Goal: Task Accomplishment & Management: Manage account settings

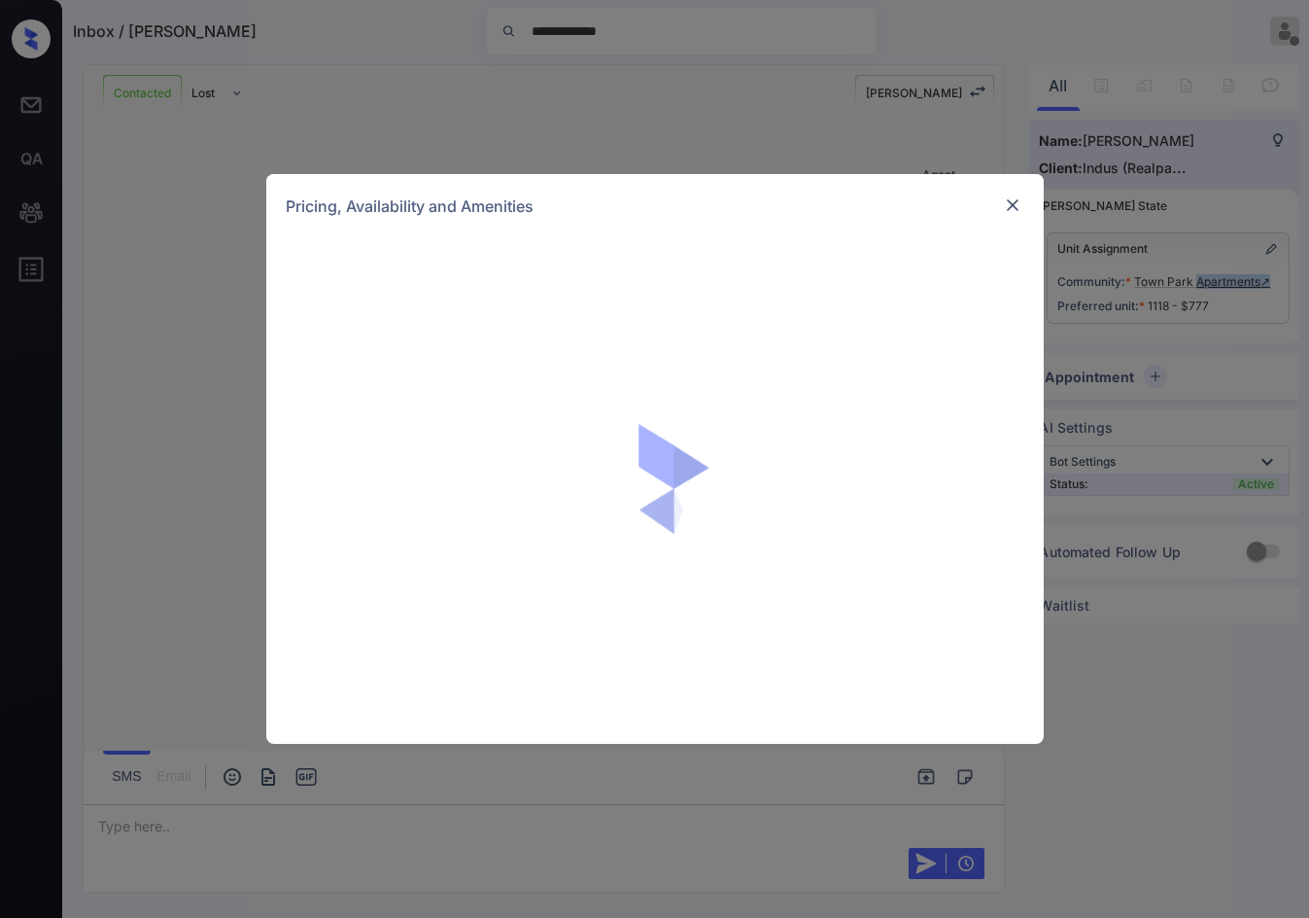
scroll to position [4792, 0]
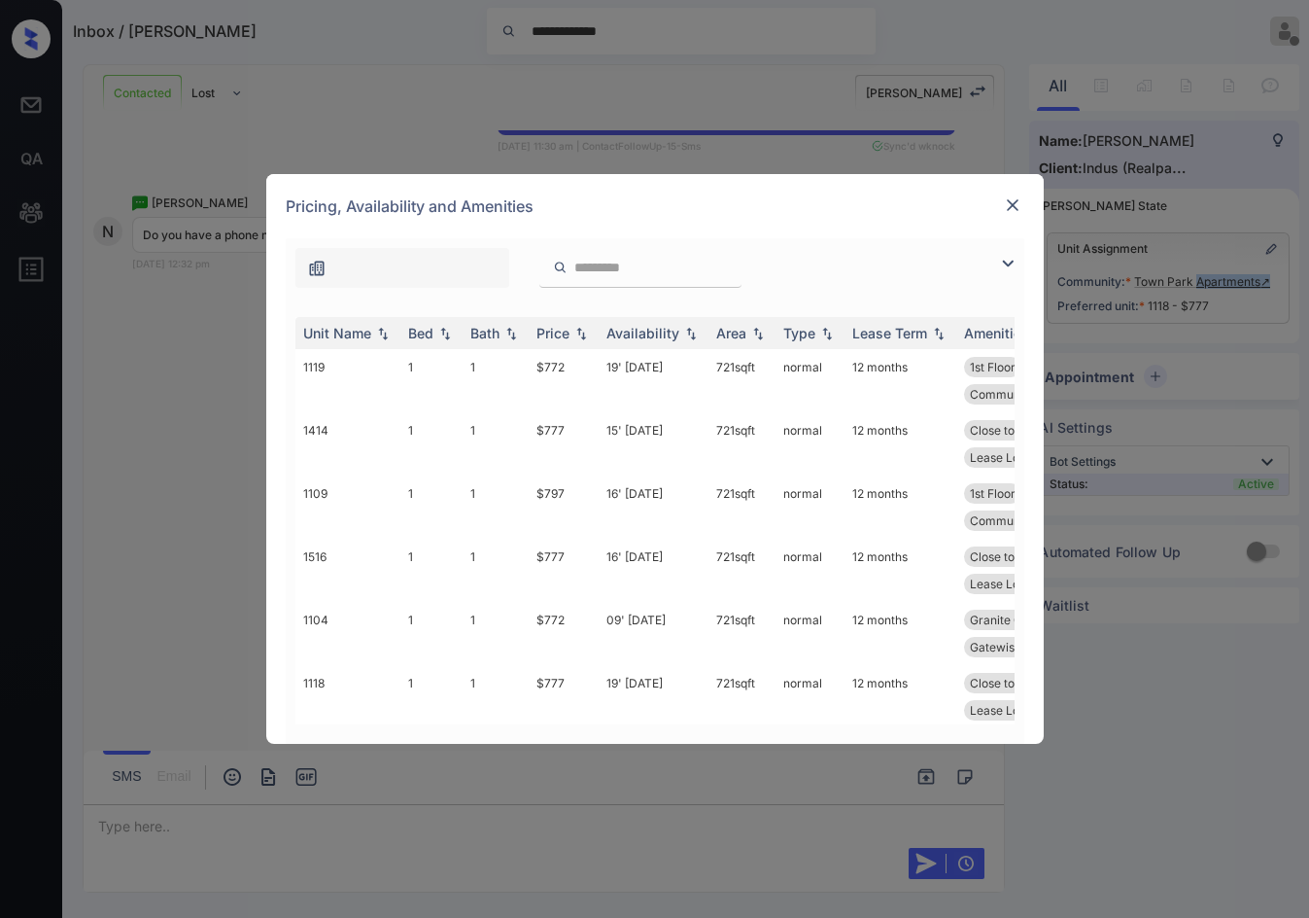
click at [1011, 206] on img at bounding box center [1012, 204] width 19 height 19
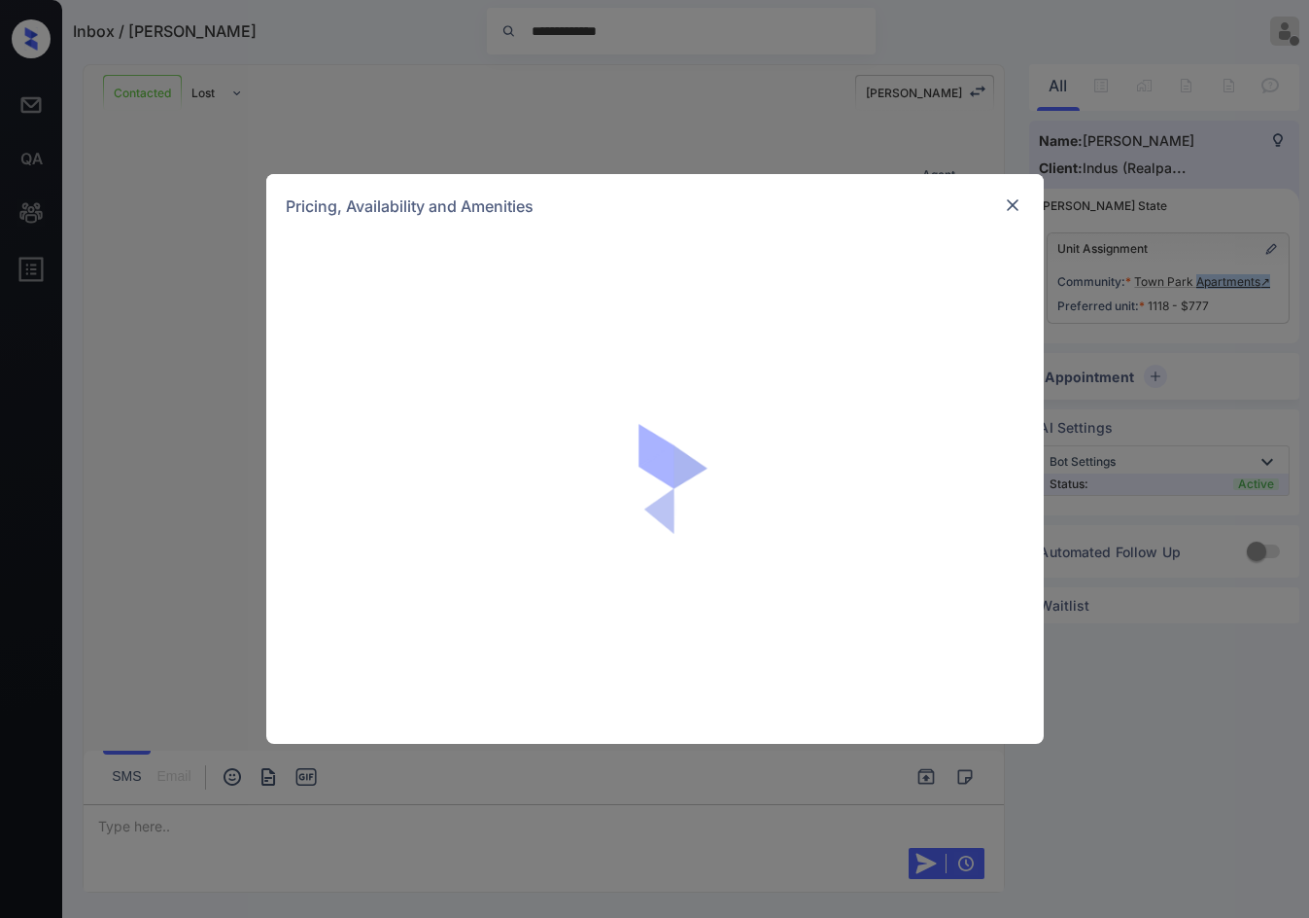
scroll to position [4500, 0]
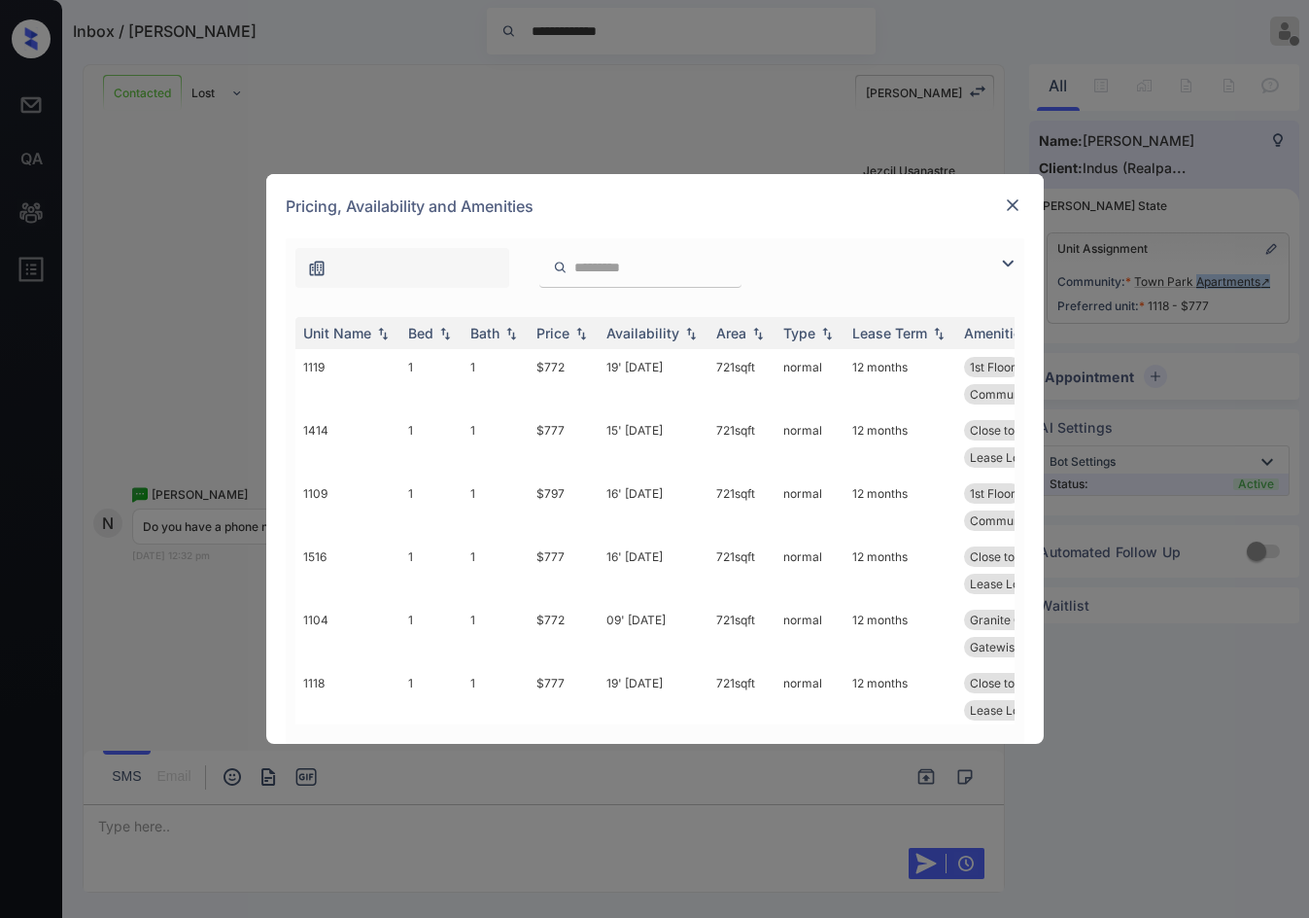
click at [1004, 266] on img at bounding box center [1007, 263] width 23 height 23
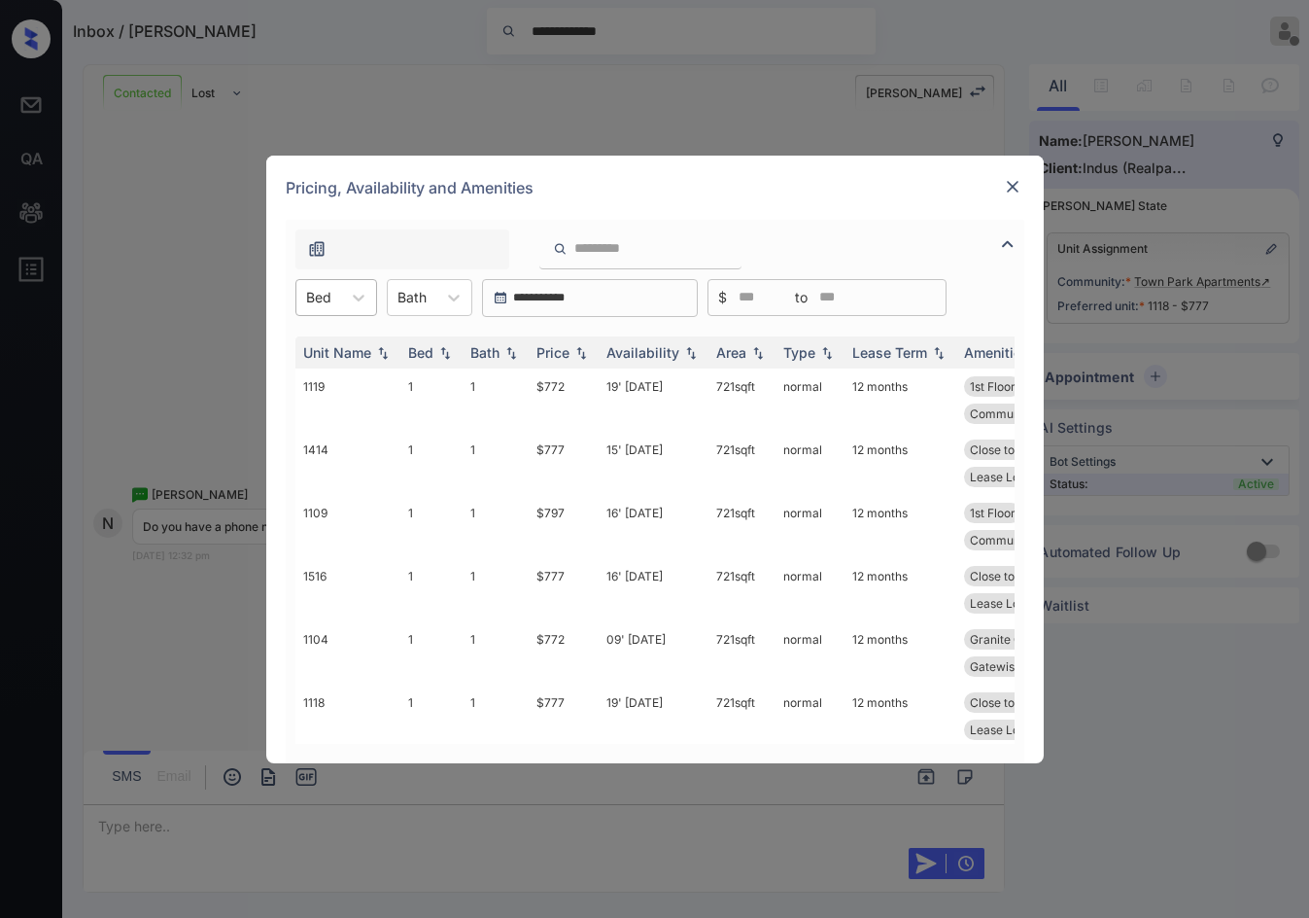
click at [315, 296] on div at bounding box center [318, 297] width 25 height 20
click at [350, 332] on div "1" at bounding box center [336, 345] width 82 height 35
click at [582, 356] on img at bounding box center [581, 352] width 19 height 14
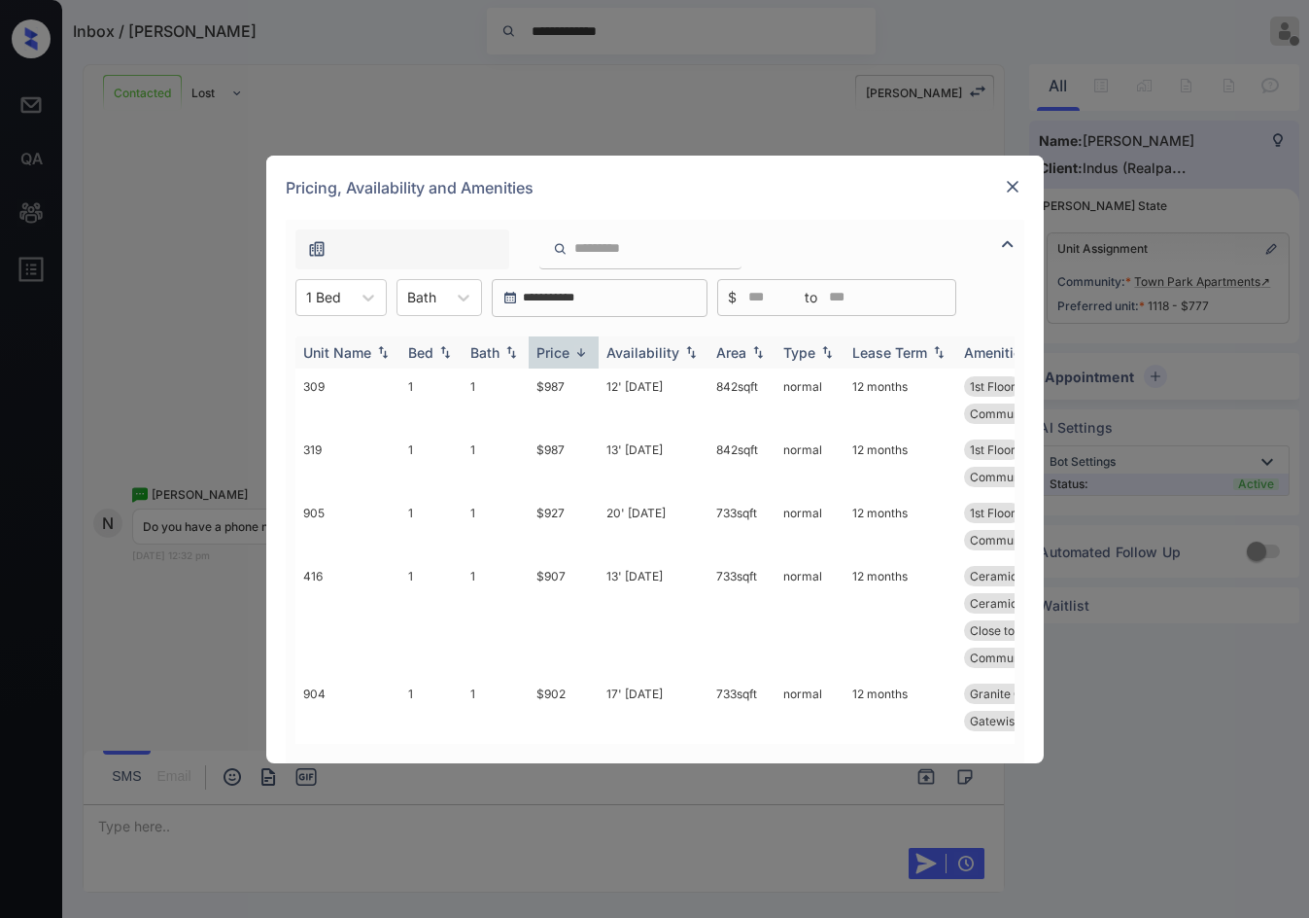
click at [582, 356] on img at bounding box center [581, 352] width 19 height 15
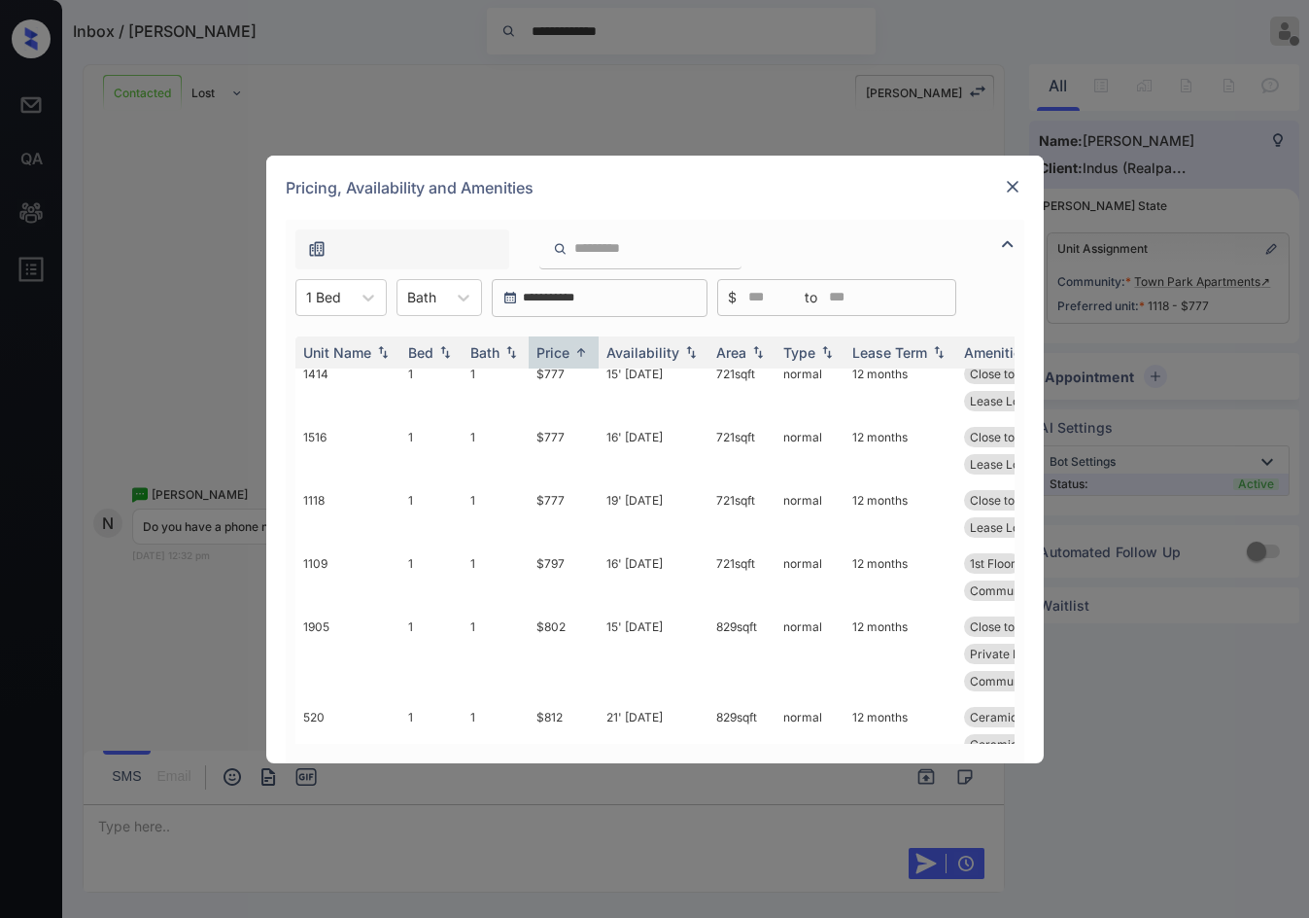
scroll to position [0, 0]
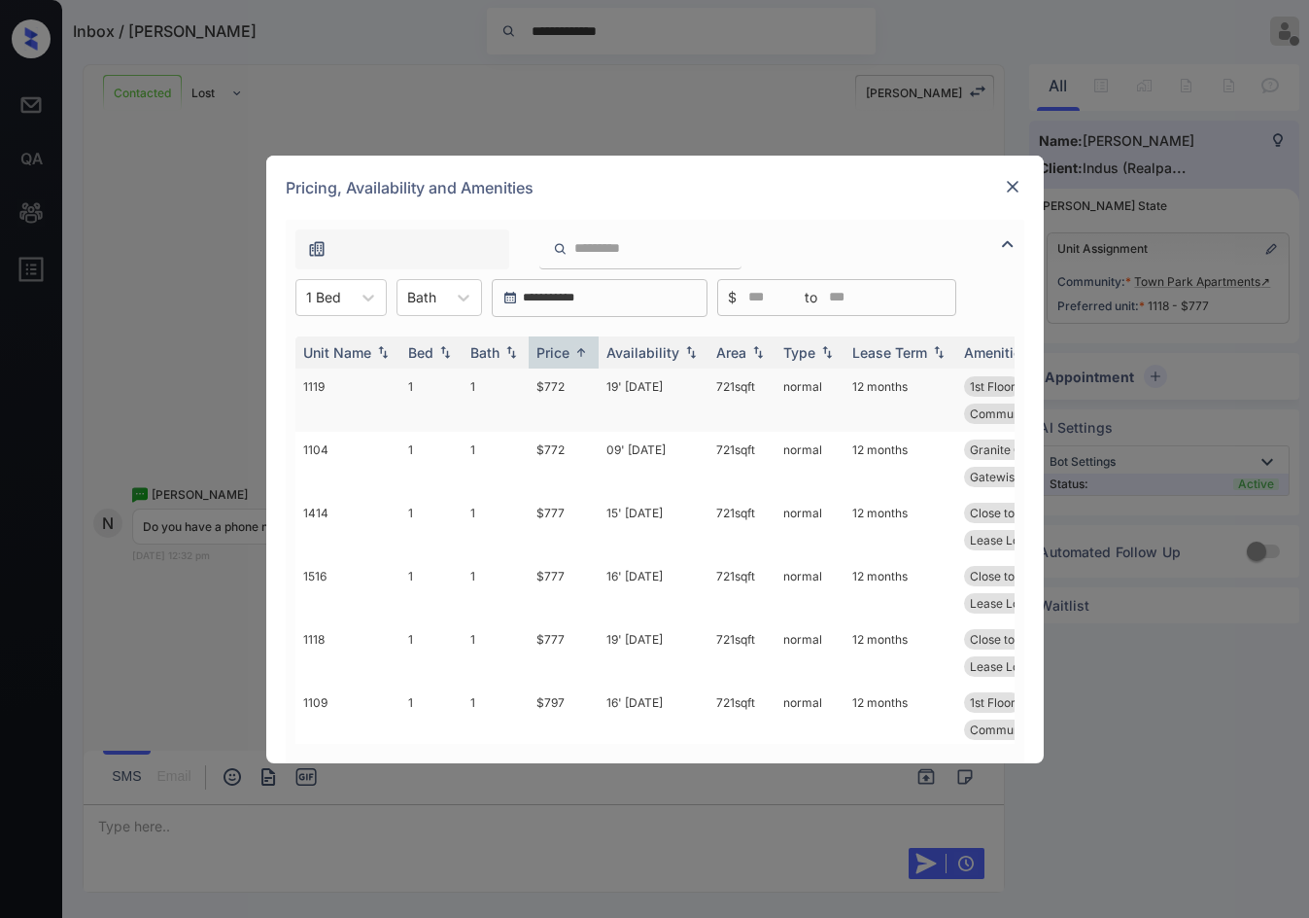
click at [568, 397] on td "$772" at bounding box center [564, 399] width 70 height 63
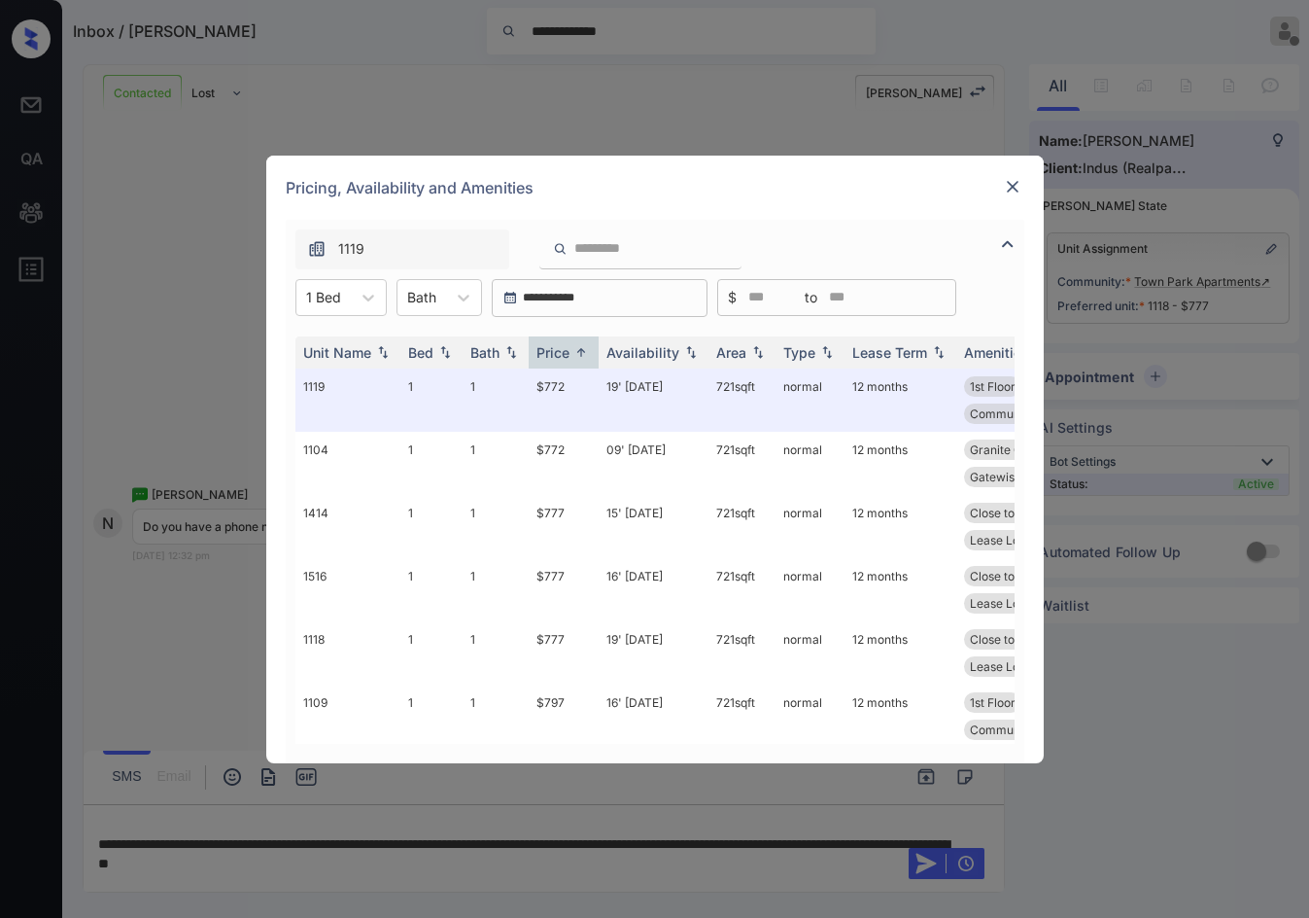
click at [1013, 189] on img at bounding box center [1012, 186] width 19 height 19
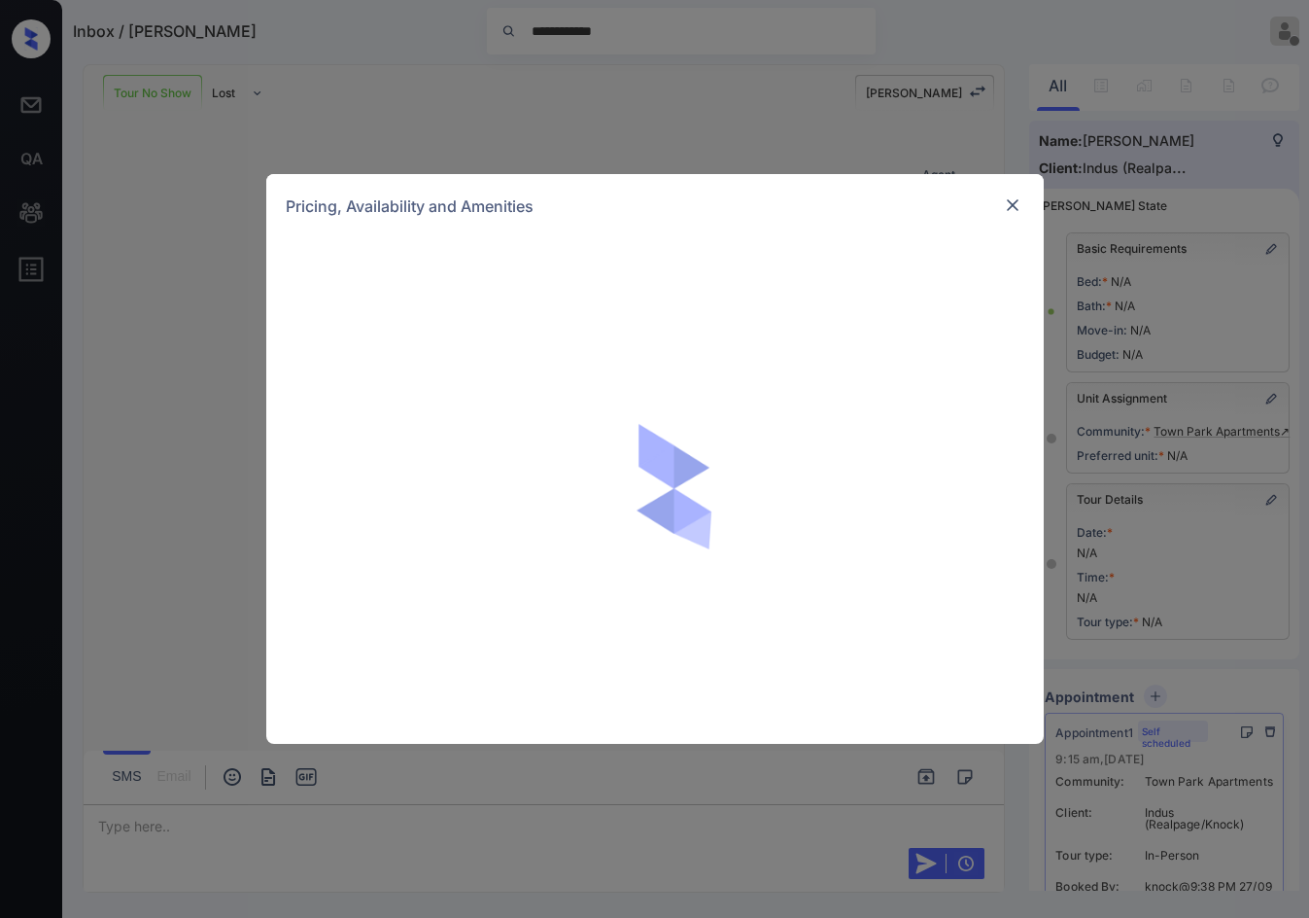
scroll to position [2930, 0]
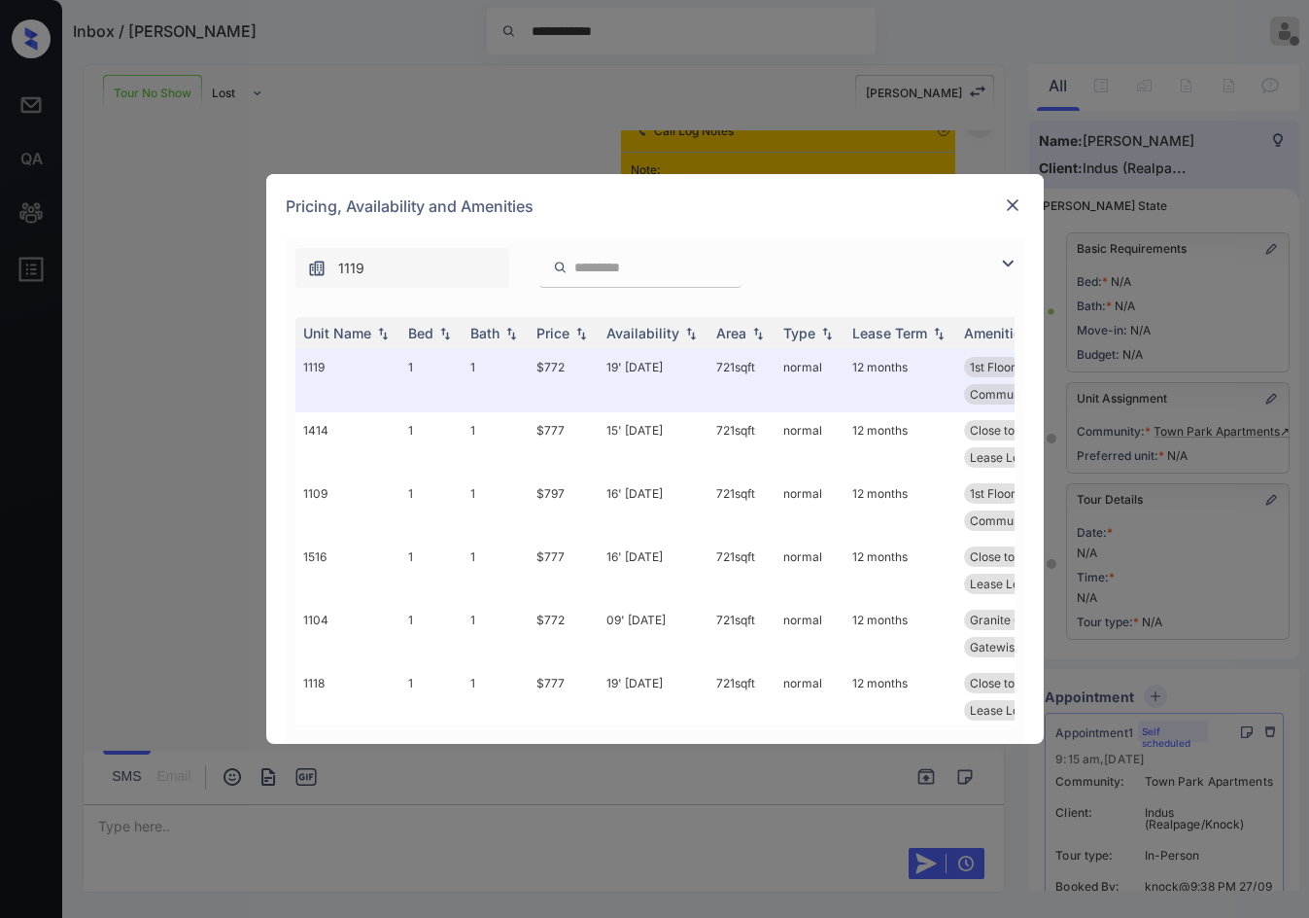
click at [1011, 252] on div at bounding box center [1012, 263] width 23 height 23
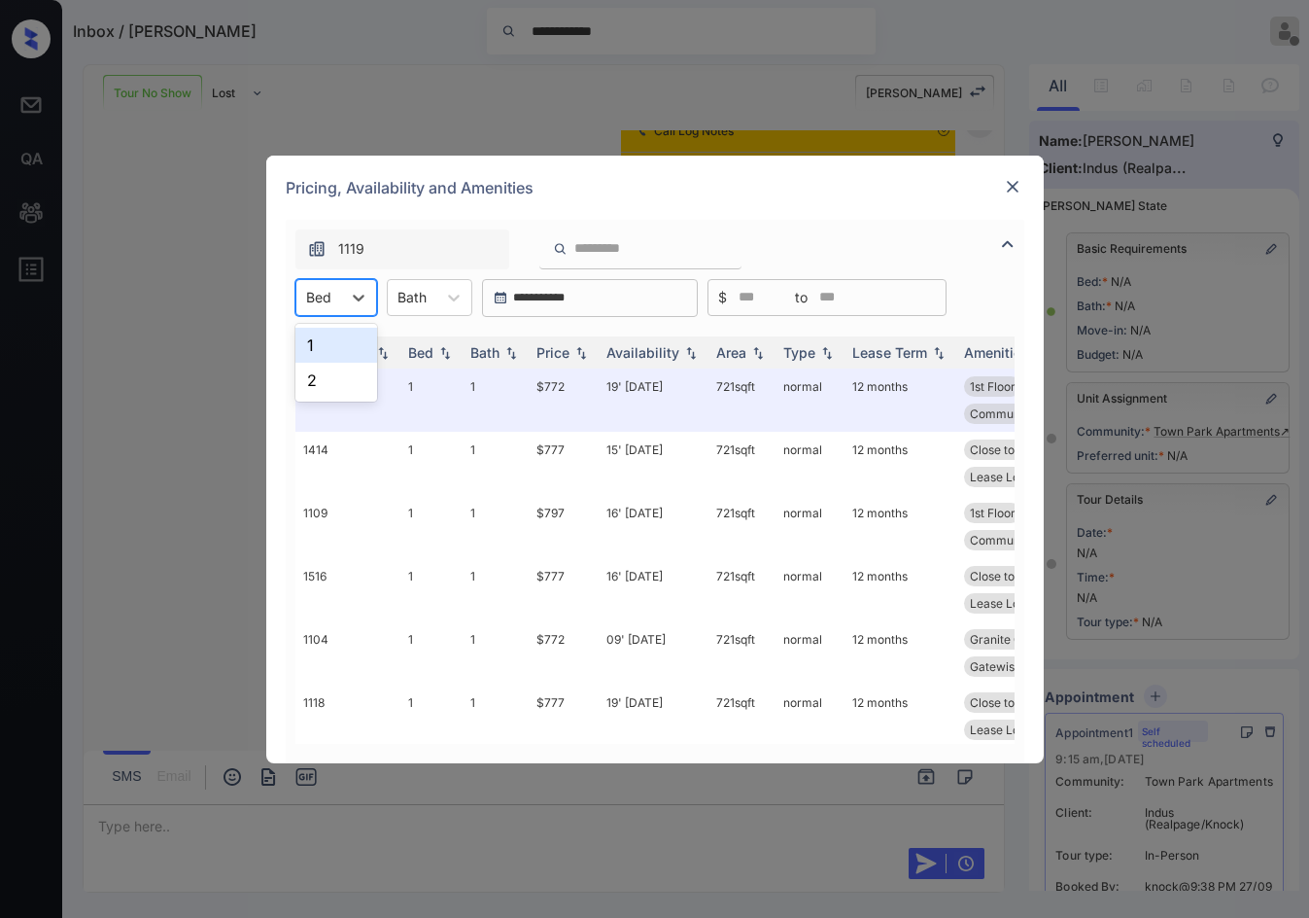
click at [334, 293] on div "Bed" at bounding box center [318, 297] width 45 height 28
click at [580, 348] on img at bounding box center [581, 352] width 19 height 14
click at [343, 302] on div at bounding box center [358, 297] width 35 height 35
click at [339, 391] on div "2" at bounding box center [336, 380] width 82 height 35
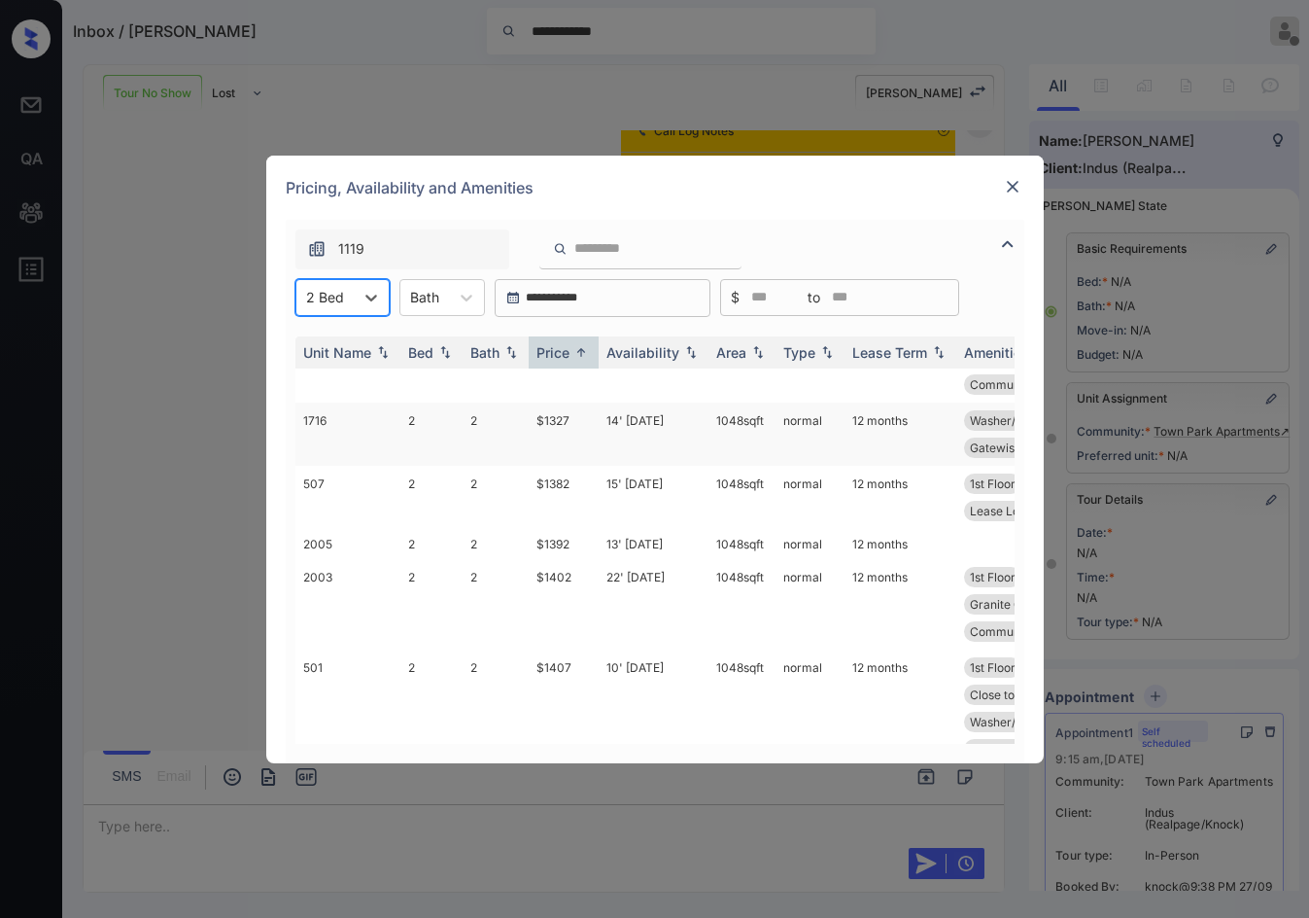
scroll to position [0, 0]
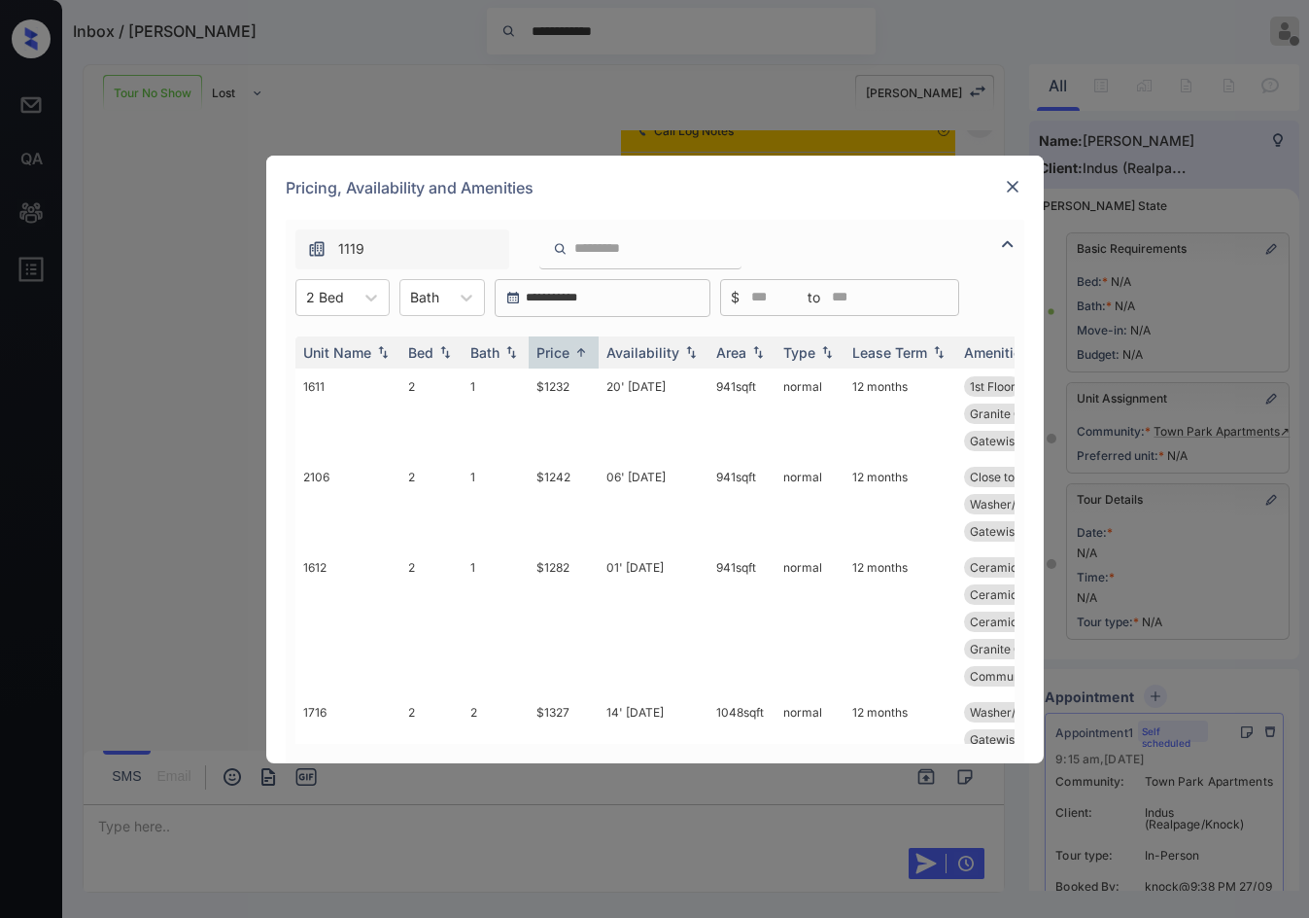
click at [1017, 192] on img at bounding box center [1012, 186] width 19 height 19
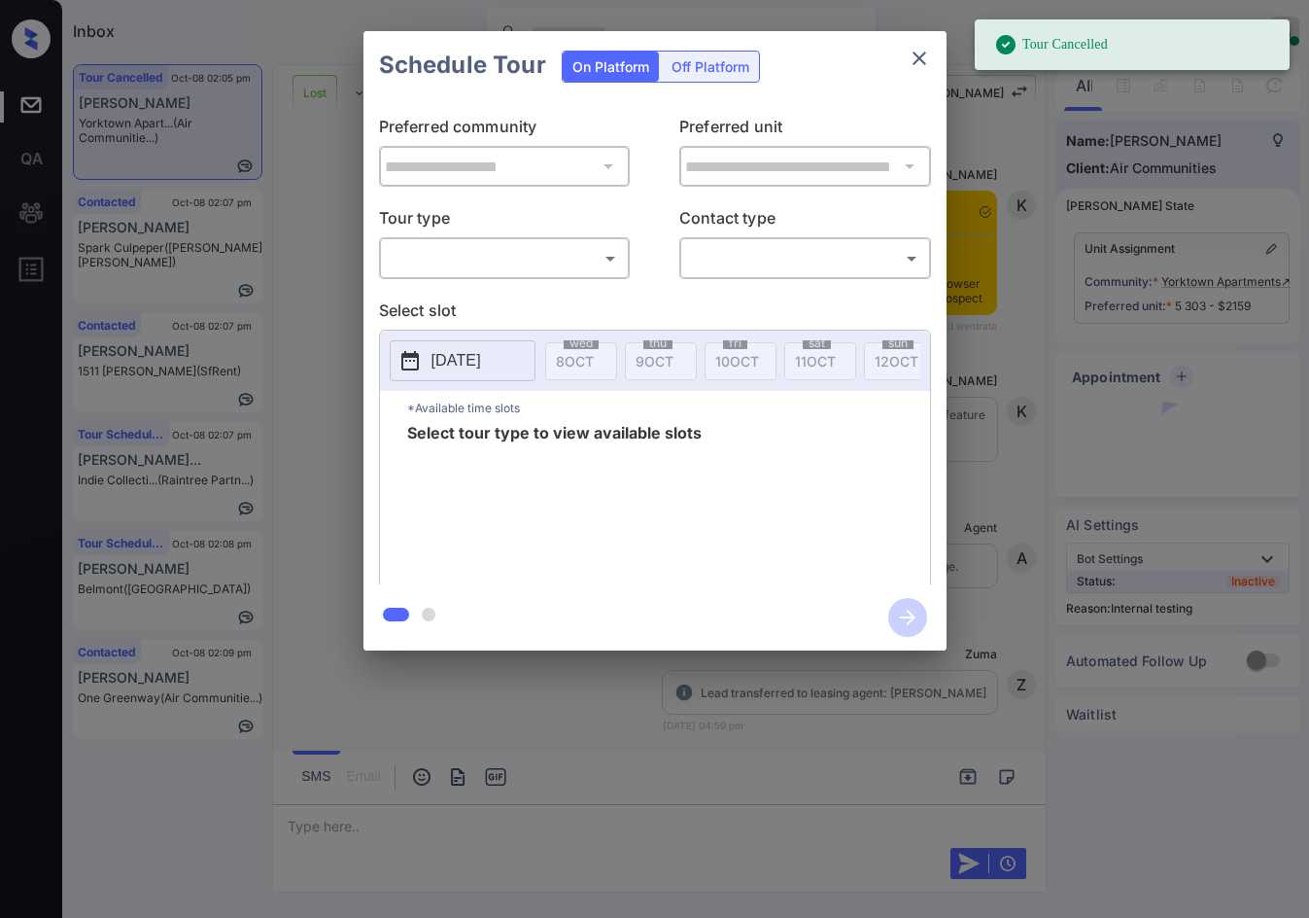
scroll to position [7973, 0]
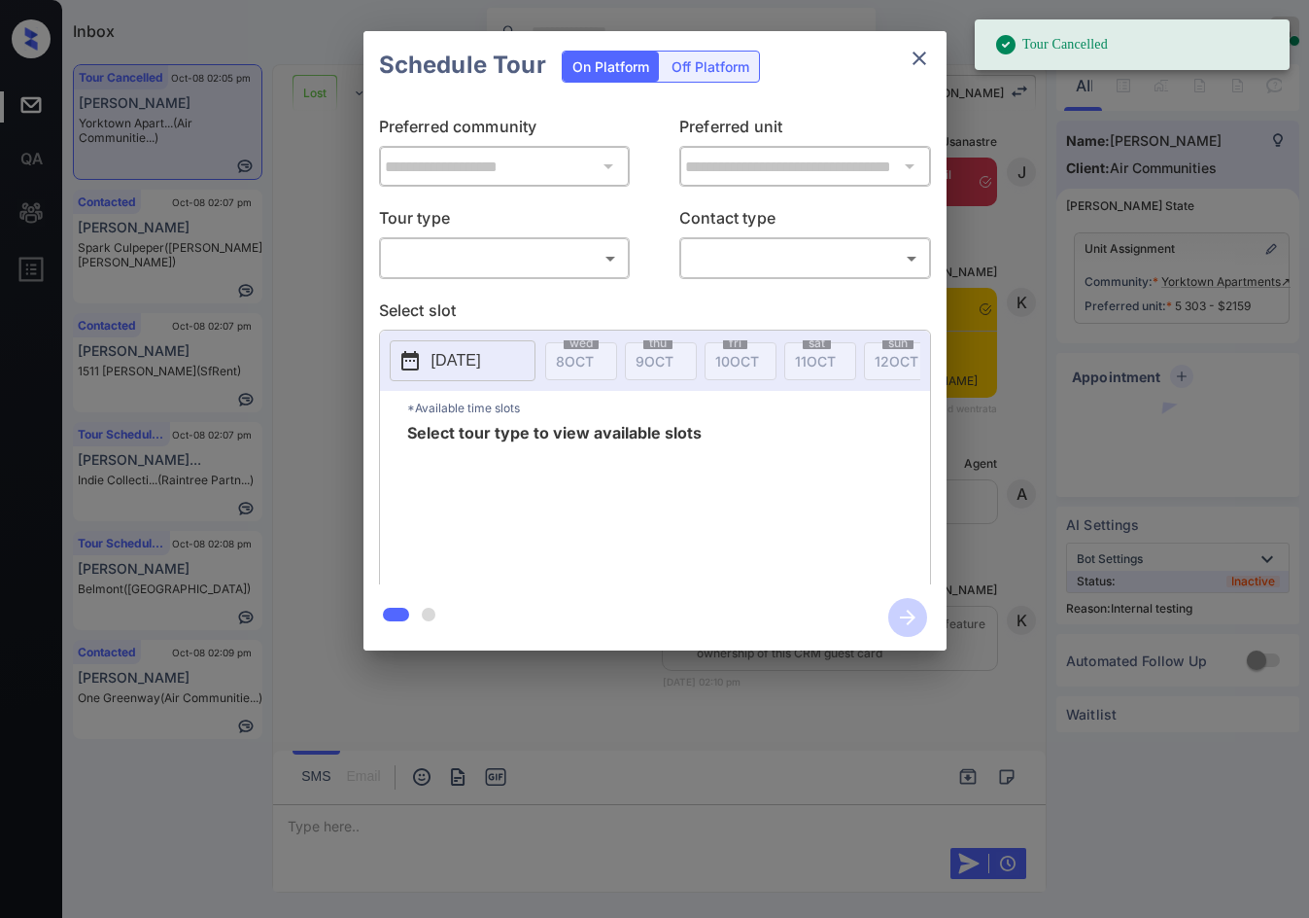
click at [553, 267] on body "Tour Cancelled Inbox Jezcil Usanastre Online Set yourself offline Set yourself …" at bounding box center [654, 459] width 1309 height 918
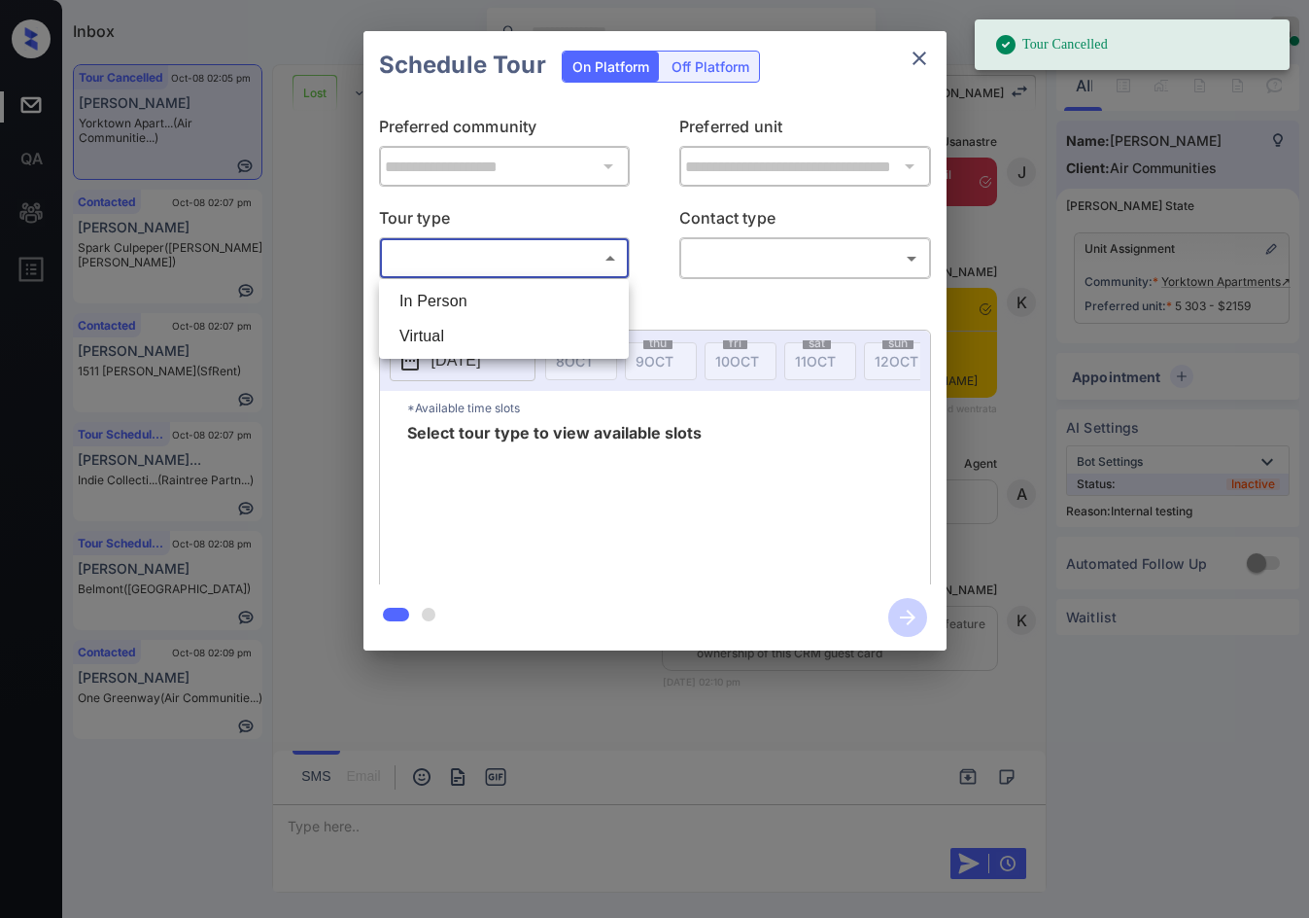
click at [500, 274] on div at bounding box center [654, 459] width 1309 height 918
click at [581, 292] on div "**********" at bounding box center [655, 341] width 583 height 485
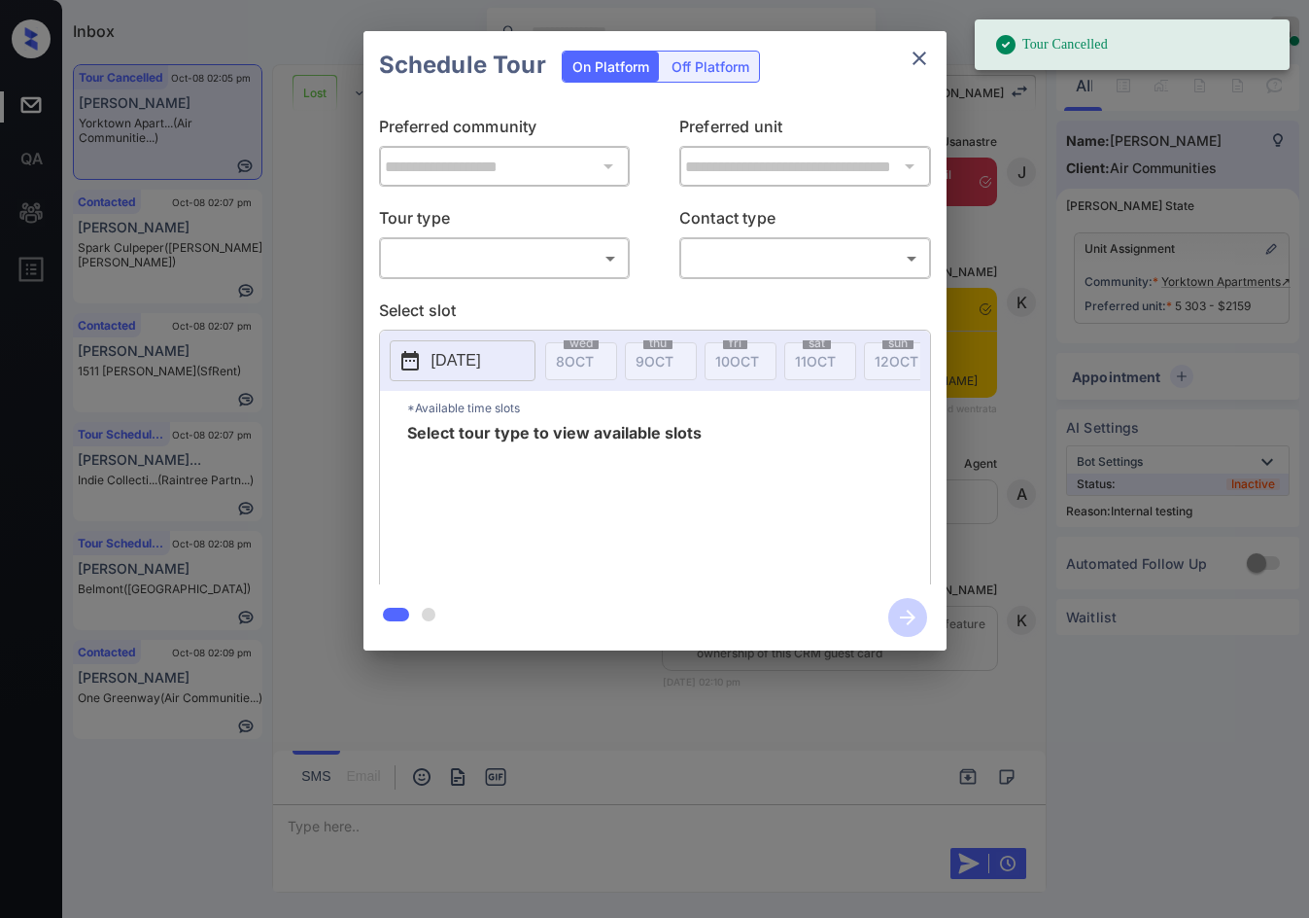
click at [581, 257] on body "Tour Cancelled Inbox Jezcil Usanastre Online Set yourself offline Set yourself …" at bounding box center [654, 459] width 1309 height 918
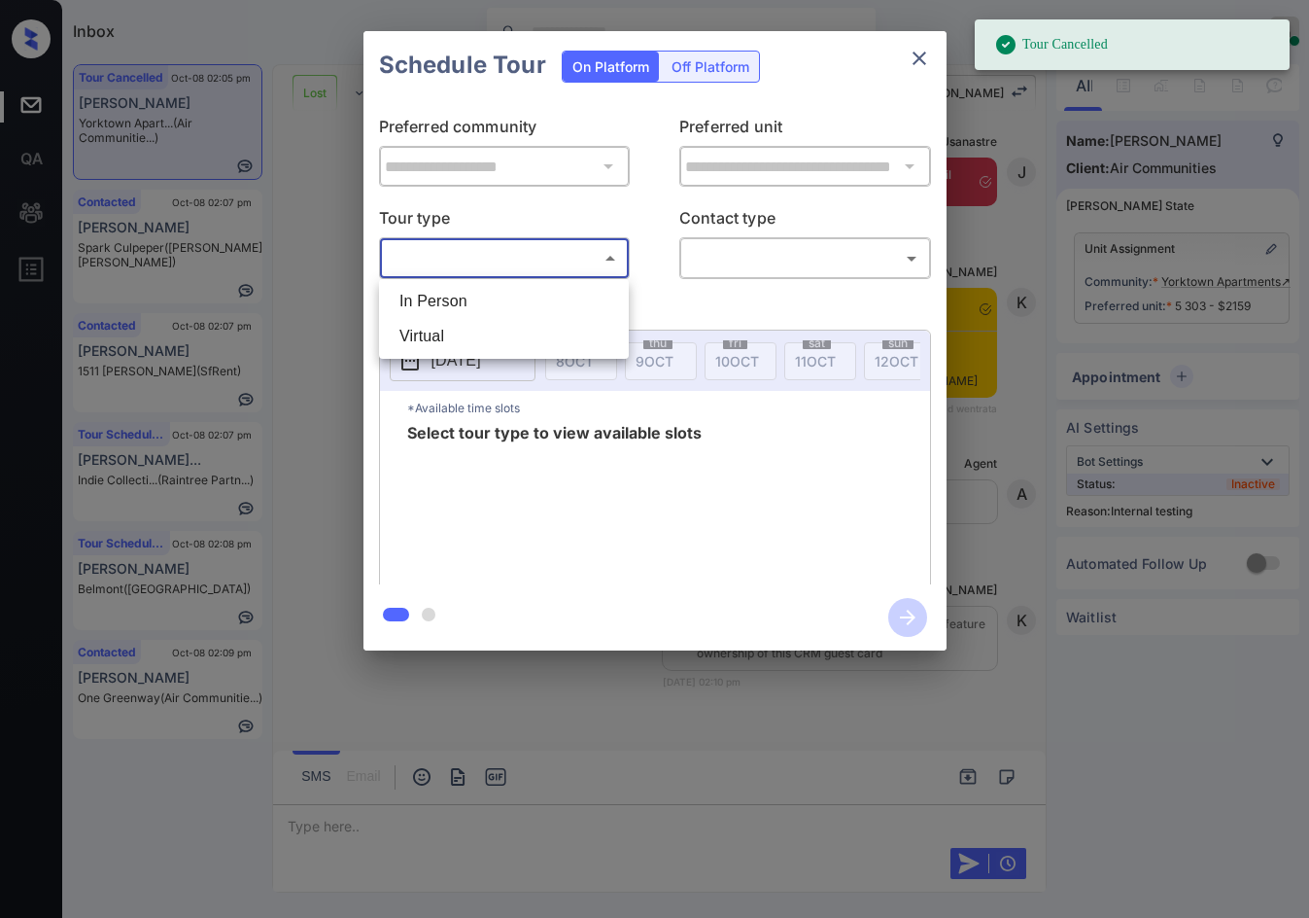
click at [573, 301] on li "In Person" at bounding box center [504, 301] width 240 height 35
type input "********"
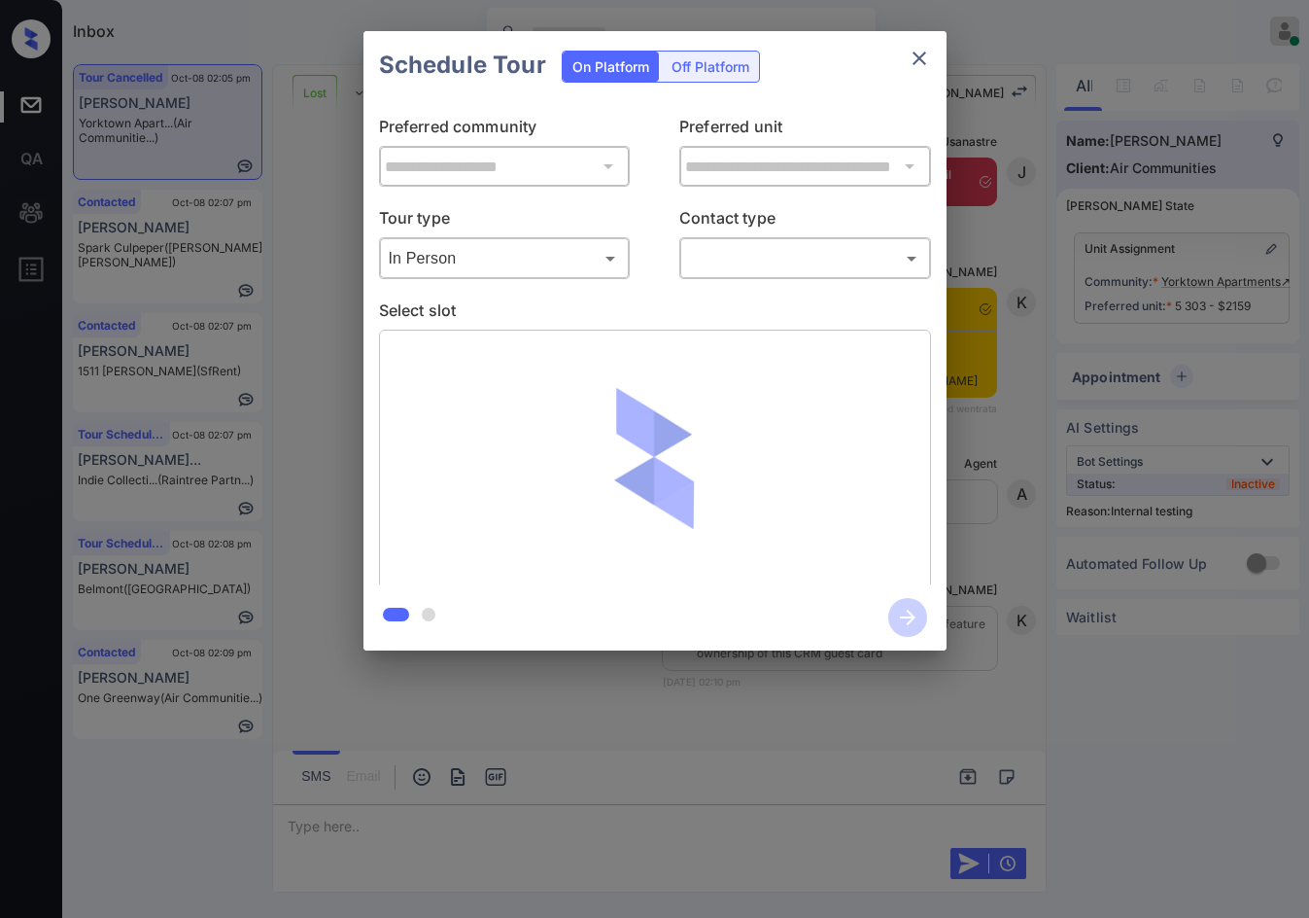
drag, startPoint x: 766, startPoint y: 344, endPoint x: 764, endPoint y: 313, distance: 31.2
click at [764, 342] on div at bounding box center [655, 460] width 552 height 260
click at [777, 277] on div "​ ​" at bounding box center [805, 258] width 252 height 42
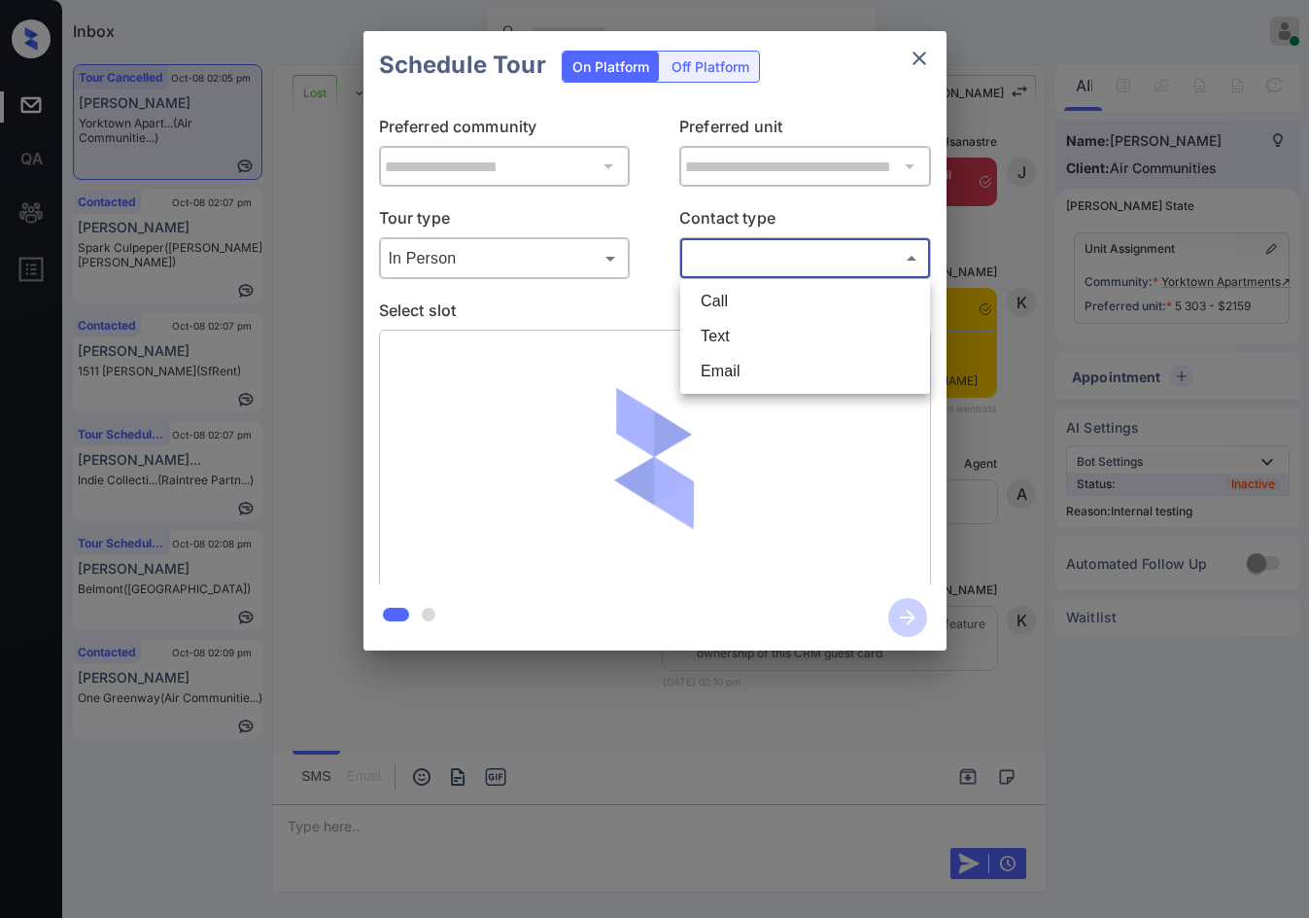
click at [767, 272] on body "Inbox Jezcil Usanastre Online Set yourself offline Set yourself on break Profil…" at bounding box center [654, 459] width 1309 height 918
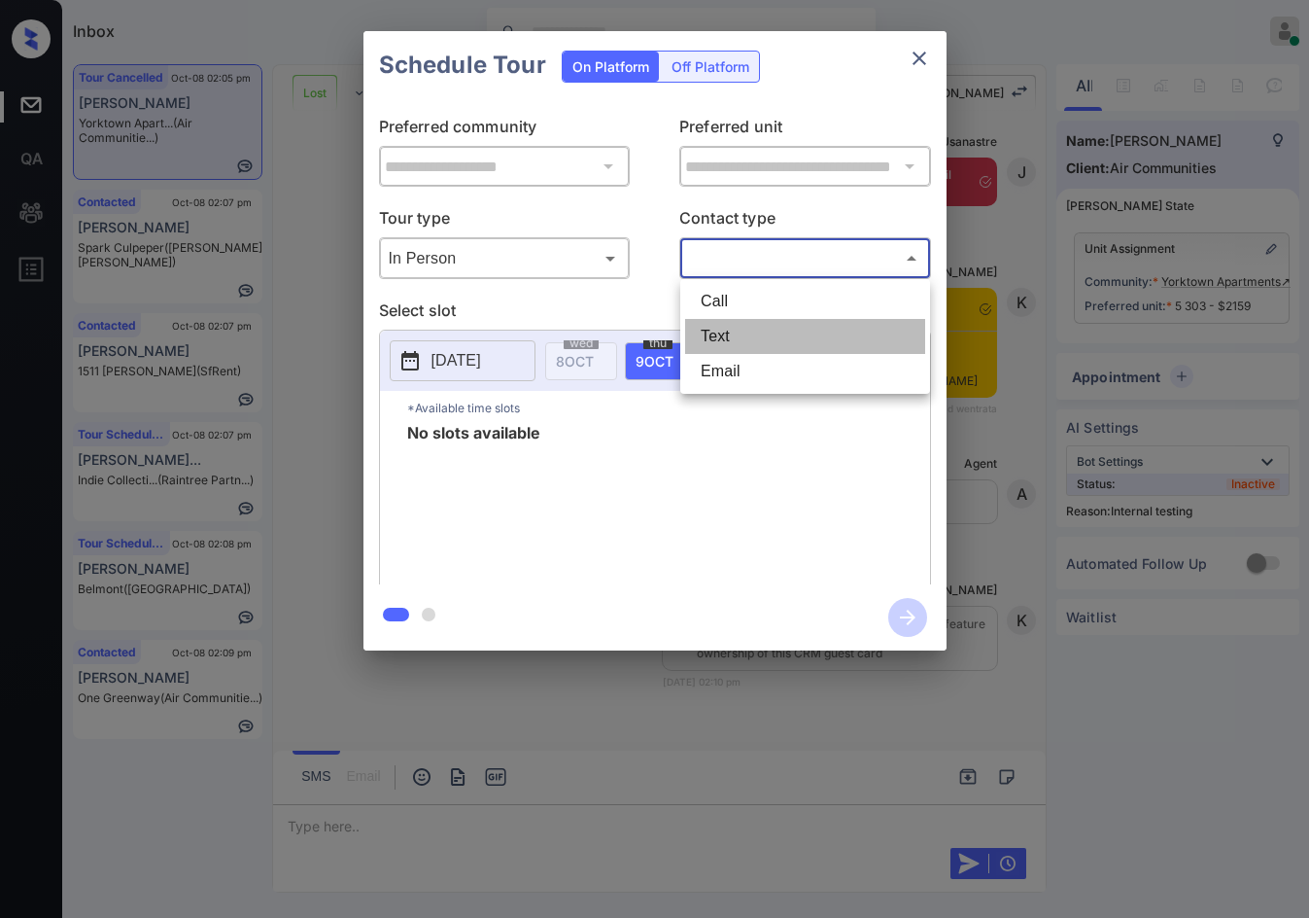
click at [759, 337] on li "Text" at bounding box center [805, 336] width 240 height 35
type input "****"
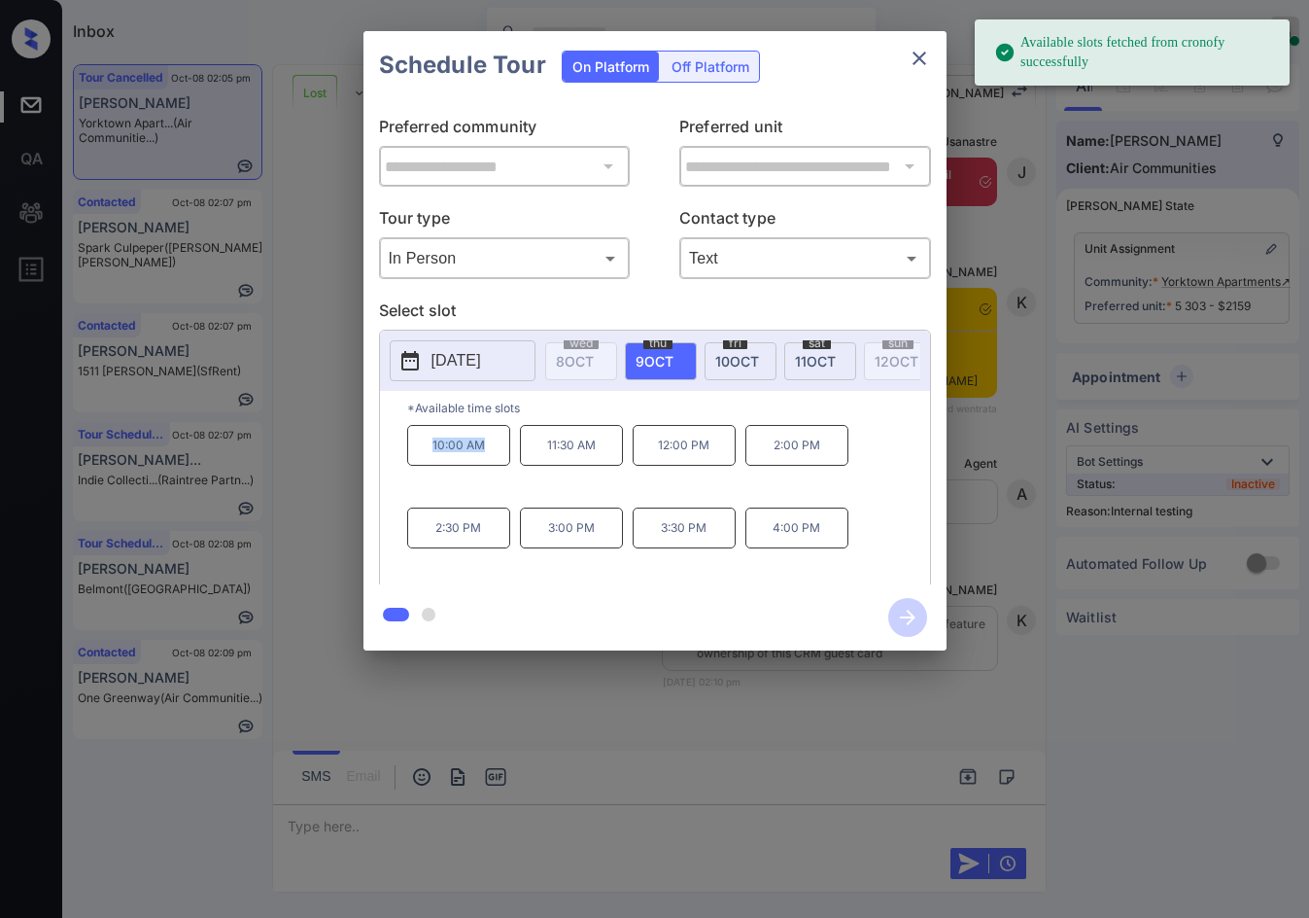
drag, startPoint x: 424, startPoint y: 461, endPoint x: 499, endPoint y: 462, distance: 74.8
click at [500, 462] on p "10:00 AM" at bounding box center [458, 445] width 103 height 41
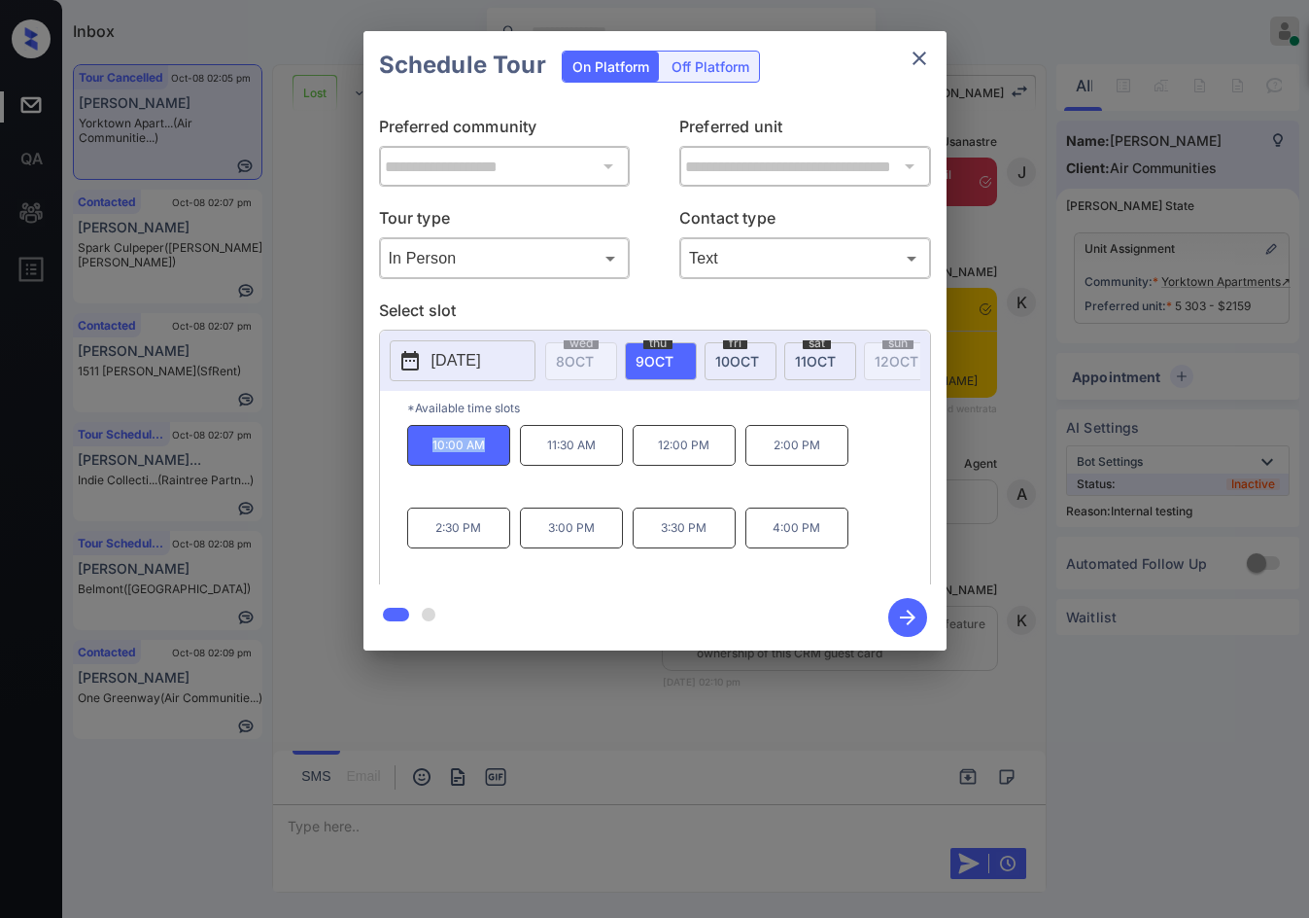
copy p "10:00 AM"
drag, startPoint x: 771, startPoint y: 540, endPoint x: 833, endPoint y: 542, distance: 62.2
click at [833, 542] on p "4:00 PM" at bounding box center [797, 527] width 103 height 41
copy p "4:00 PM"
click at [620, 663] on div "**********" at bounding box center [654, 340] width 1309 height 681
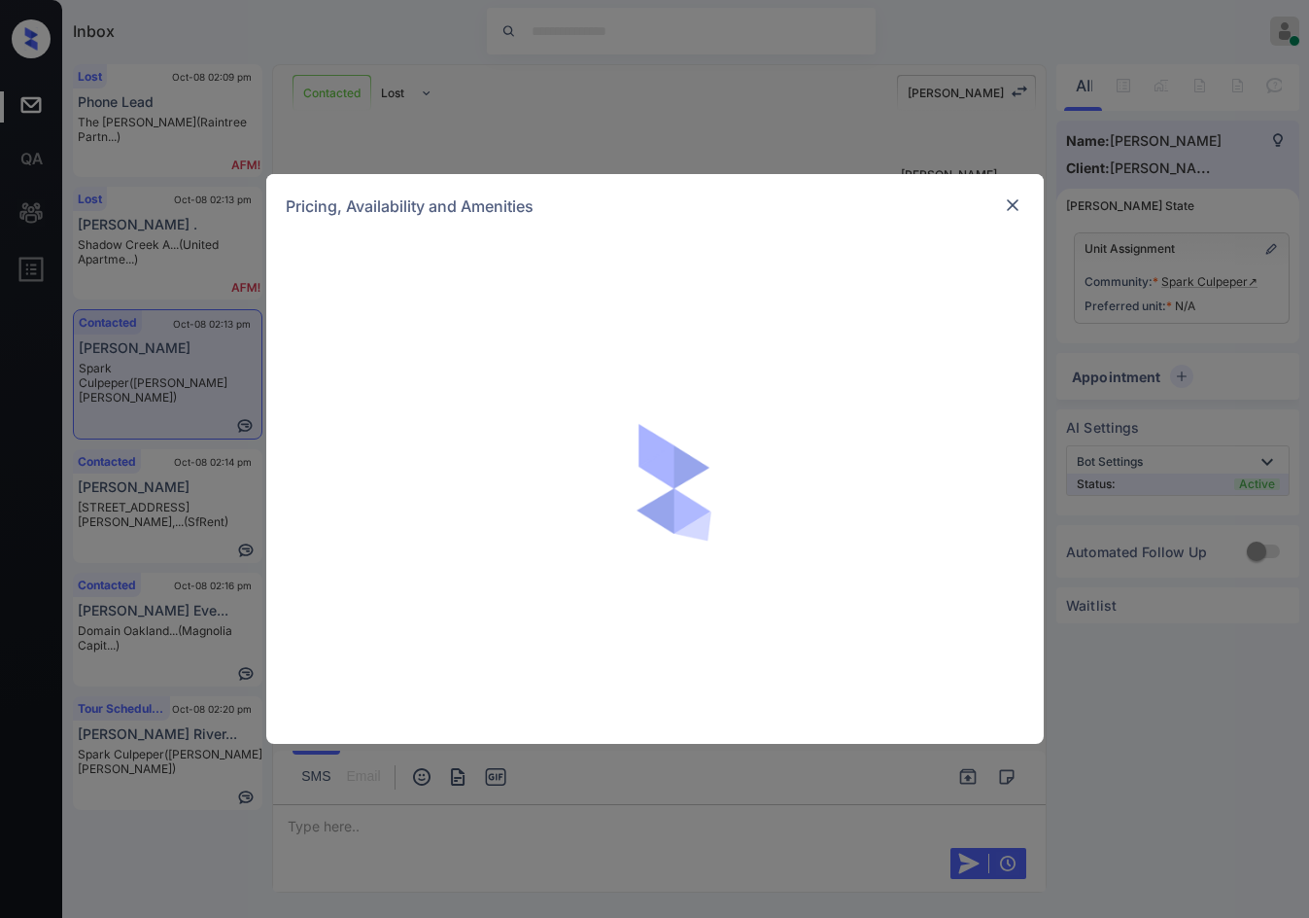
scroll to position [2191, 0]
click at [1007, 207] on img at bounding box center [1012, 204] width 19 height 19
click at [1011, 211] on img at bounding box center [1012, 204] width 19 height 19
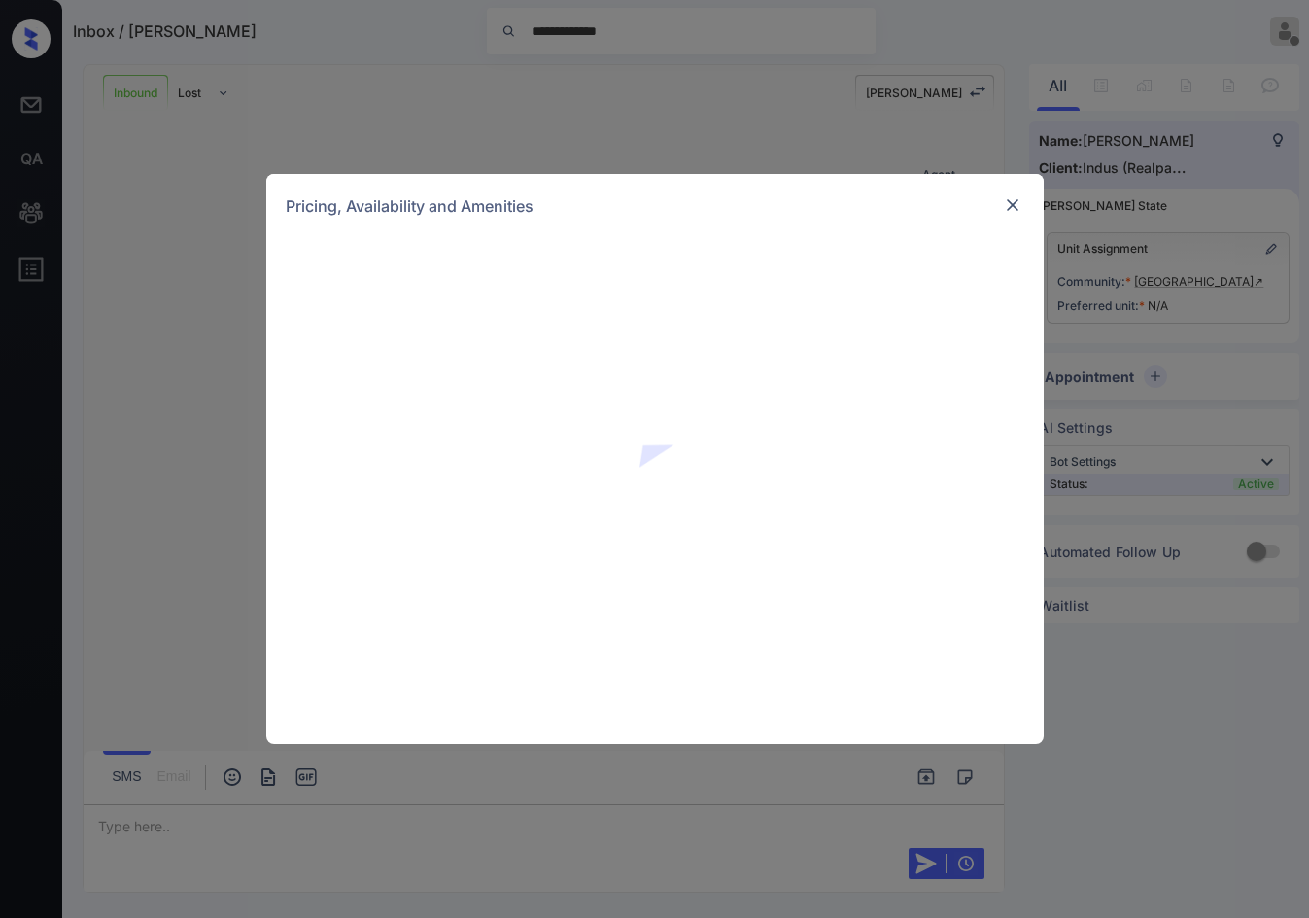
scroll to position [465, 0]
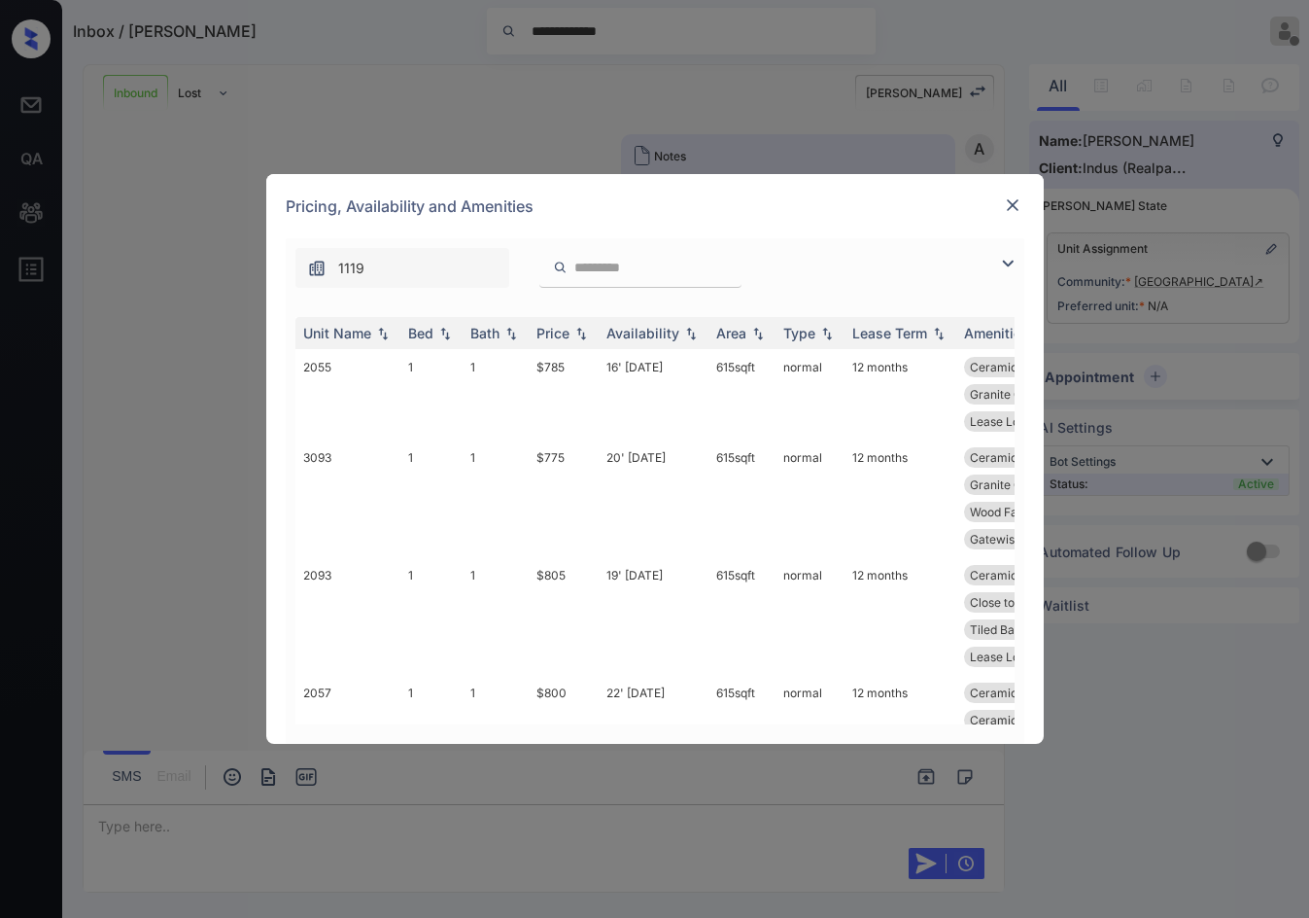
click at [1011, 262] on img at bounding box center [1007, 263] width 23 height 23
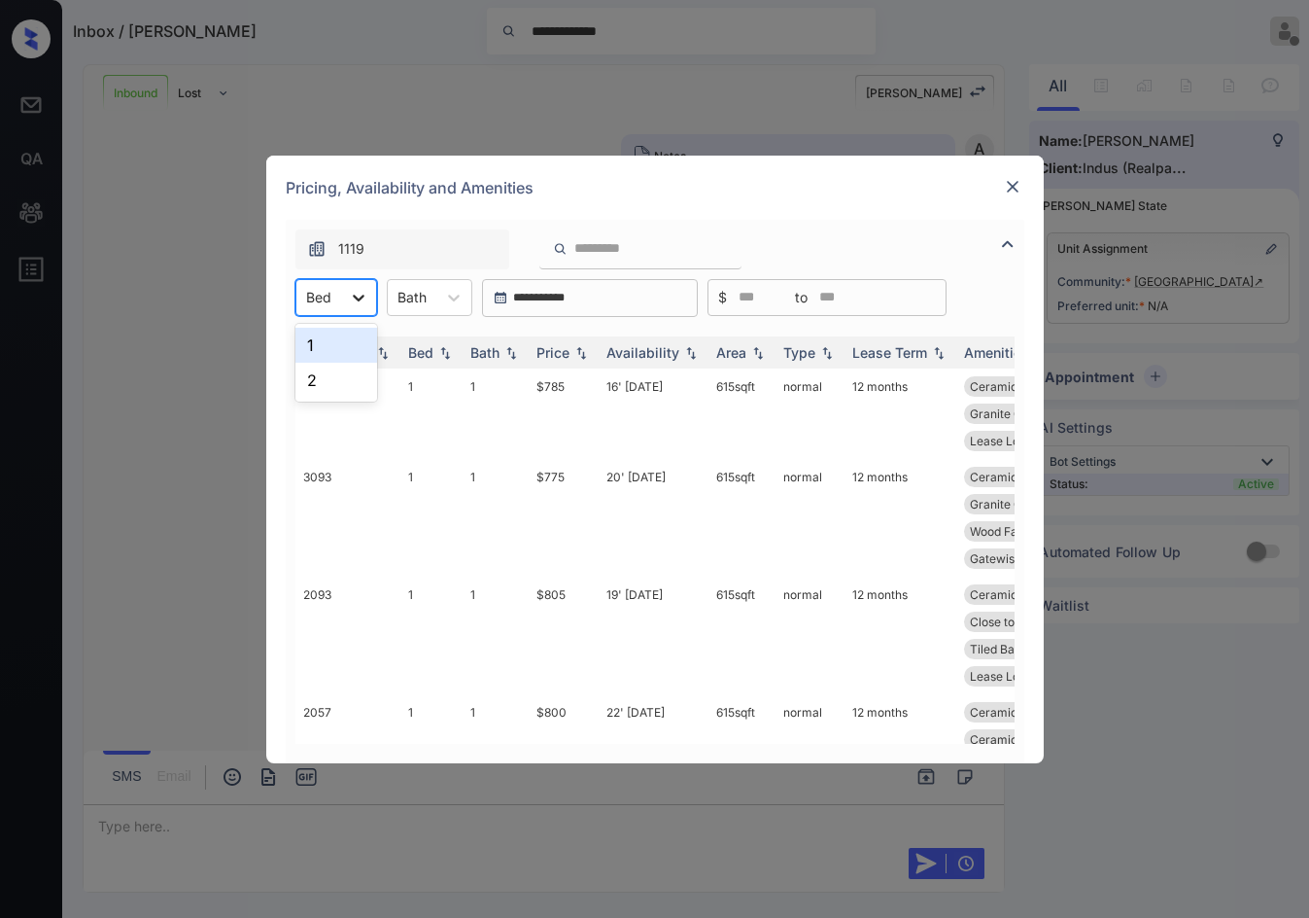
click at [342, 295] on div at bounding box center [358, 297] width 35 height 35
click at [349, 354] on div "1" at bounding box center [336, 345] width 82 height 35
click at [574, 354] on img at bounding box center [581, 352] width 19 height 14
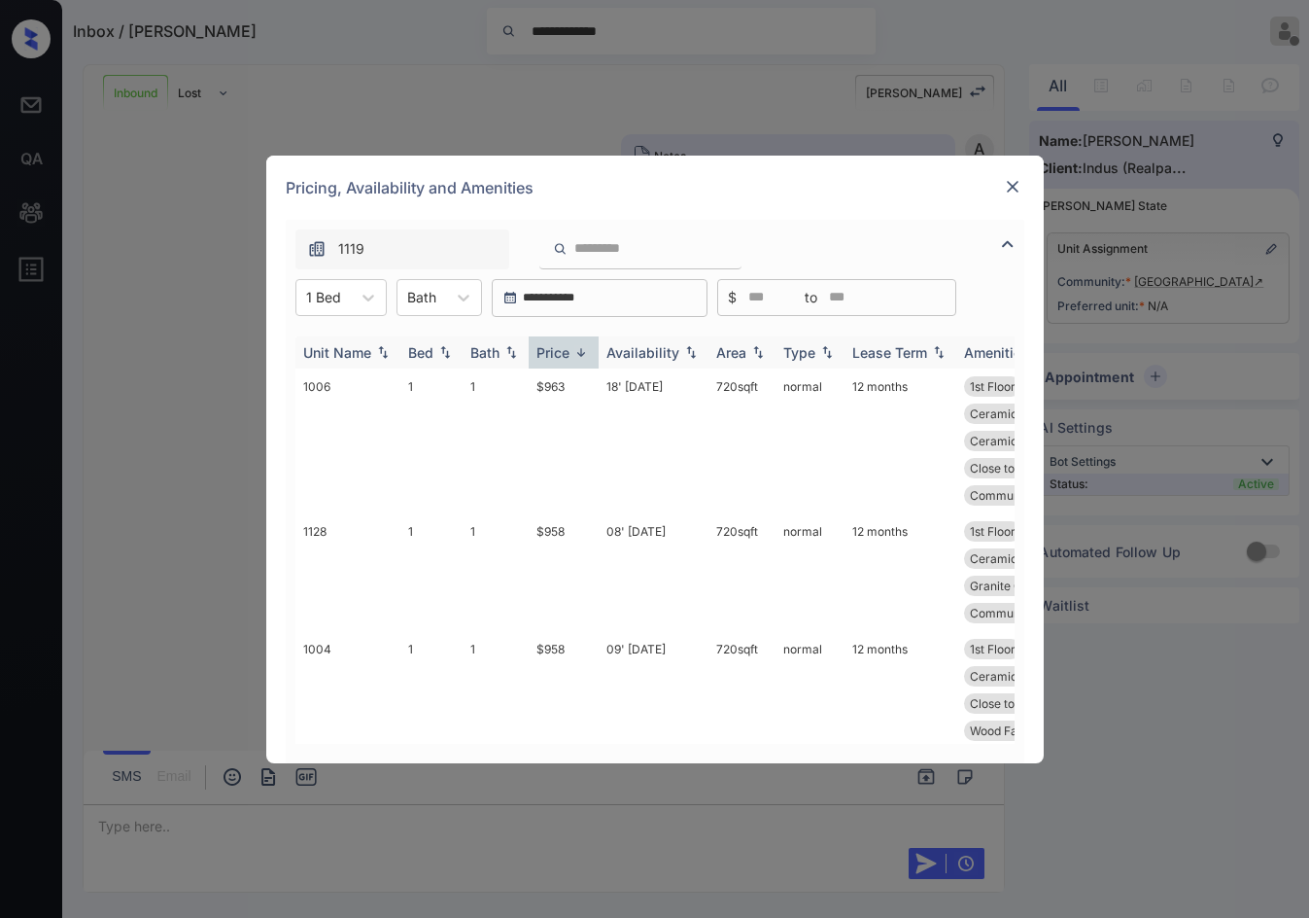
click at [574, 354] on img at bounding box center [581, 352] width 19 height 15
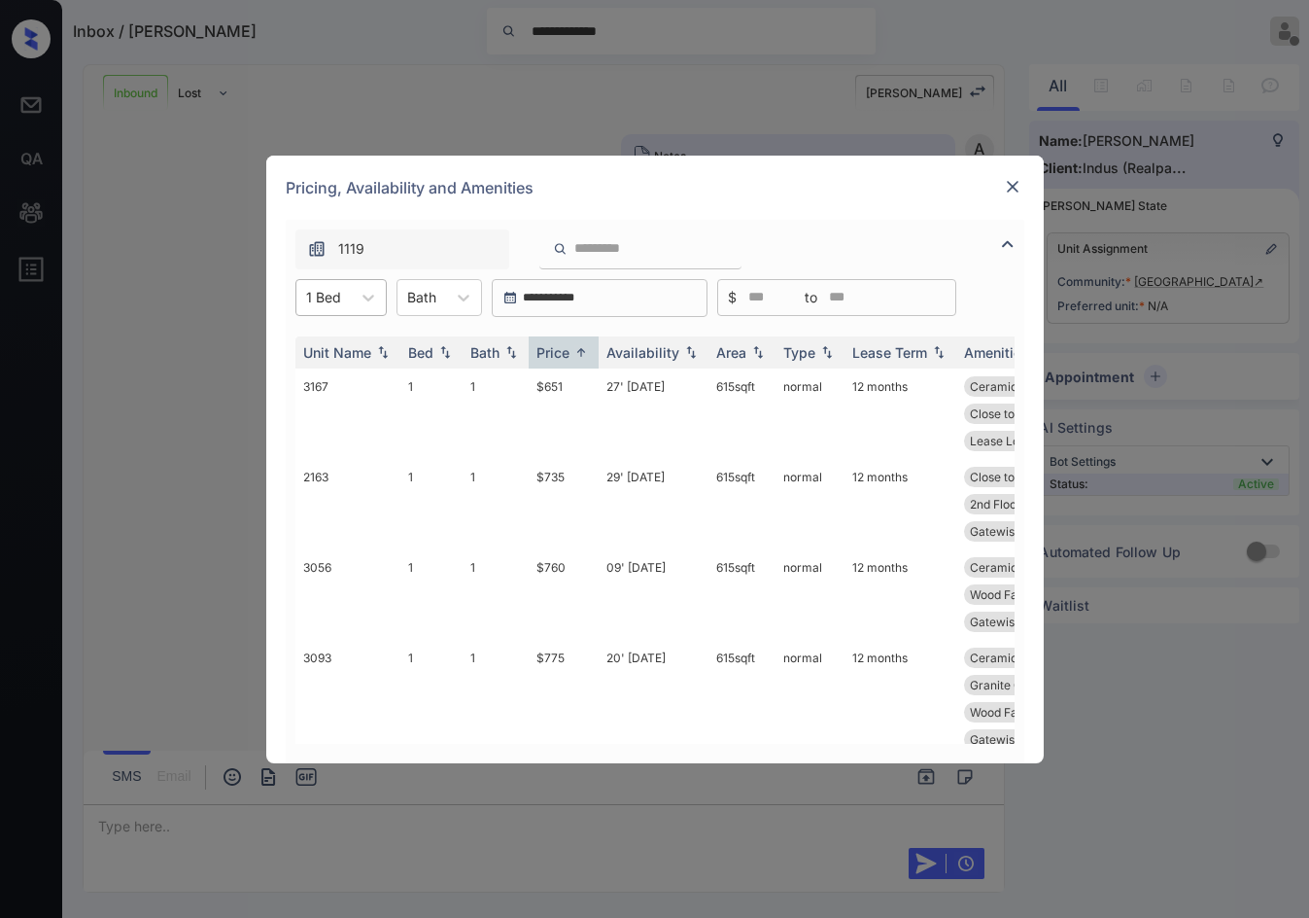
click at [324, 305] on div at bounding box center [323, 297] width 35 height 20
click at [337, 379] on div "2" at bounding box center [340, 380] width 91 height 35
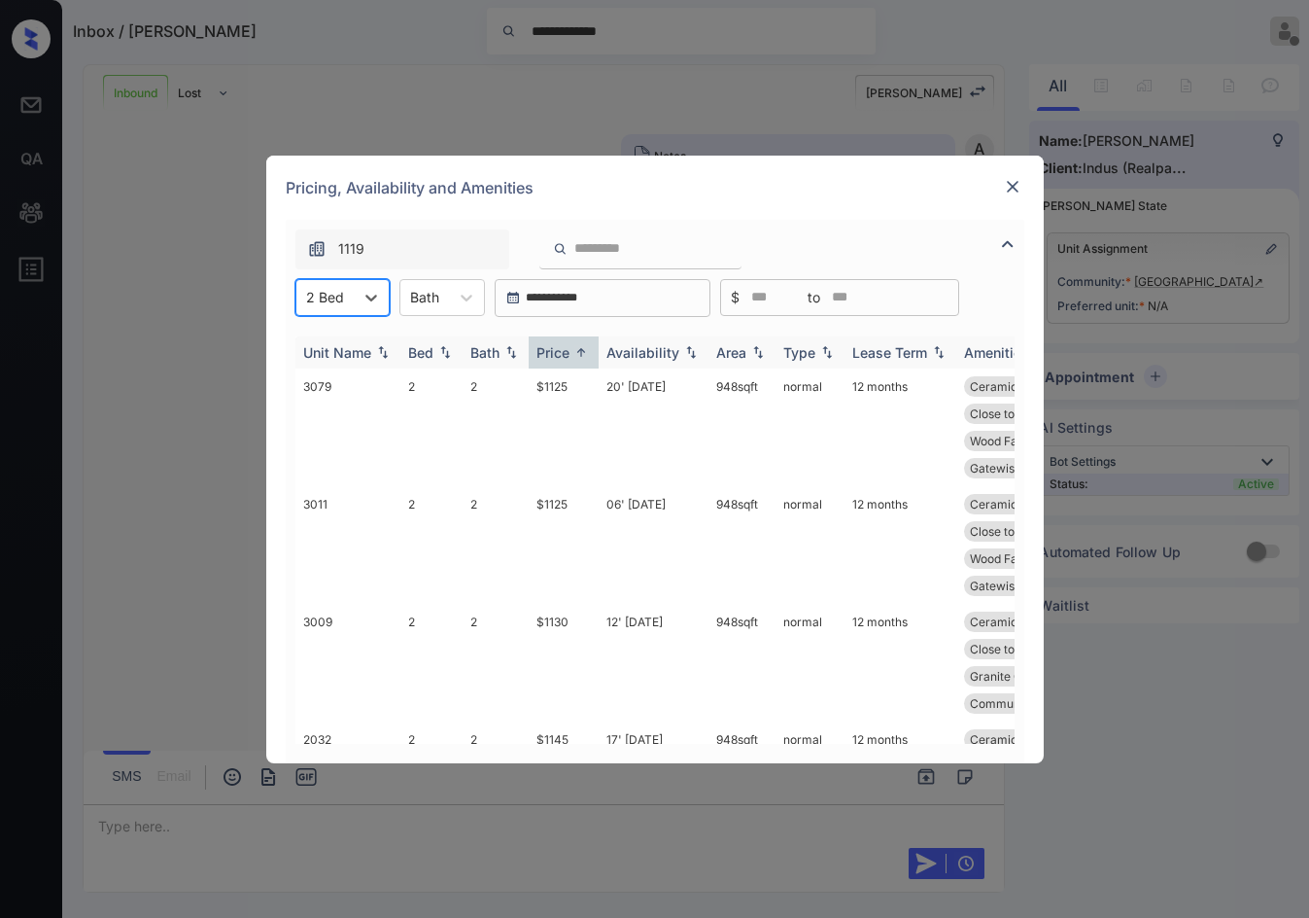
click at [589, 356] on img at bounding box center [581, 352] width 19 height 15
click at [589, 356] on img at bounding box center [581, 352] width 19 height 14
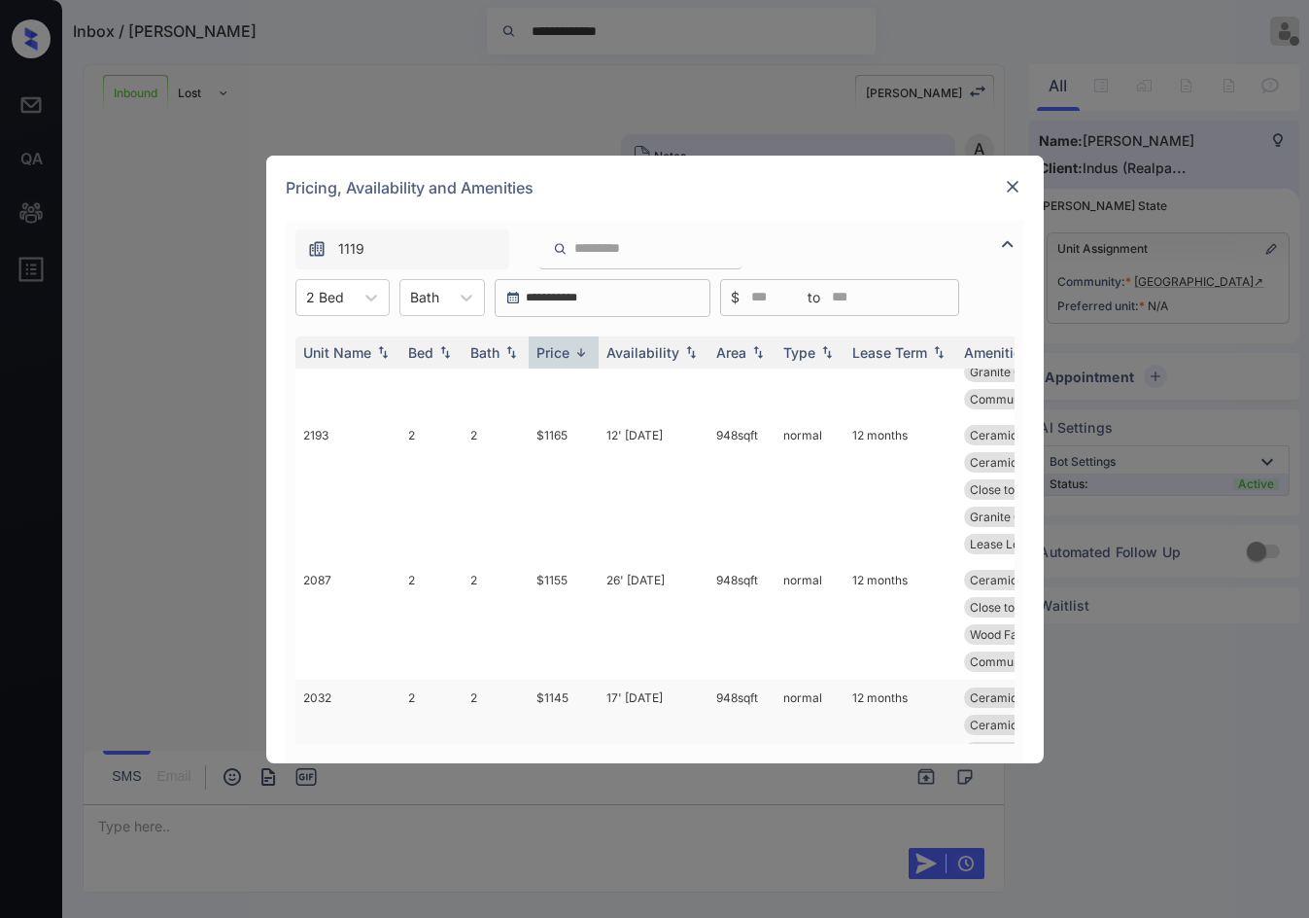
scroll to position [0, 0]
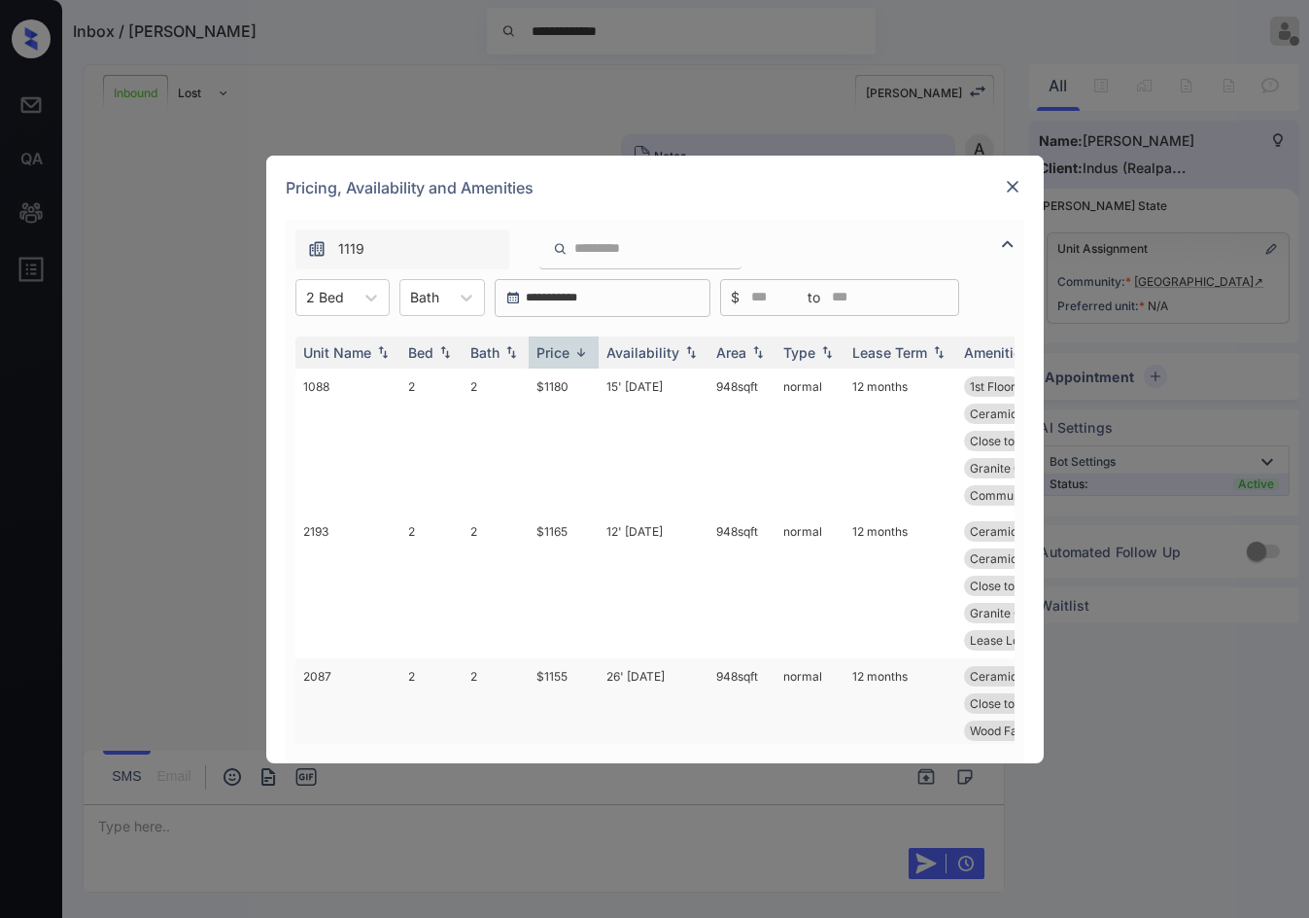
click at [630, 691] on td "26' Sep 25" at bounding box center [654, 717] width 110 height 118
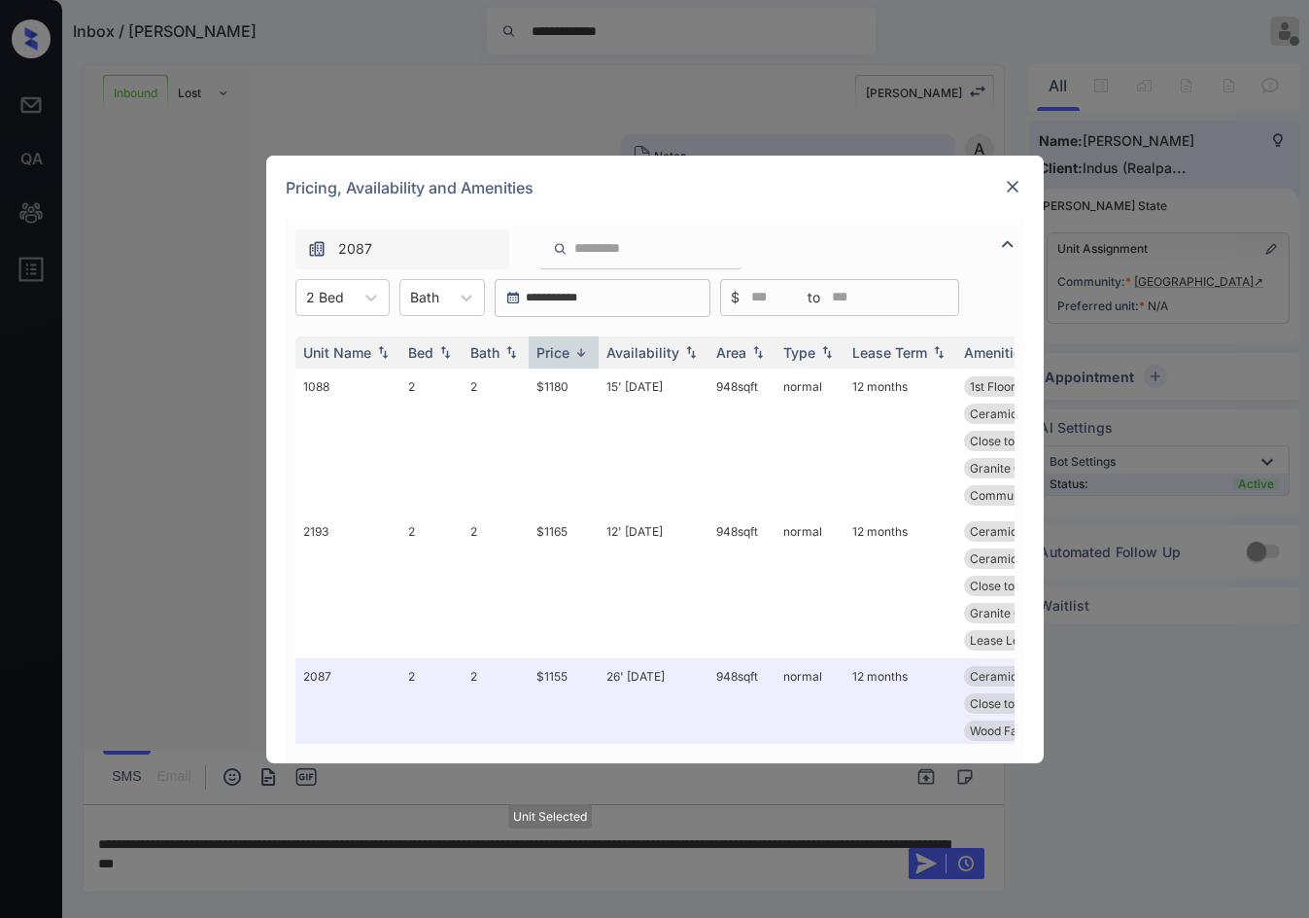
click at [1022, 193] on div at bounding box center [1012, 186] width 23 height 23
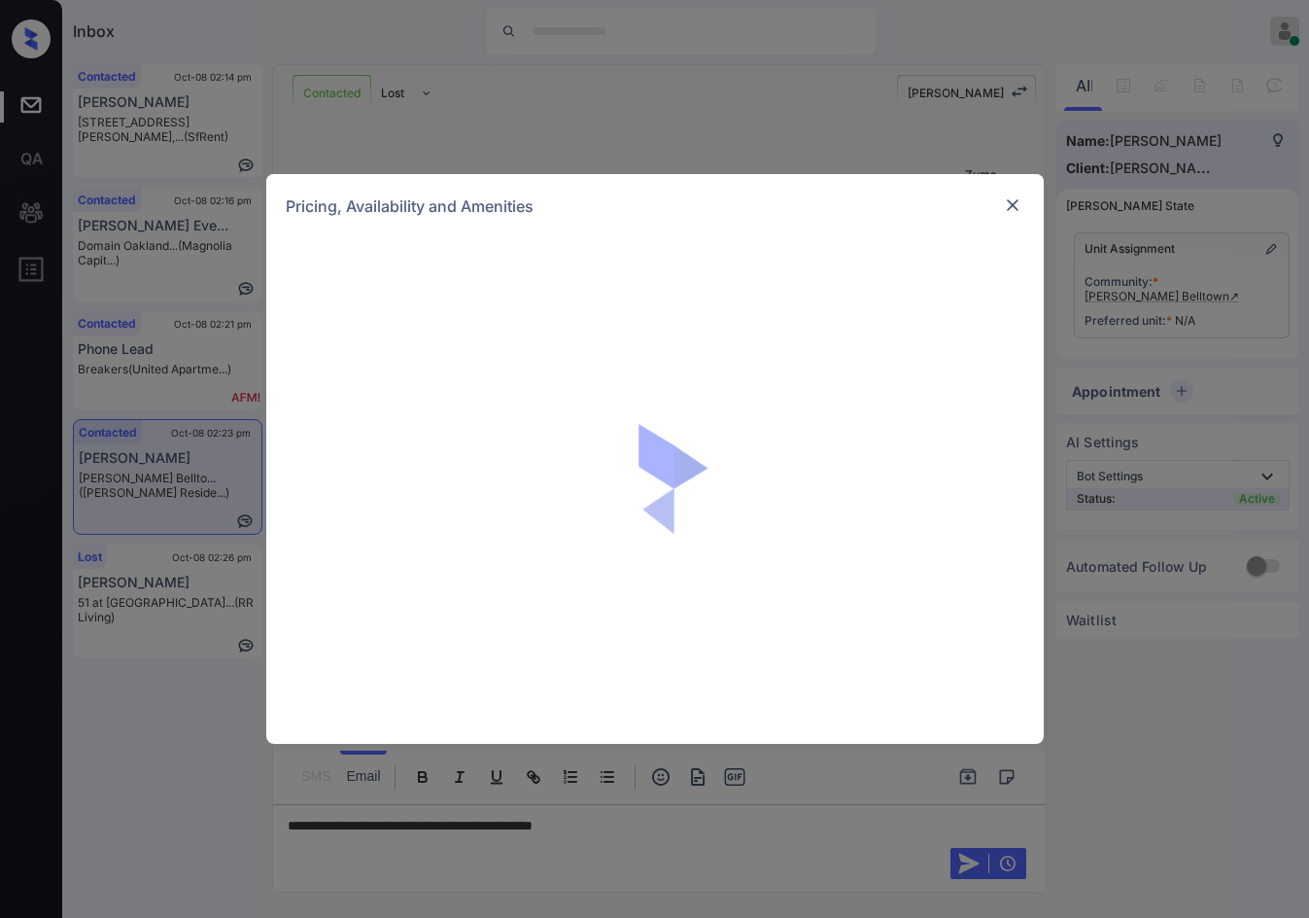
scroll to position [963, 0]
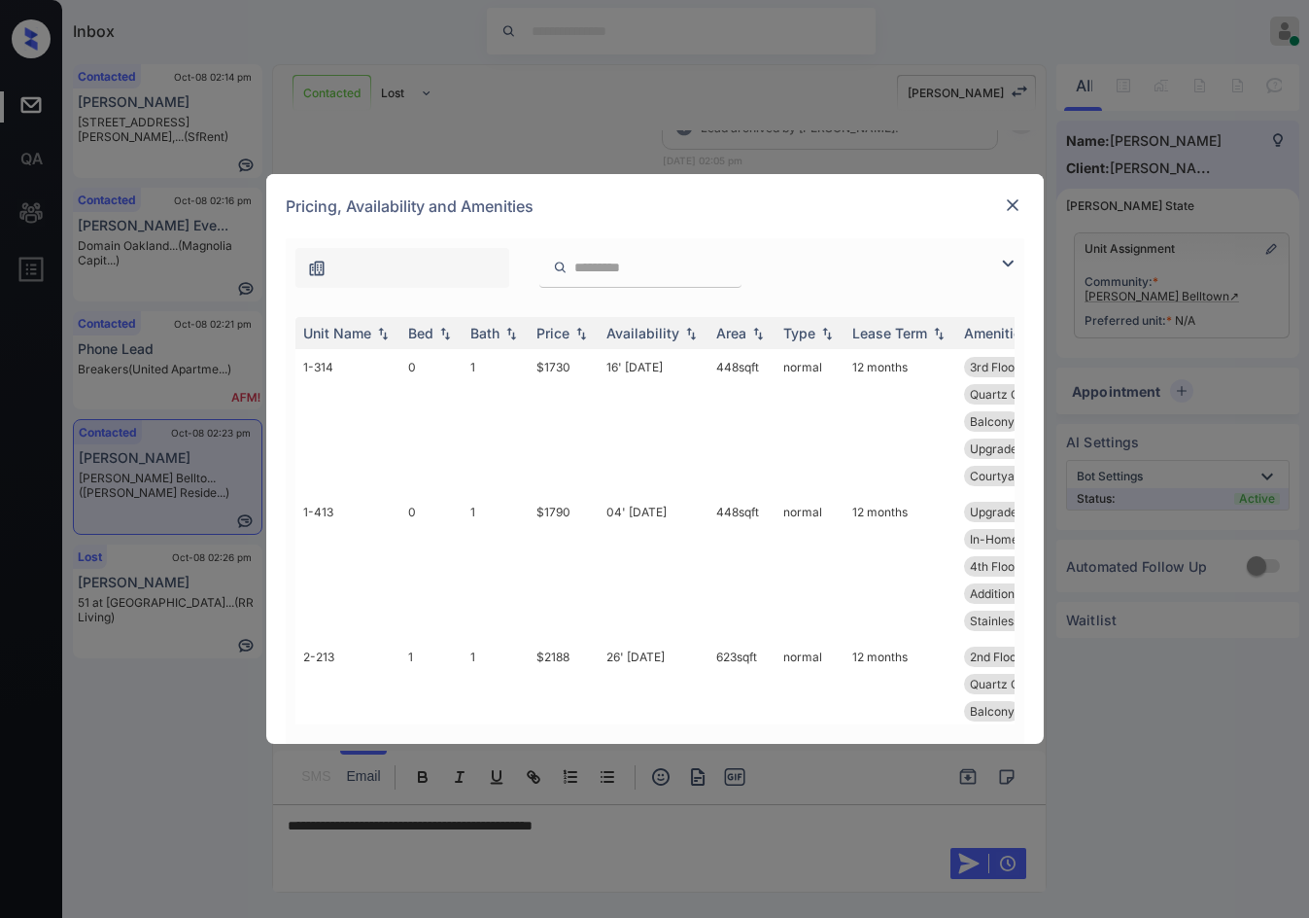
click at [1011, 262] on img at bounding box center [1007, 263] width 23 height 23
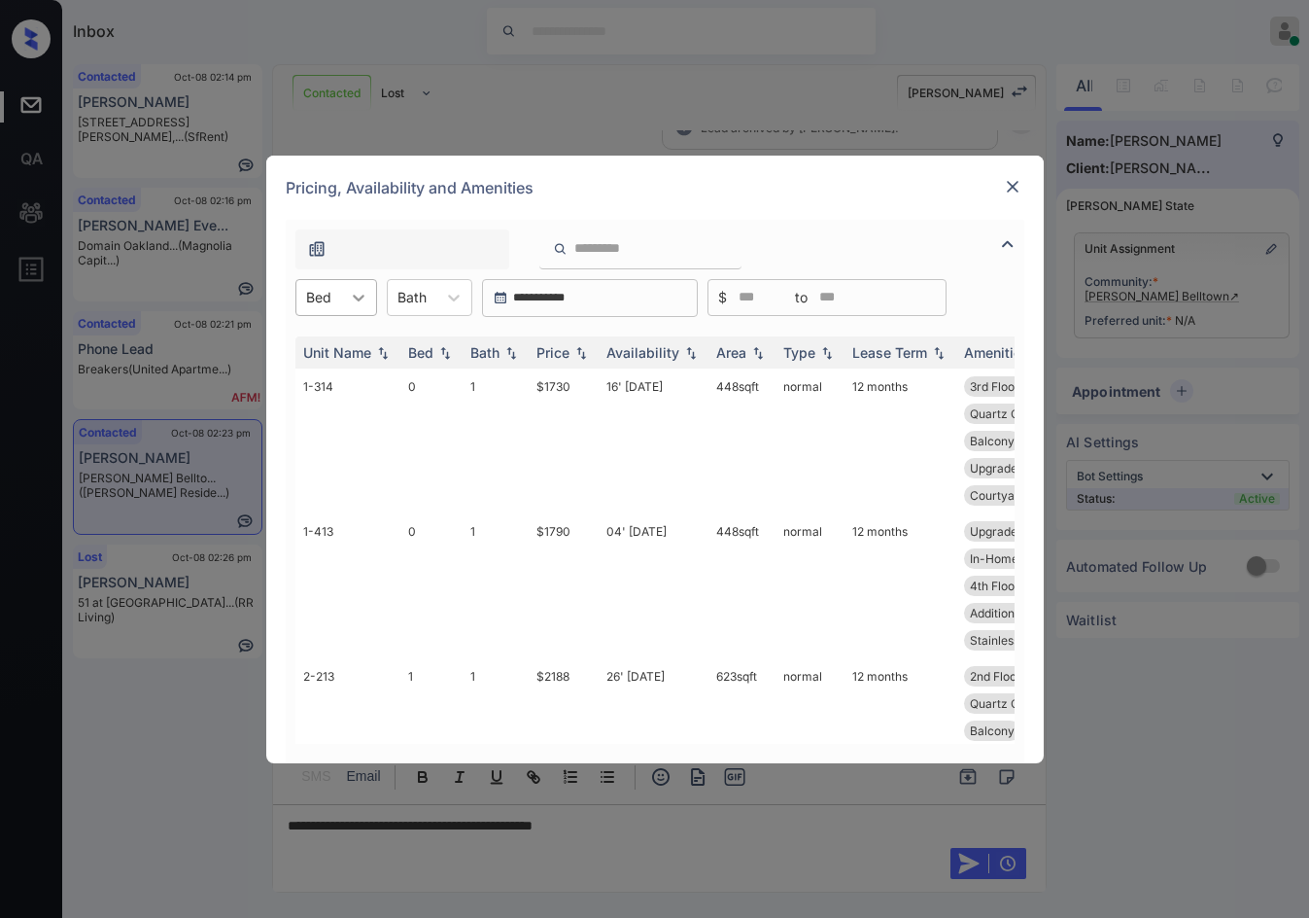
click at [352, 303] on icon at bounding box center [358, 297] width 19 height 19
click at [341, 346] on div "0" at bounding box center [336, 345] width 82 height 35
click at [577, 348] on img at bounding box center [581, 352] width 19 height 14
click at [578, 348] on img at bounding box center [581, 352] width 19 height 15
click at [562, 377] on tr "1-314 0 1 $1730 16' [DATE] 448 sqft normal 12 months 3rd Floor Upgrades: Studi.…" at bounding box center [803, 440] width 1016 height 145
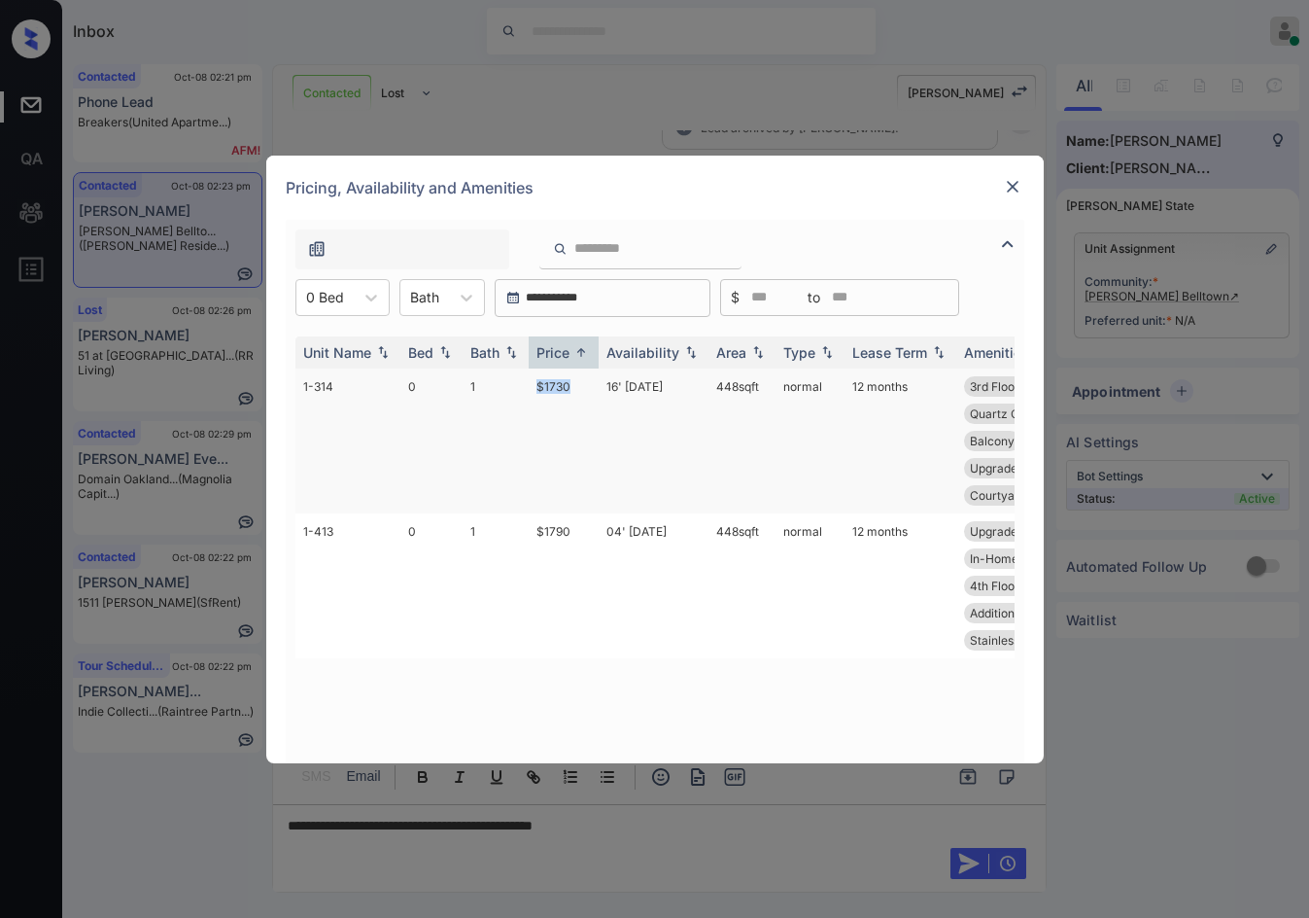
drag, startPoint x: 565, startPoint y: 384, endPoint x: 535, endPoint y: 387, distance: 30.3
click at [535, 387] on td "$1730" at bounding box center [564, 440] width 70 height 145
copy td "$1730"
click at [1009, 189] on img at bounding box center [1012, 186] width 19 height 19
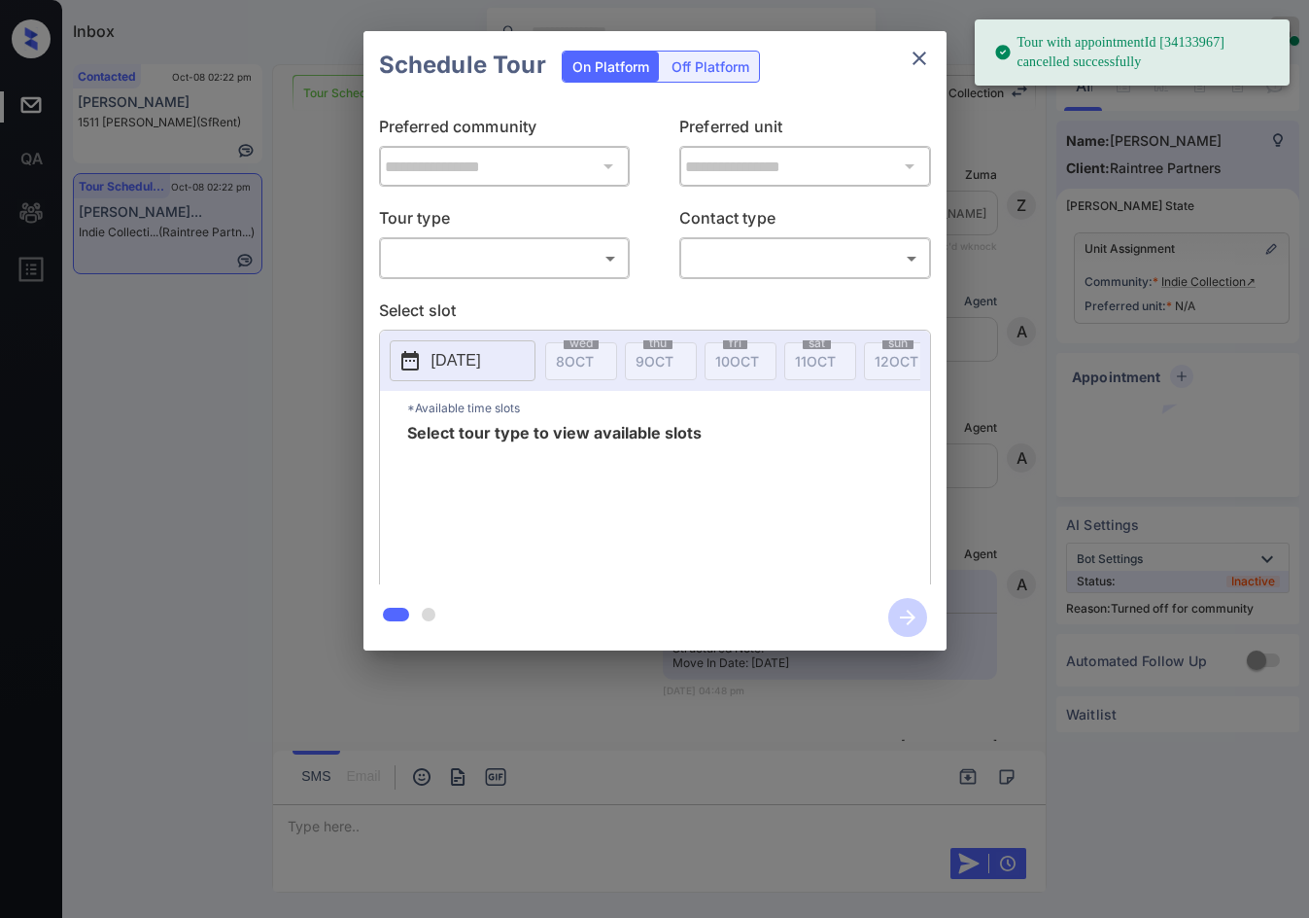
scroll to position [11993, 0]
click at [534, 260] on body "Tour with appointmentId [34133967] cancelled successfully Inbox Jezcil Usanastr…" at bounding box center [654, 459] width 1309 height 918
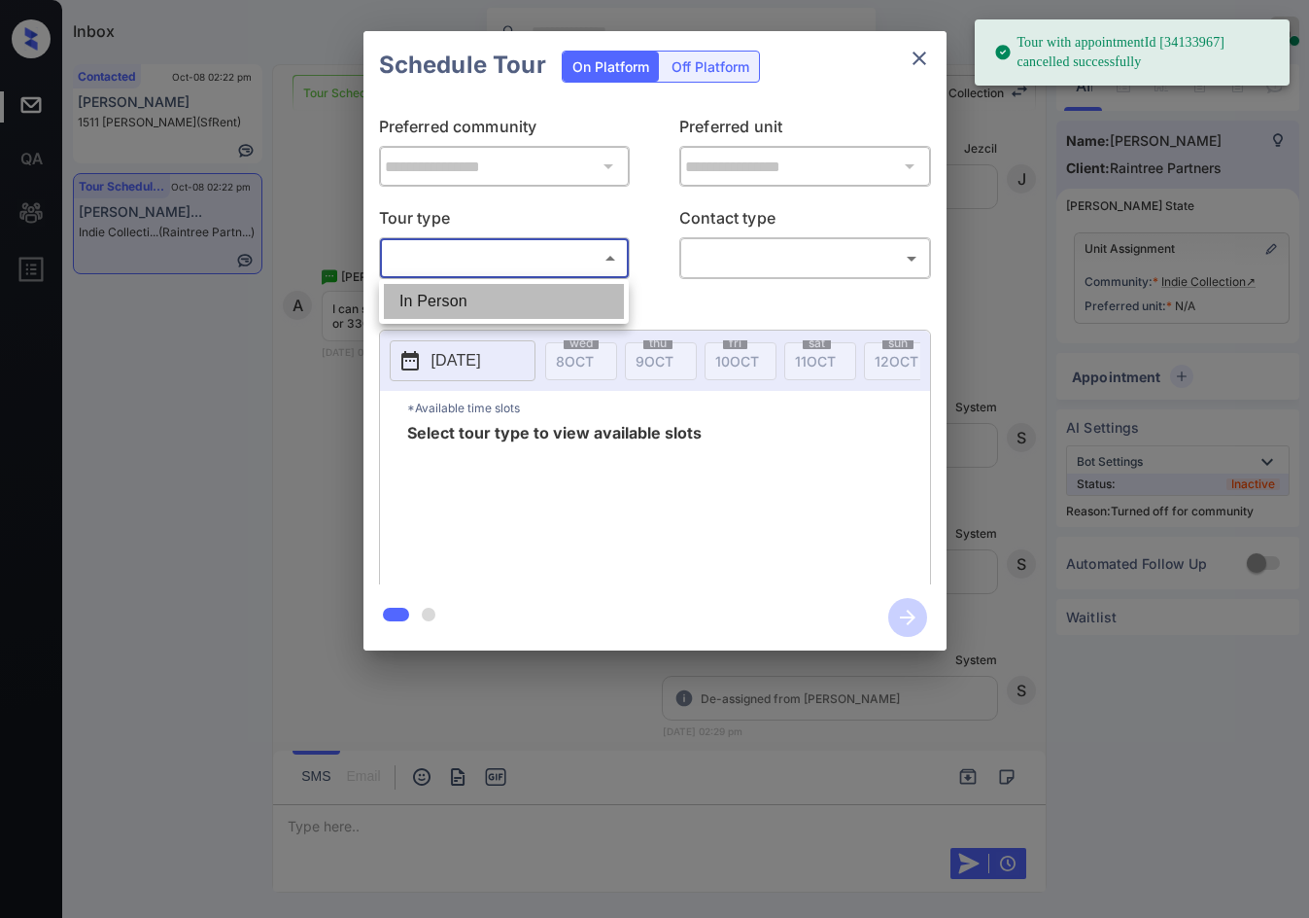
click at [505, 302] on li "In Person" at bounding box center [504, 301] width 240 height 35
type input "********"
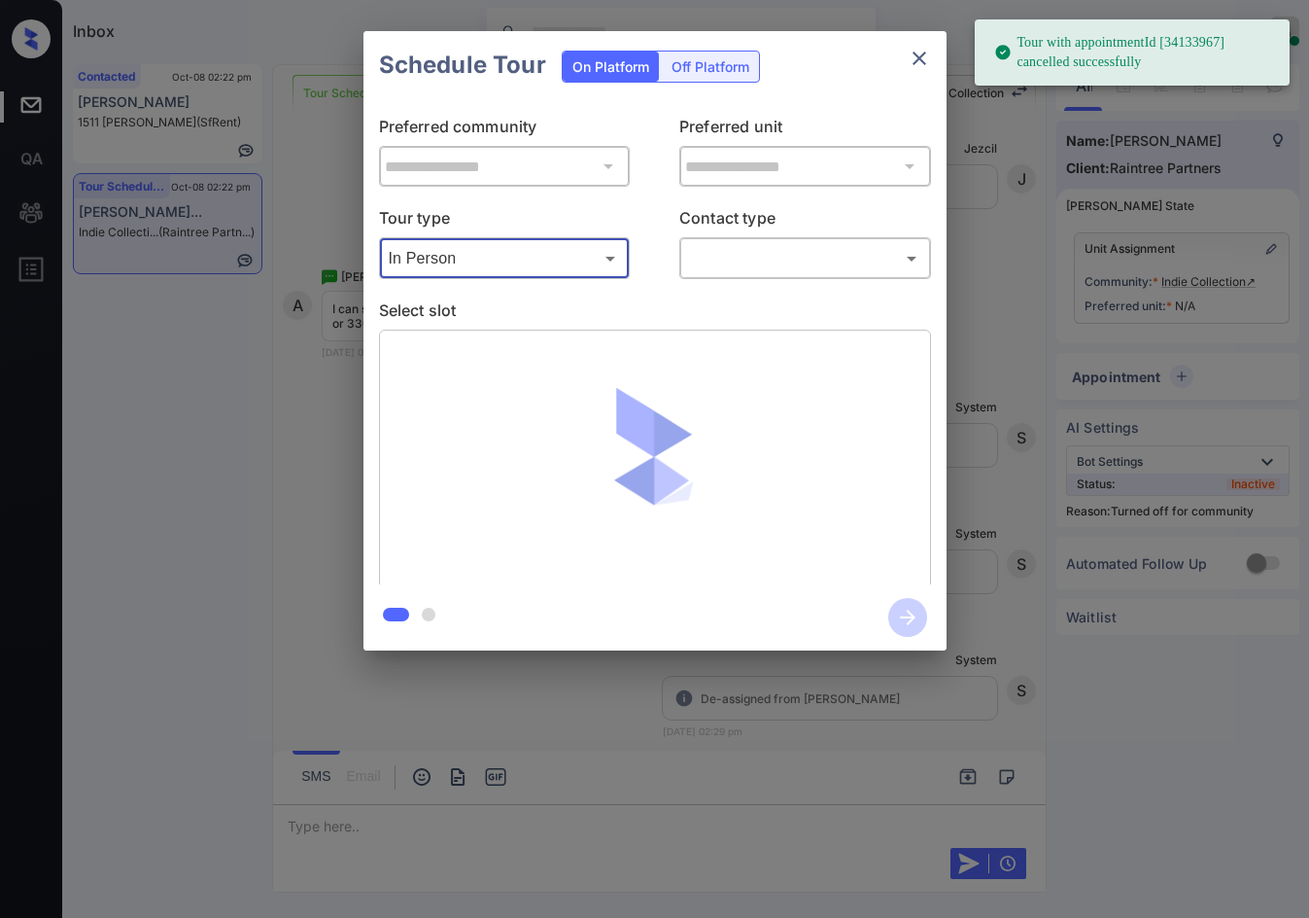
click at [715, 264] on body "Tour with appointmentId [34133967] cancelled successfully Inbox Jezcil Usanastr…" at bounding box center [654, 459] width 1309 height 918
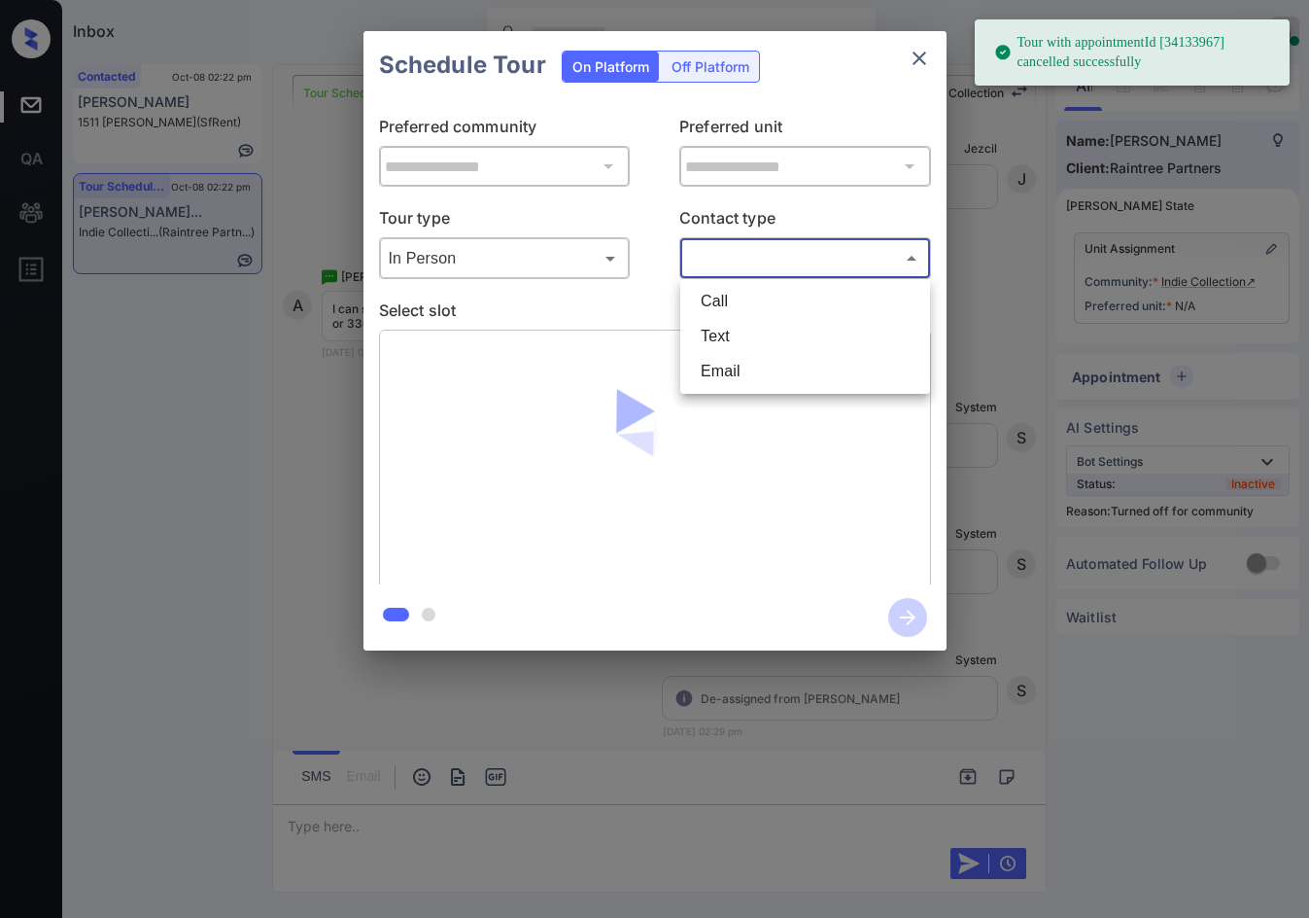
click at [743, 334] on li "Text" at bounding box center [805, 336] width 240 height 35
type input "****"
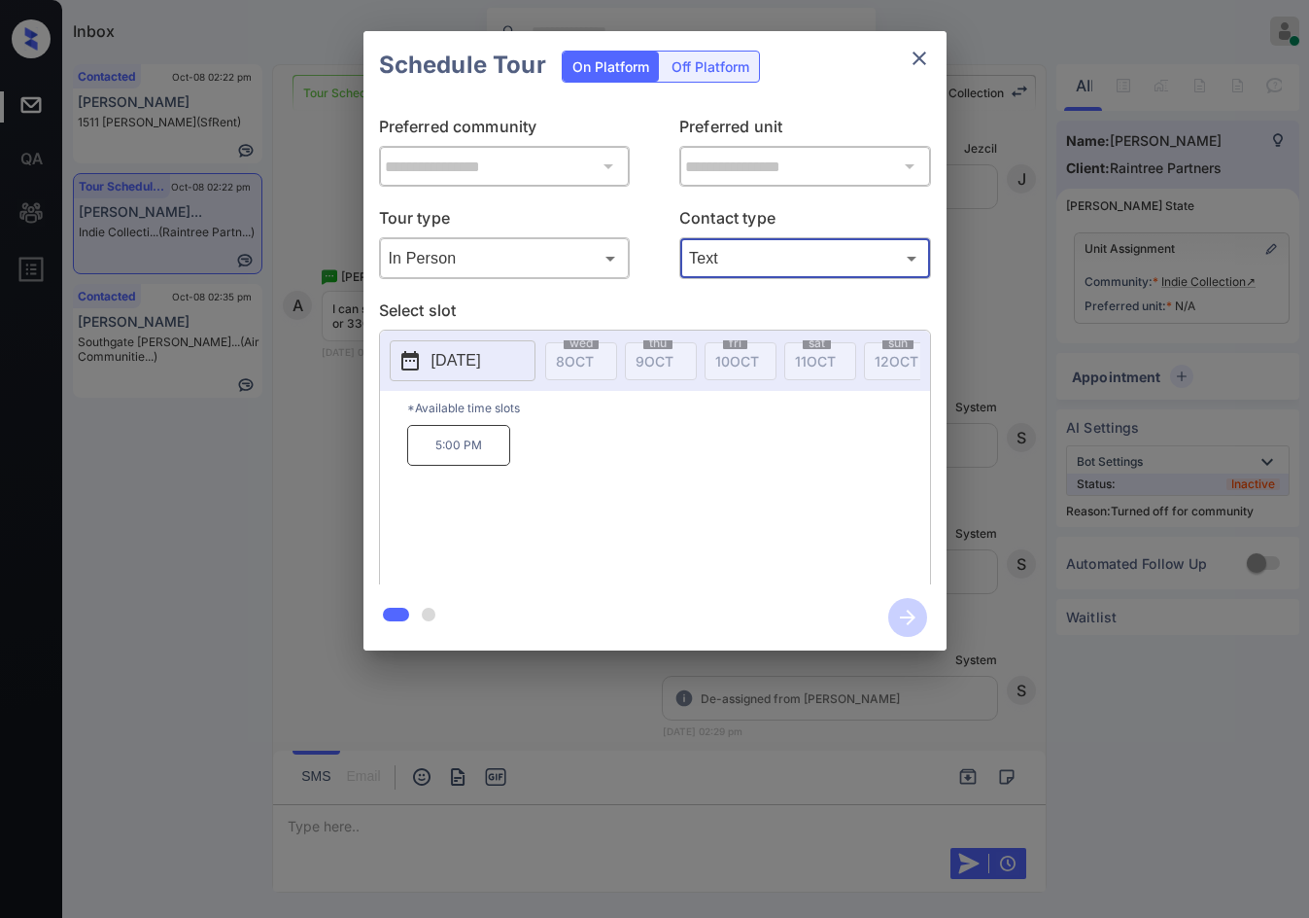
click at [460, 378] on button "2025-10-17" at bounding box center [463, 360] width 146 height 41
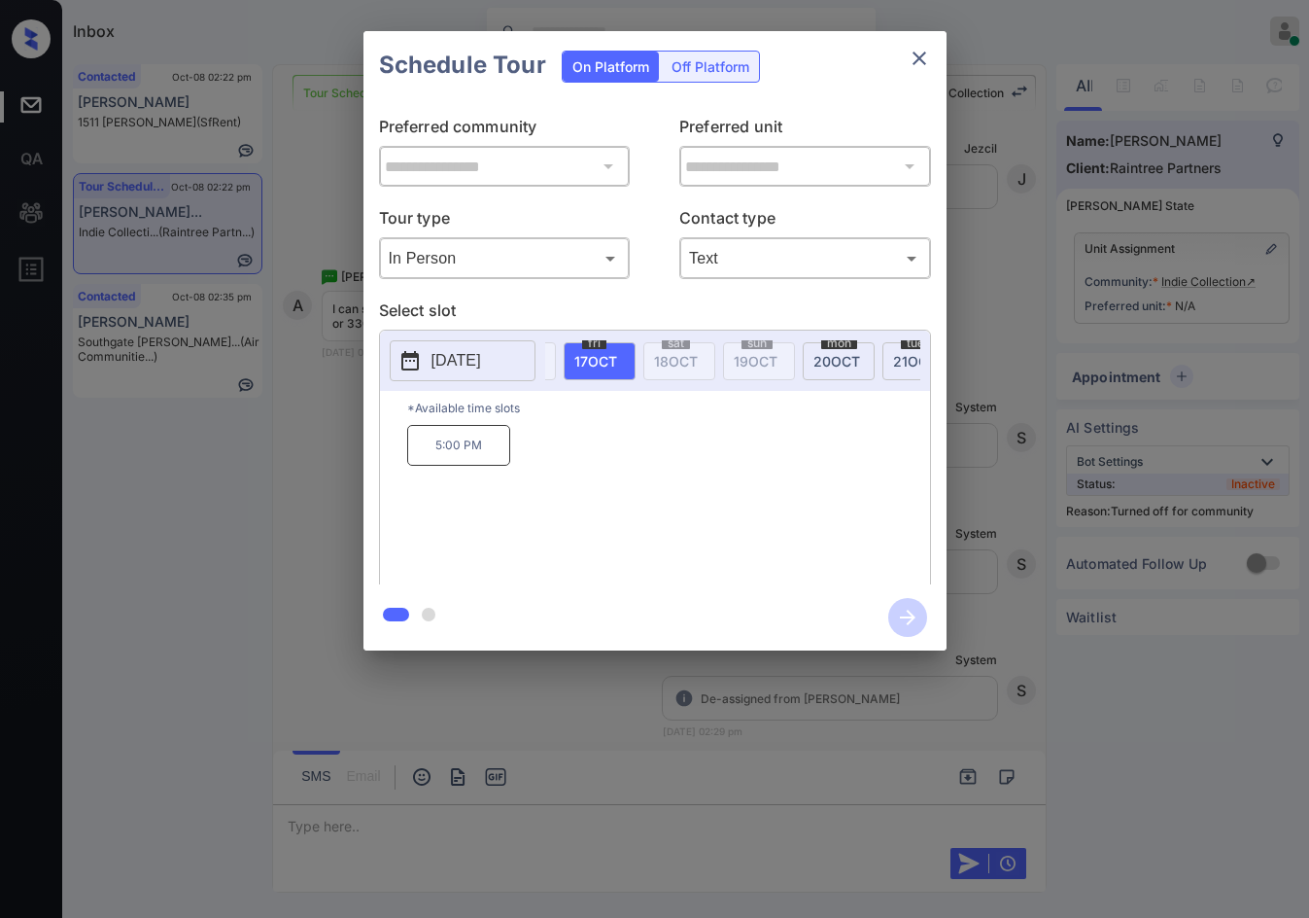
scroll to position [0, 684]
click at [481, 362] on p "2025-10-17" at bounding box center [457, 360] width 50 height 23
drag, startPoint x: 437, startPoint y: 463, endPoint x: 521, endPoint y: 462, distance: 83.6
click at [525, 462] on div "5:00 PM" at bounding box center [668, 503] width 523 height 156
copy p "5:00 PM"
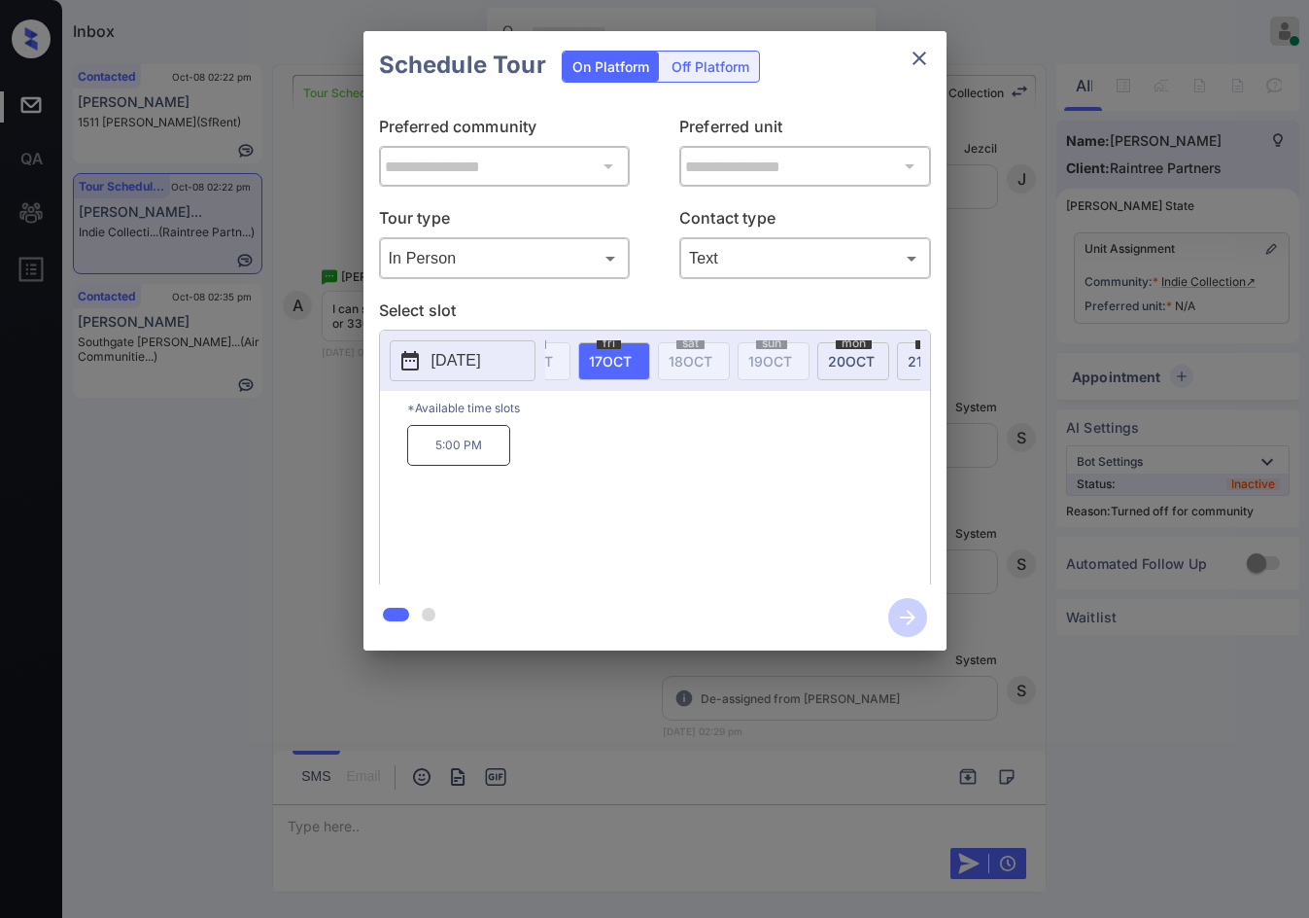
click at [298, 423] on div "**********" at bounding box center [654, 340] width 1309 height 681
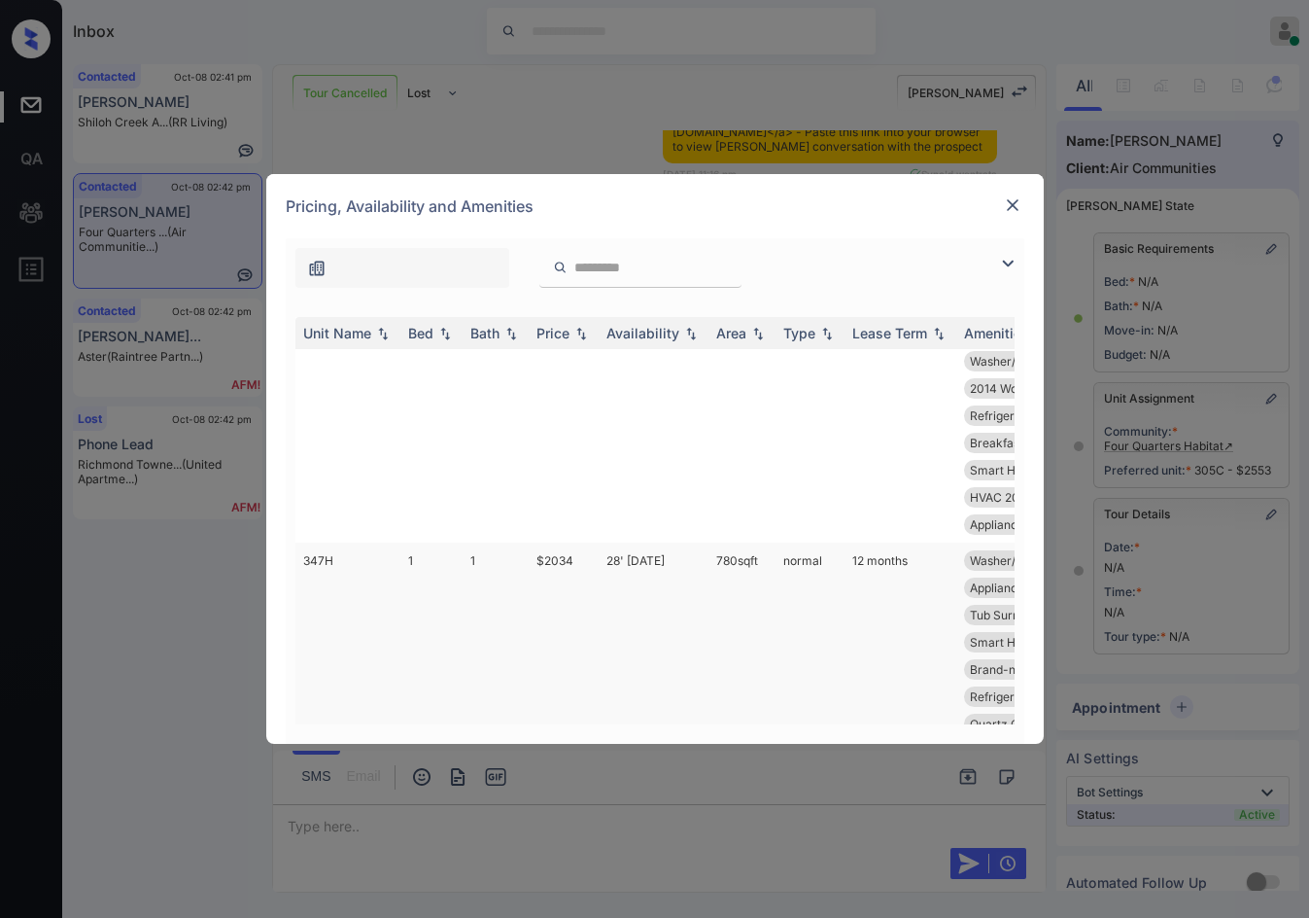
scroll to position [486, 0]
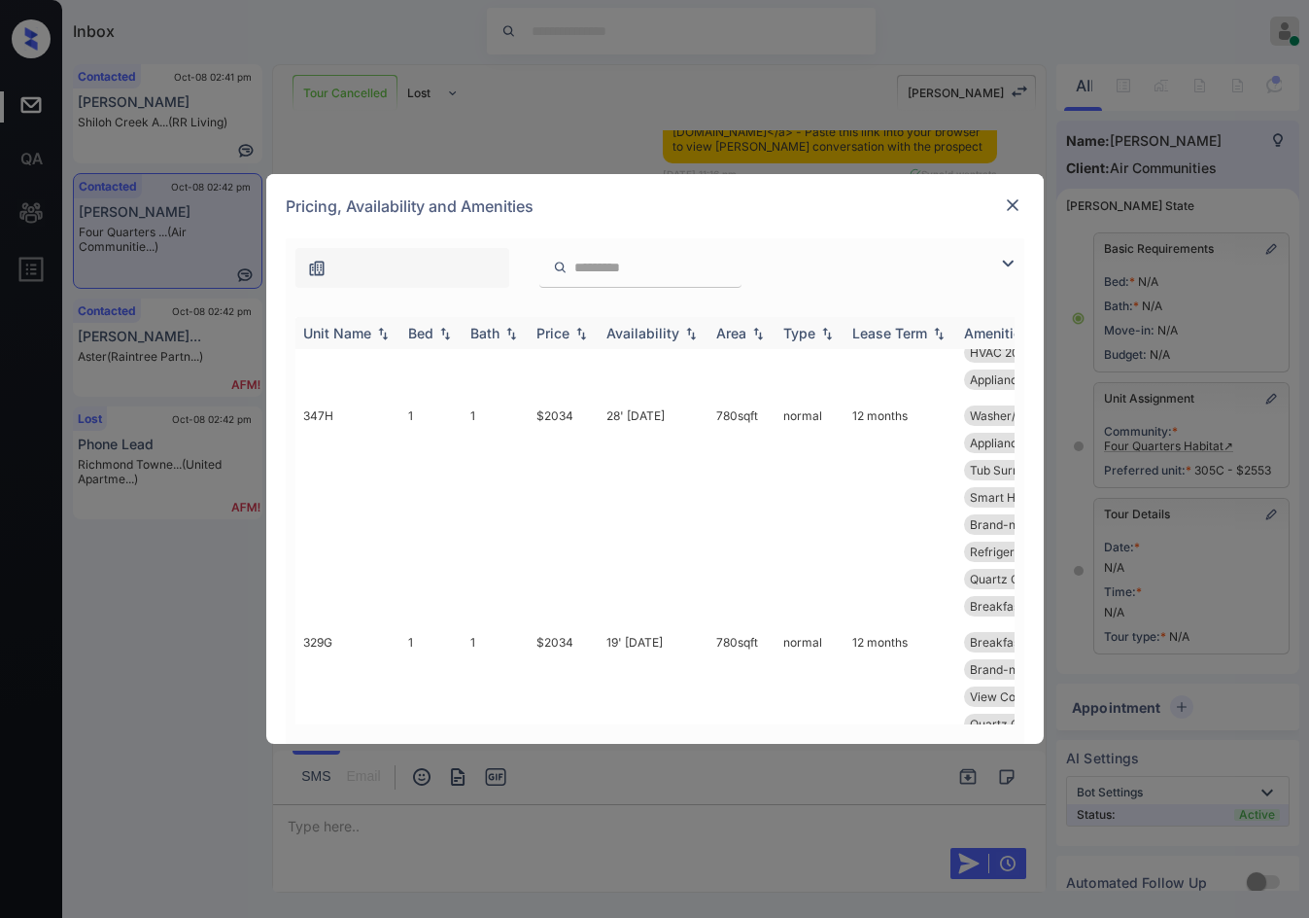
click at [686, 327] on img at bounding box center [690, 334] width 19 height 14
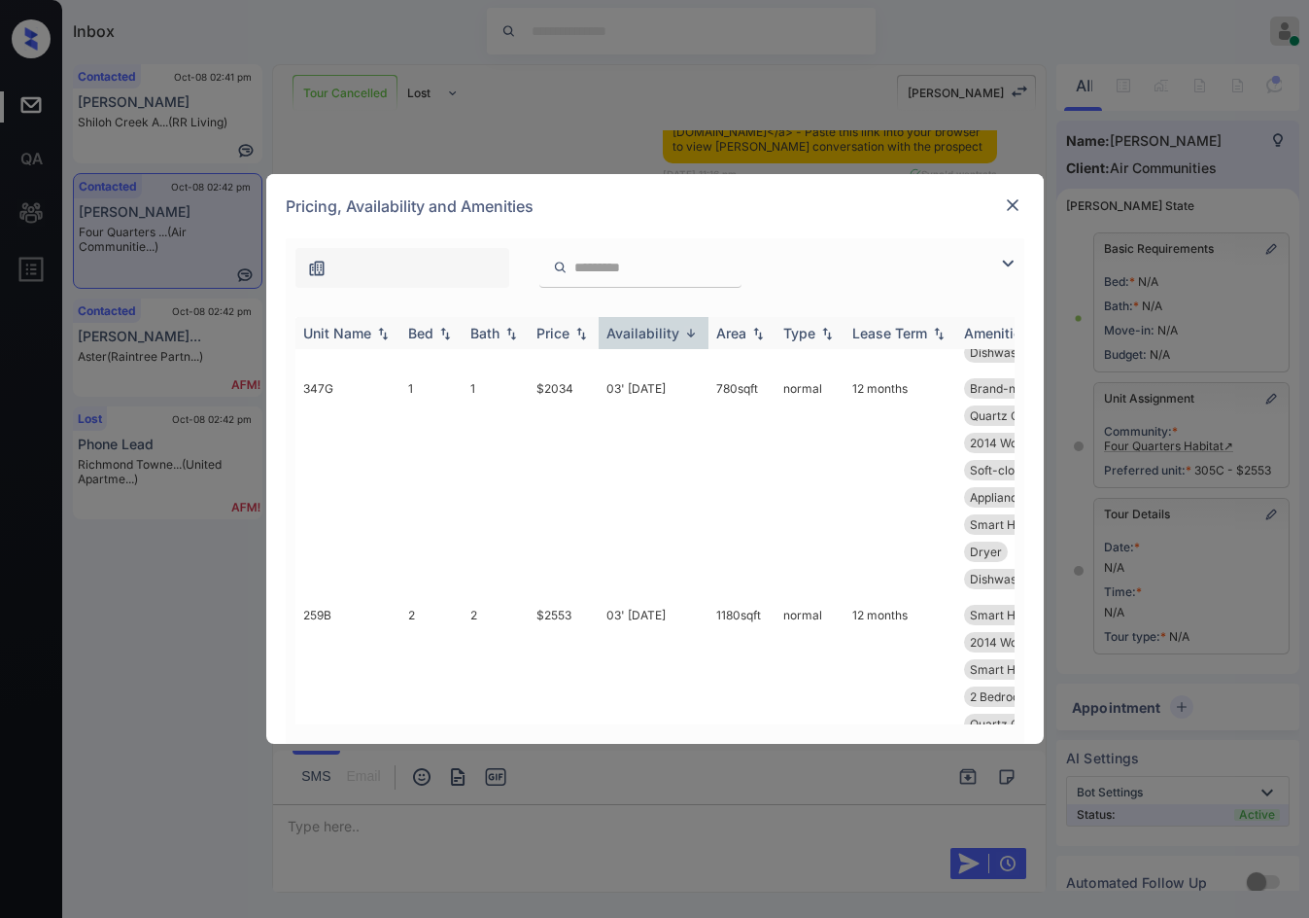
click at [686, 327] on img at bounding box center [690, 333] width 19 height 15
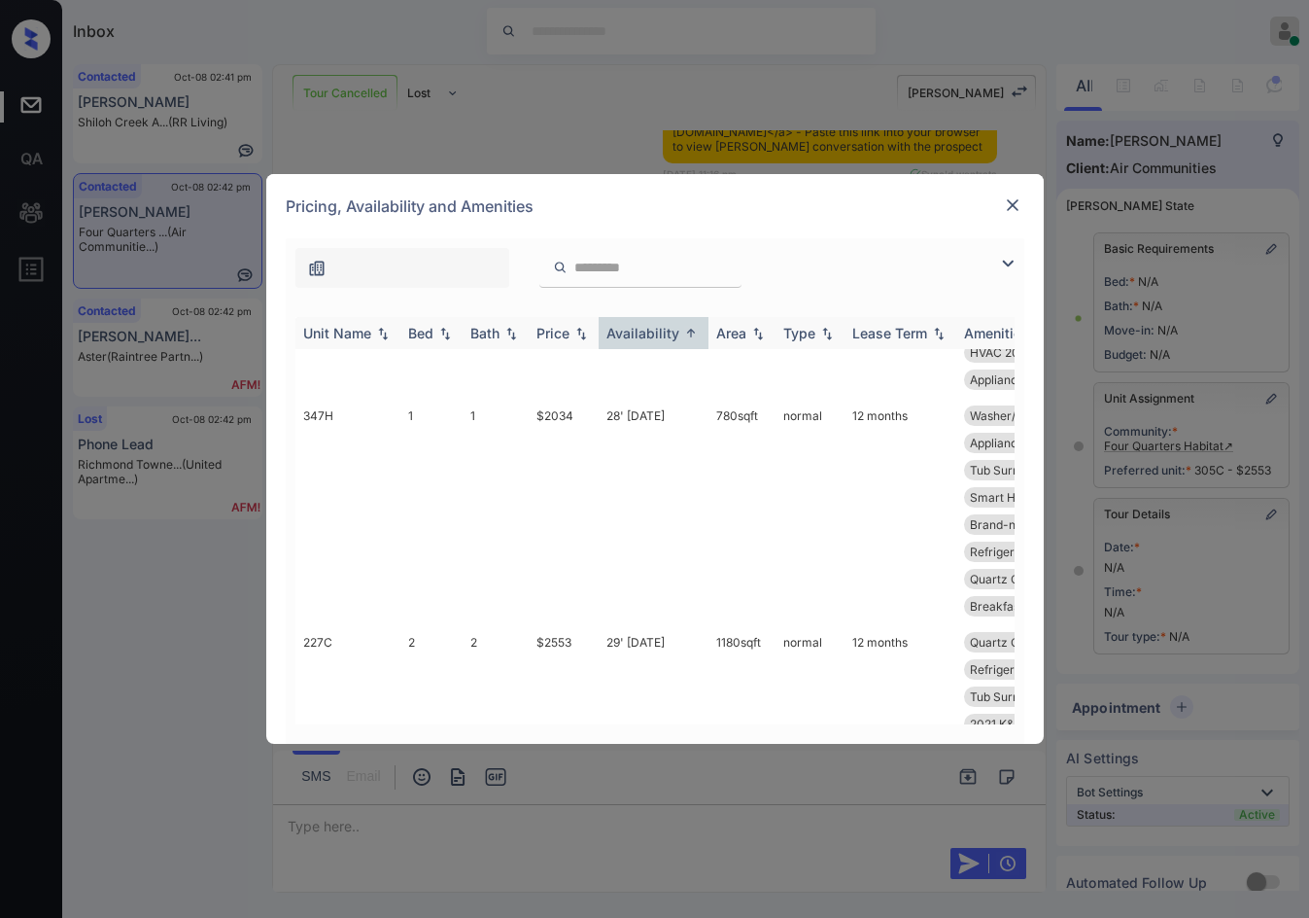
click at [582, 335] on img at bounding box center [581, 334] width 19 height 14
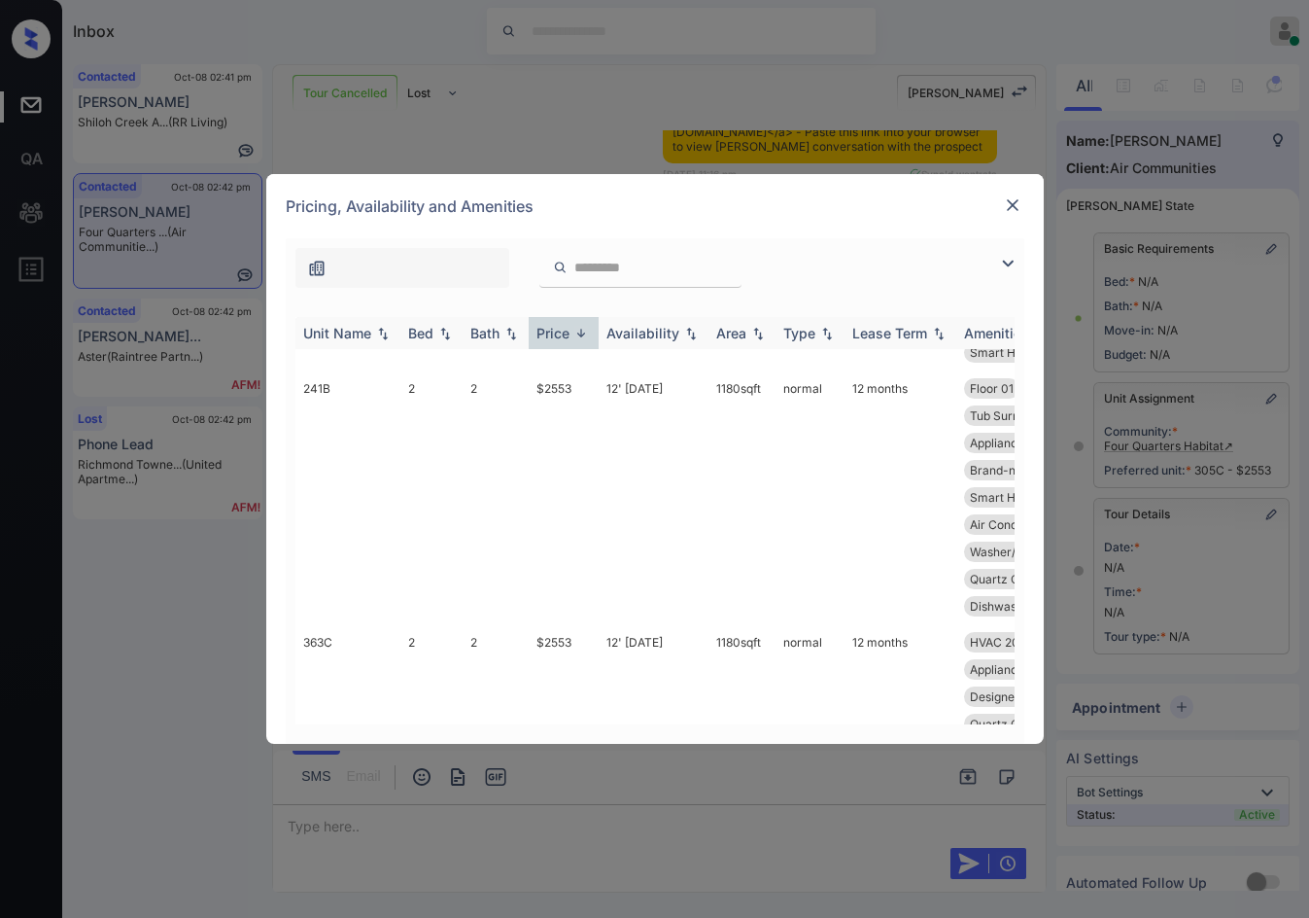
click at [582, 335] on img at bounding box center [581, 333] width 19 height 15
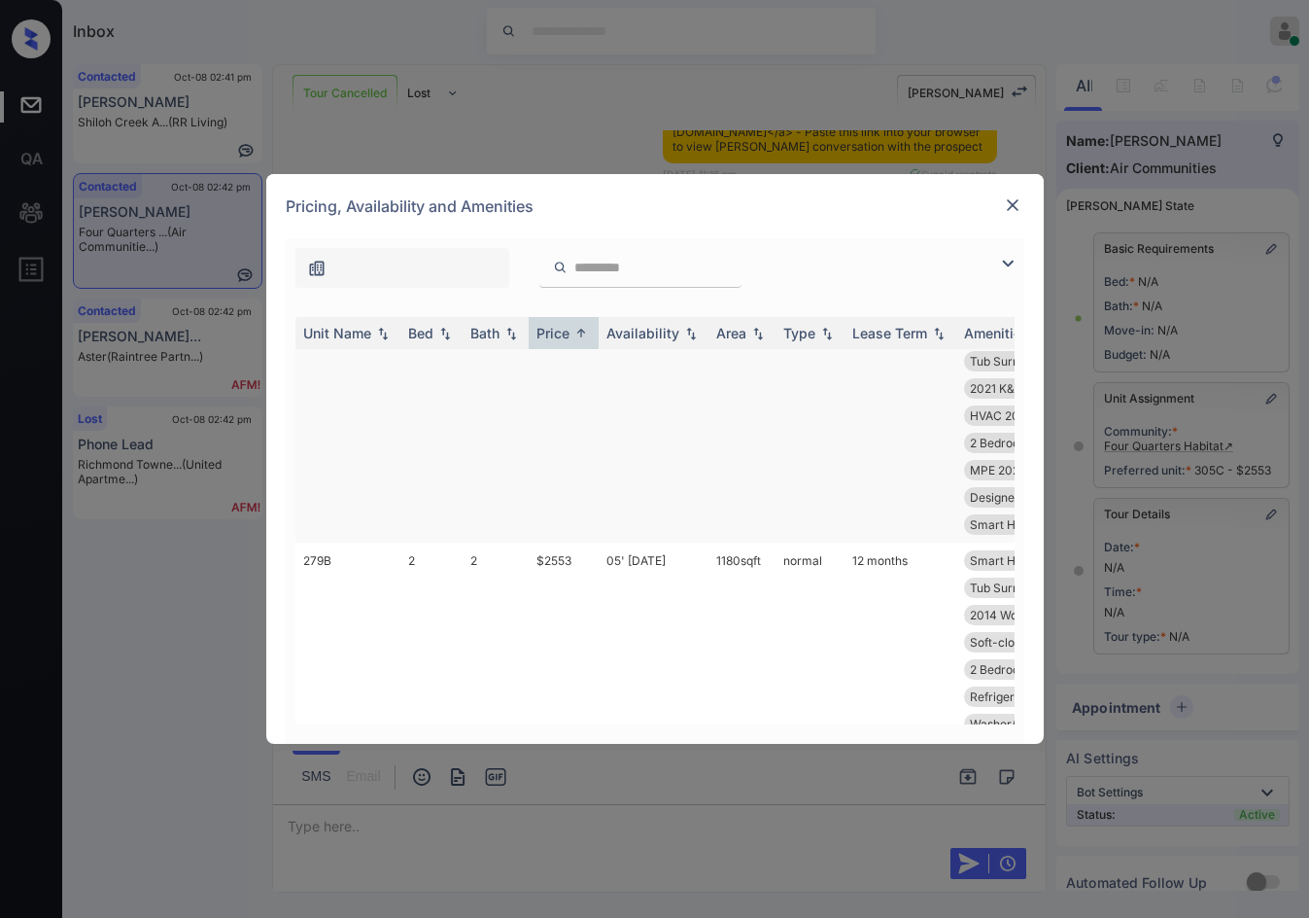
scroll to position [1166, 0]
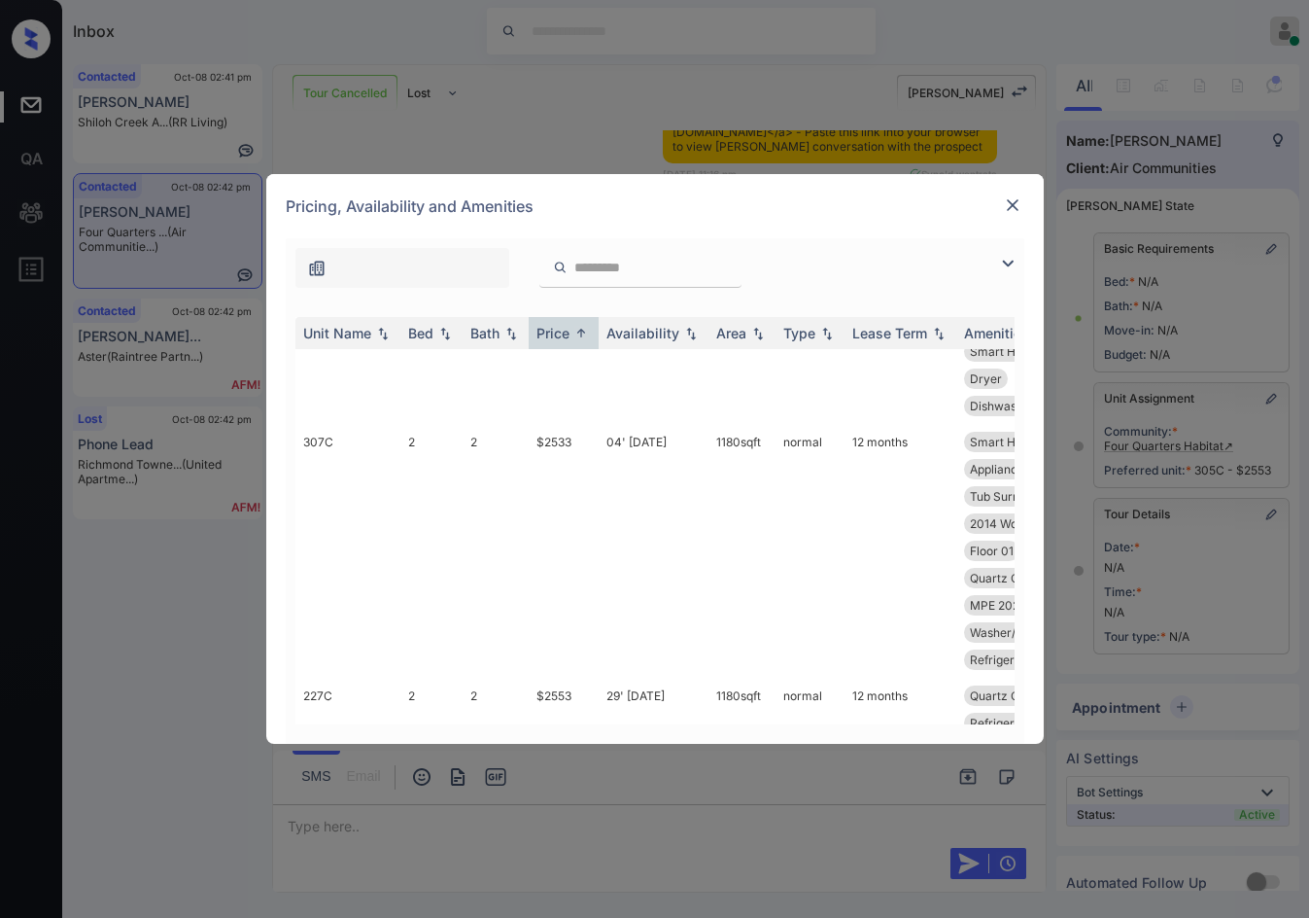
click at [1003, 210] on img at bounding box center [1012, 204] width 19 height 19
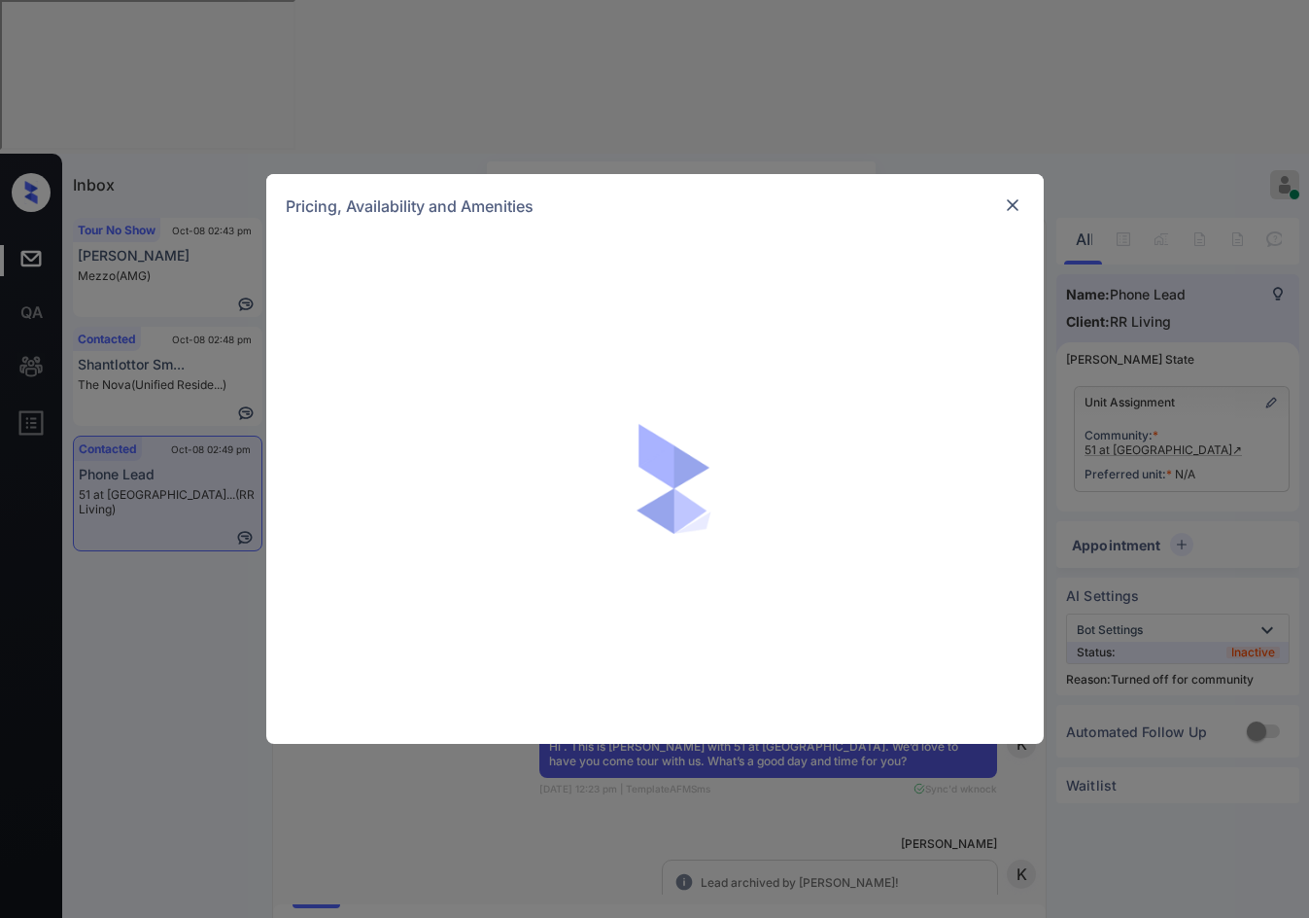
scroll to position [7839, 0]
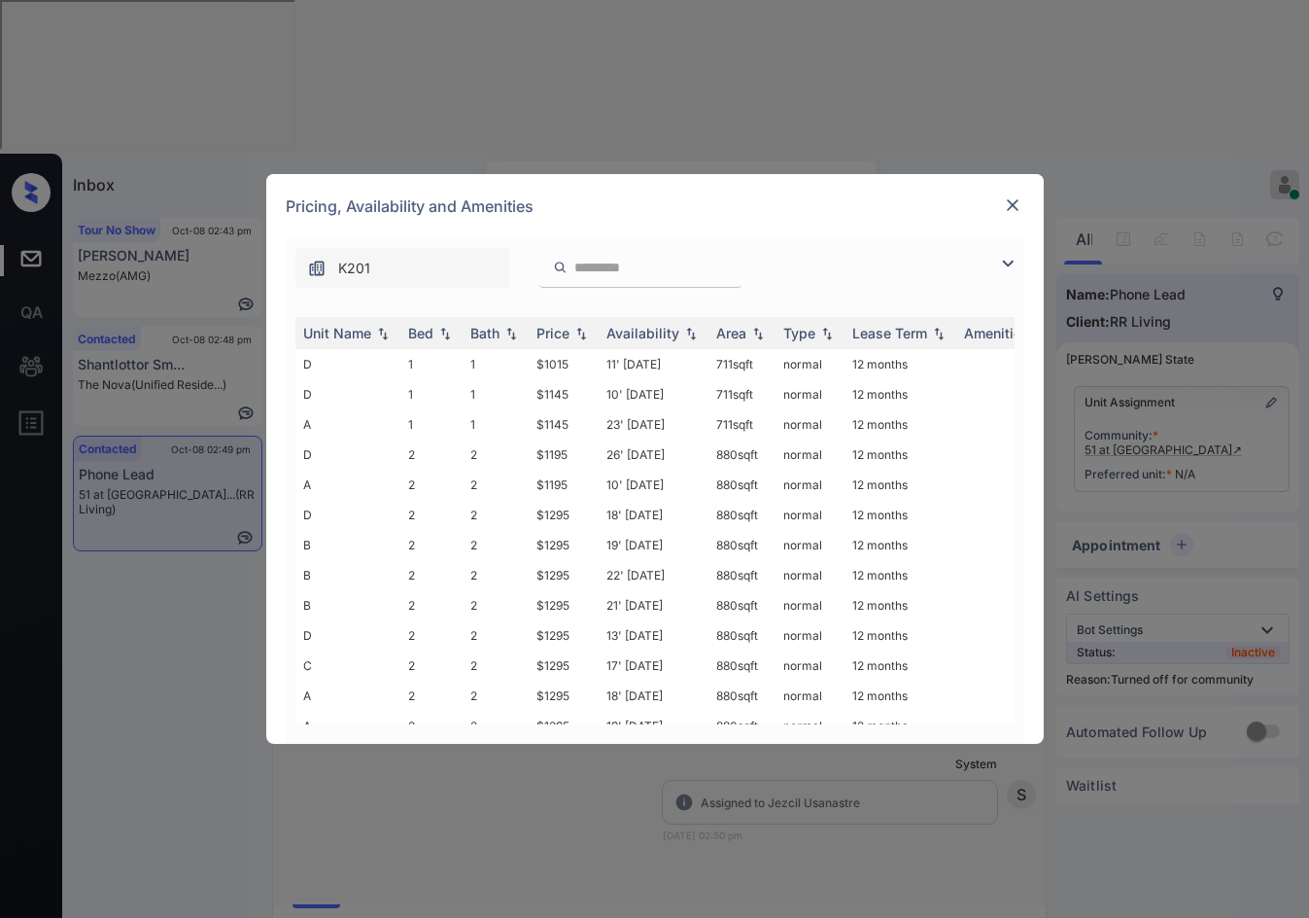
click at [1008, 271] on img at bounding box center [1007, 263] width 23 height 23
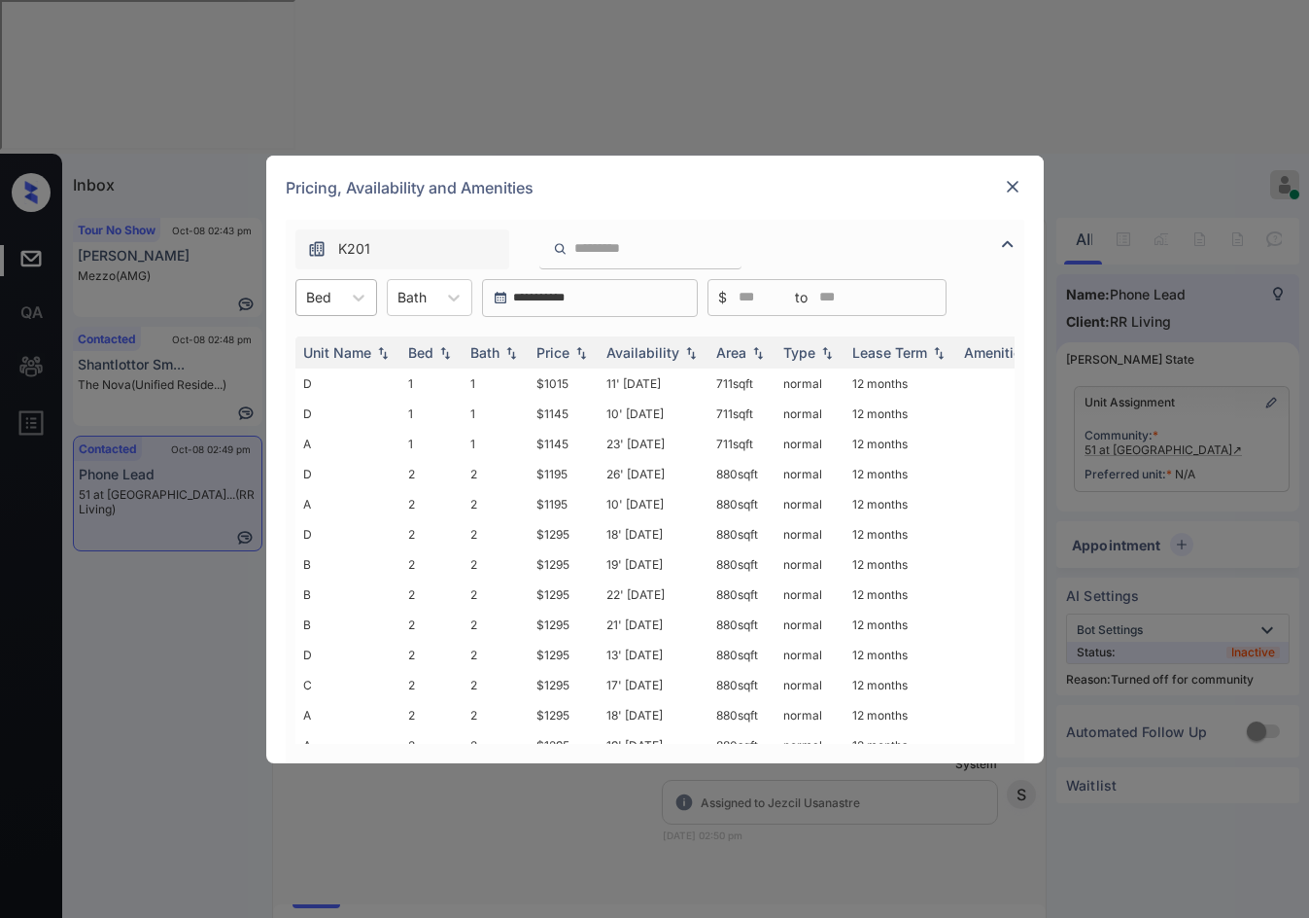
click at [326, 291] on div at bounding box center [318, 297] width 25 height 20
click at [369, 381] on div "2" at bounding box center [336, 380] width 82 height 35
click at [574, 354] on img at bounding box center [581, 352] width 19 height 14
click at [574, 354] on img at bounding box center [581, 352] width 19 height 15
drag, startPoint x: 531, startPoint y: 377, endPoint x: 573, endPoint y: 379, distance: 42.8
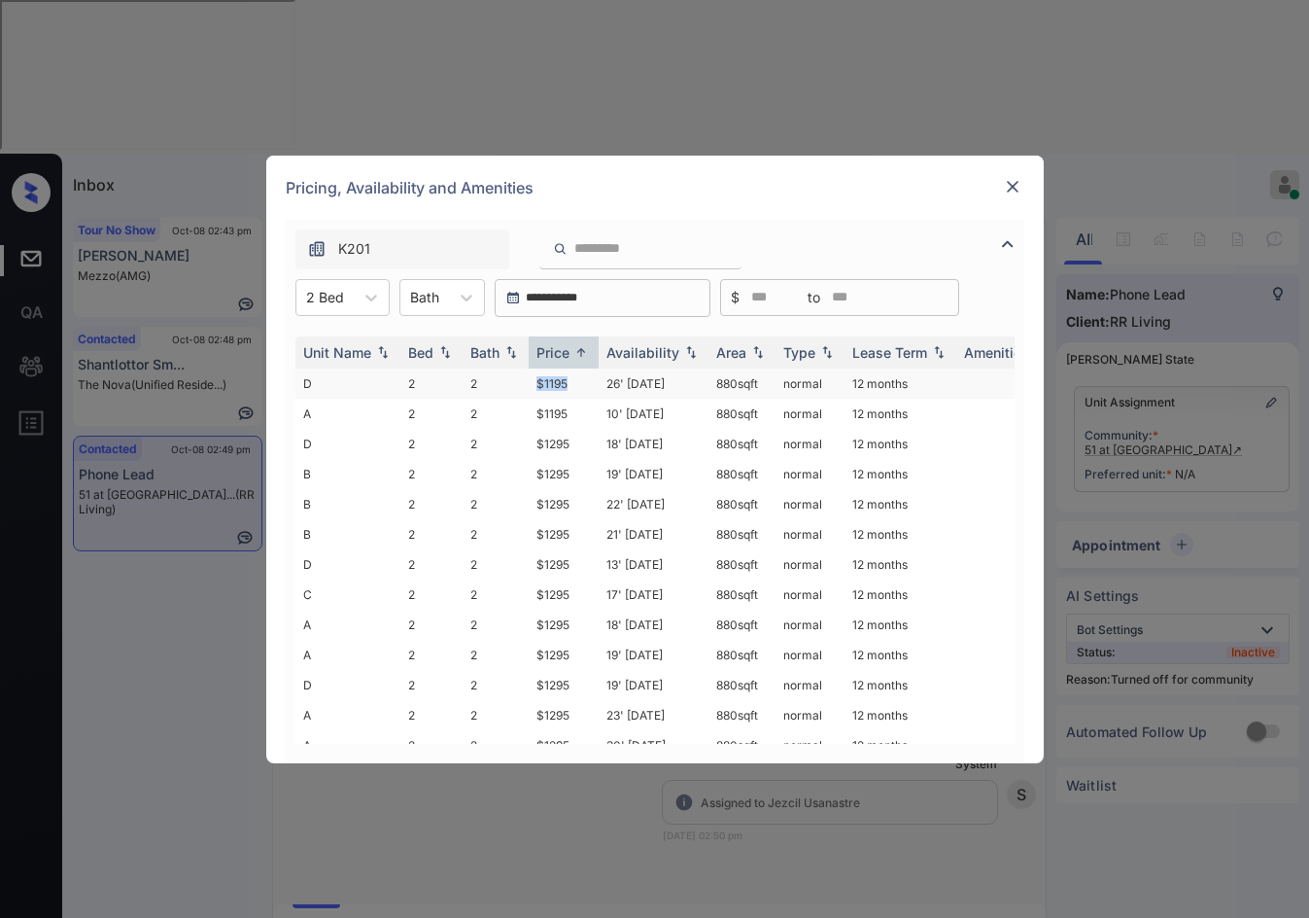
click at [573, 379] on tr "D 2 2 $1195 26' [DATE] 880 sqft normal 12 months" at bounding box center [803, 383] width 1016 height 30
click at [573, 379] on td "$1195" at bounding box center [564, 383] width 70 height 30
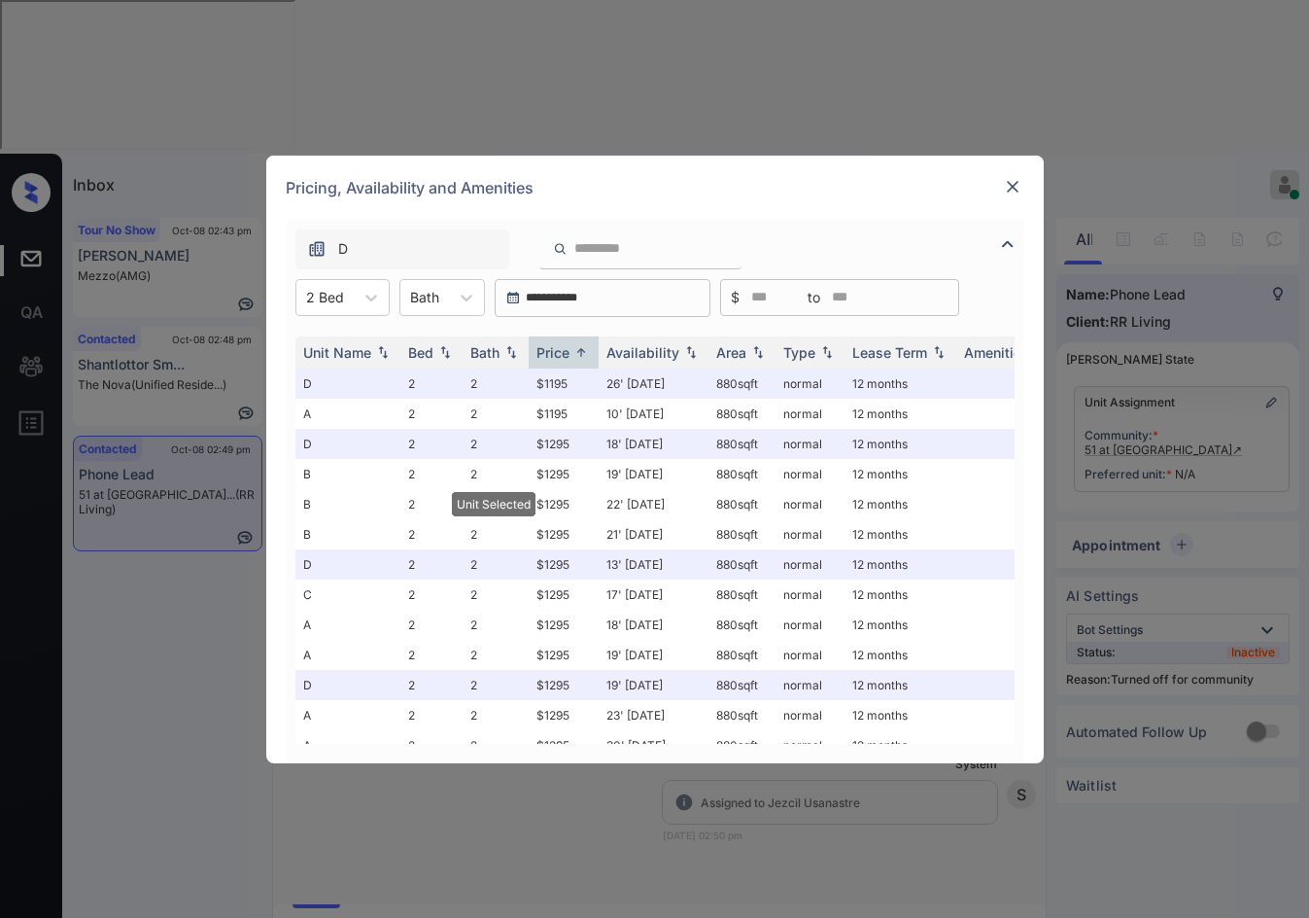
click at [1011, 179] on img at bounding box center [1012, 186] width 19 height 19
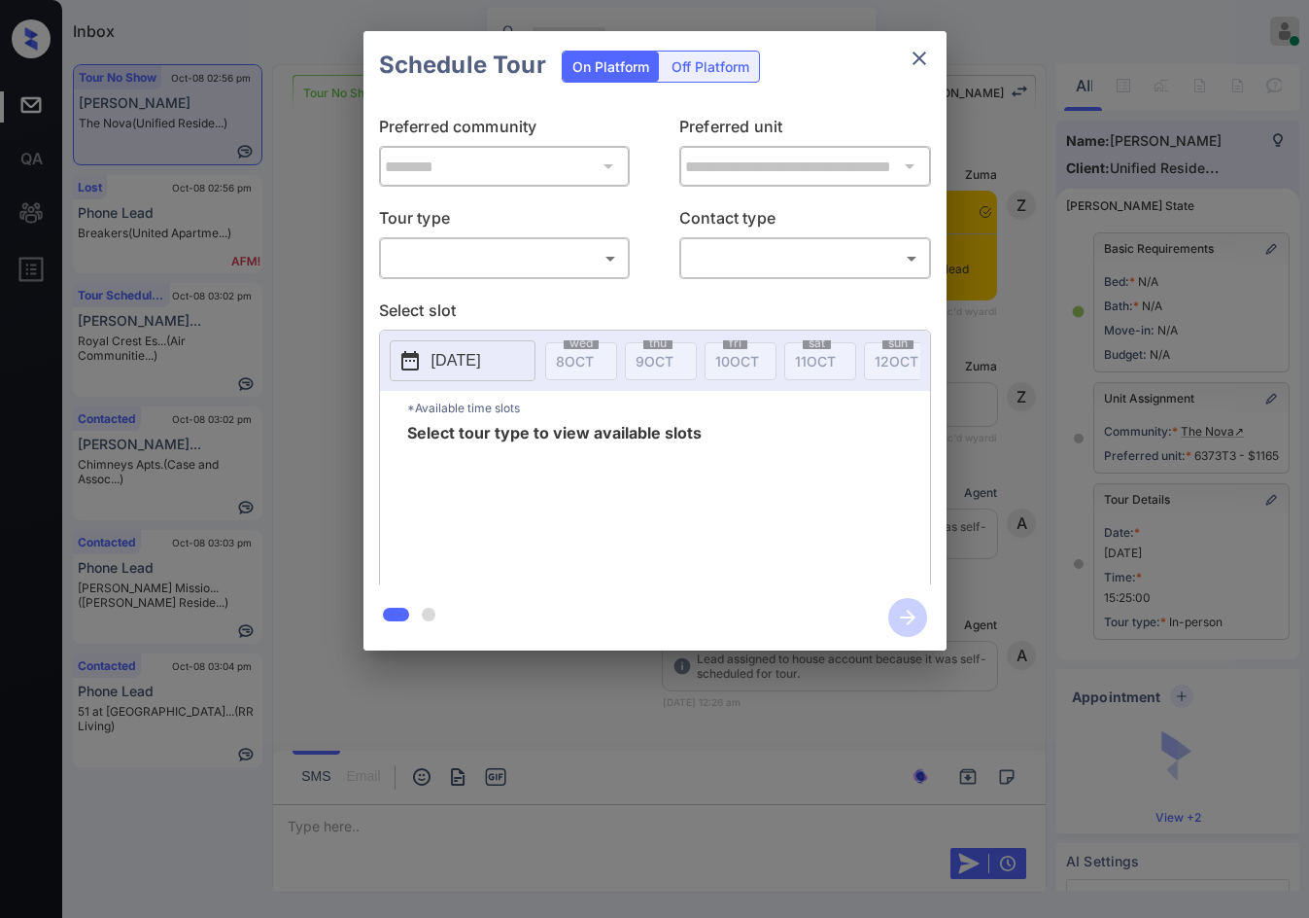
scroll to position [18069, 0]
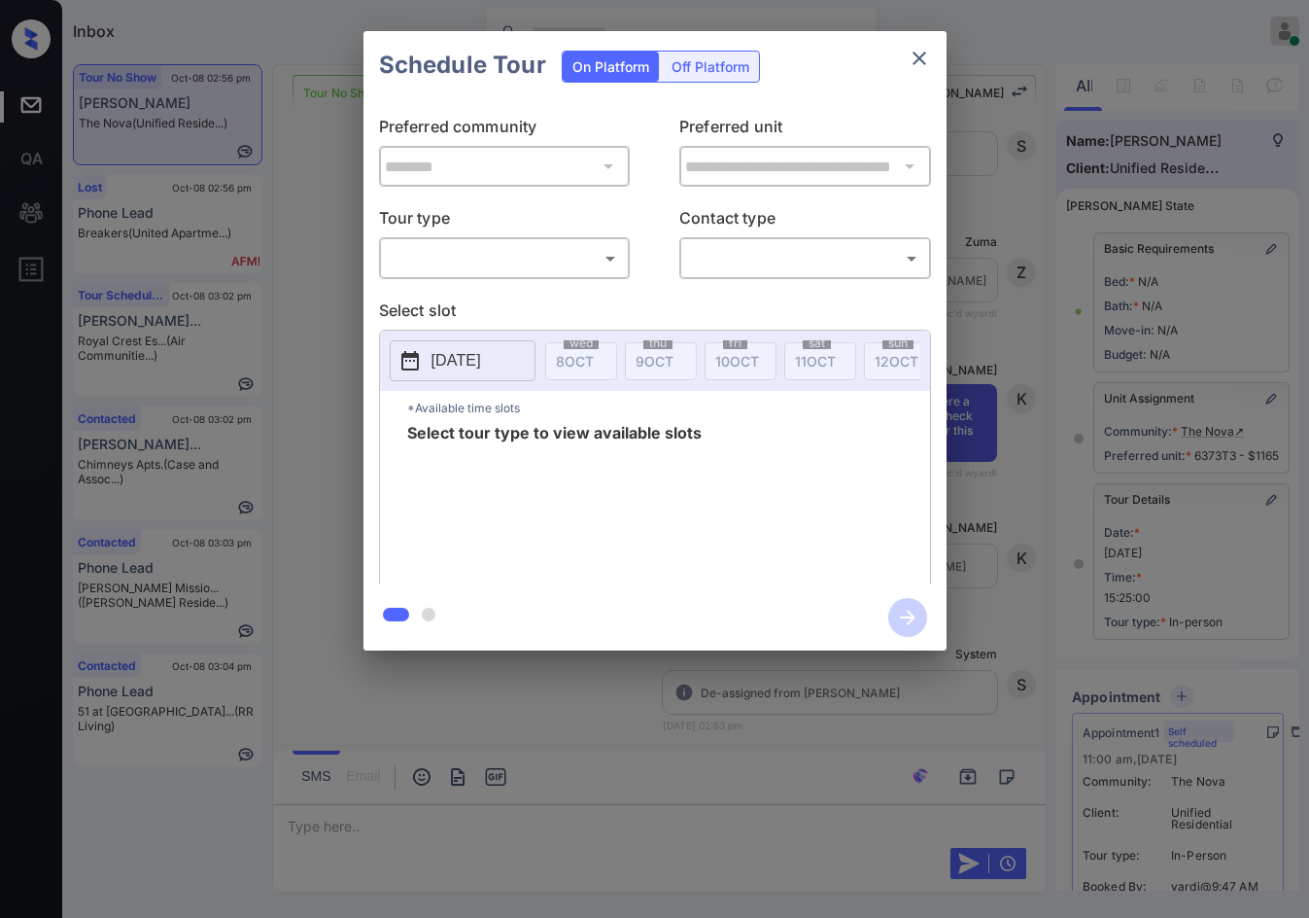
click at [468, 264] on body "Inbox Jezcil Usanastre Online Set yourself offline Set yourself on break Profil…" at bounding box center [654, 459] width 1309 height 918
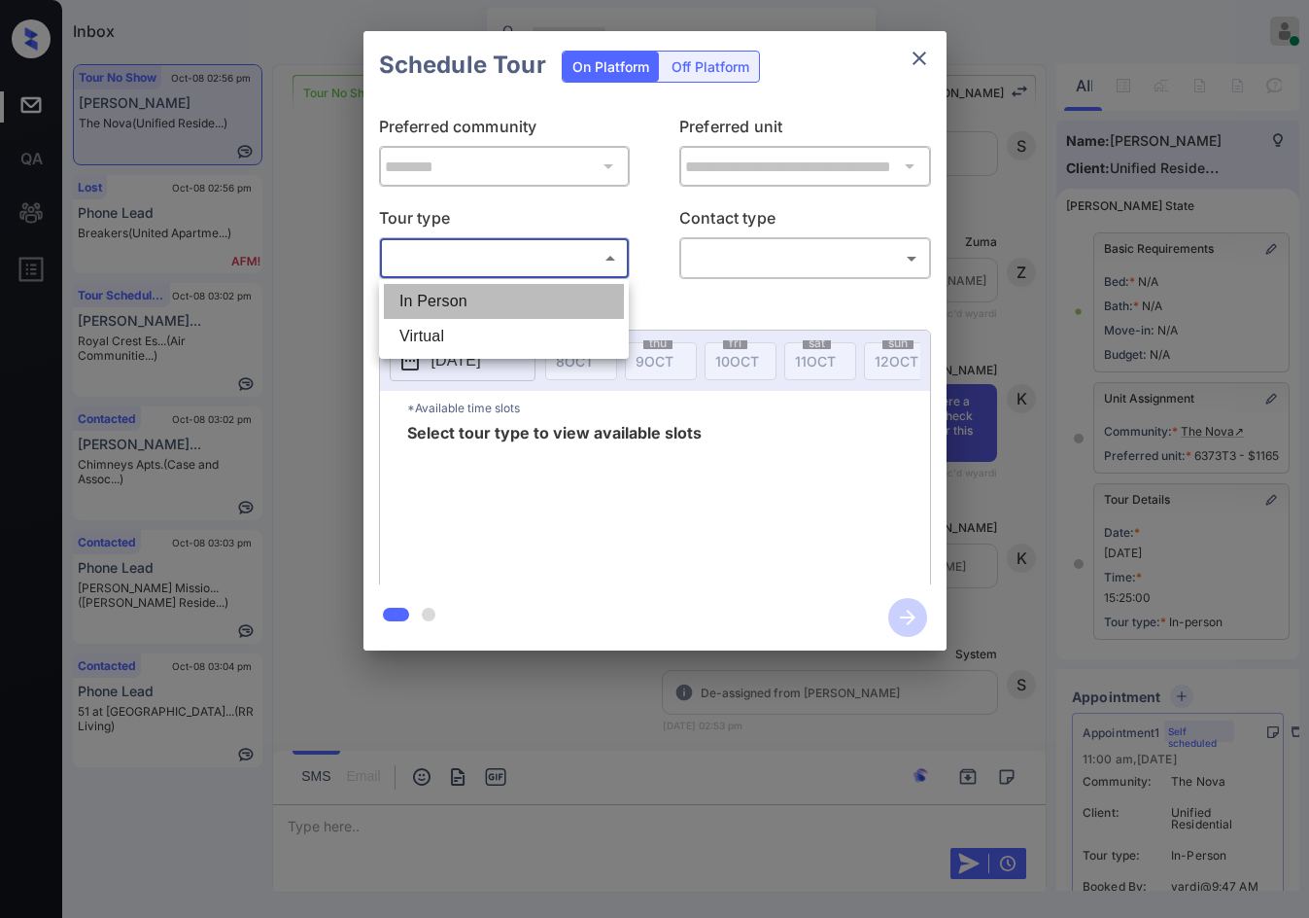
drag, startPoint x: 465, startPoint y: 293, endPoint x: 603, endPoint y: 275, distance: 139.1
click at [465, 294] on li "In Person" at bounding box center [504, 301] width 240 height 35
type input "********"
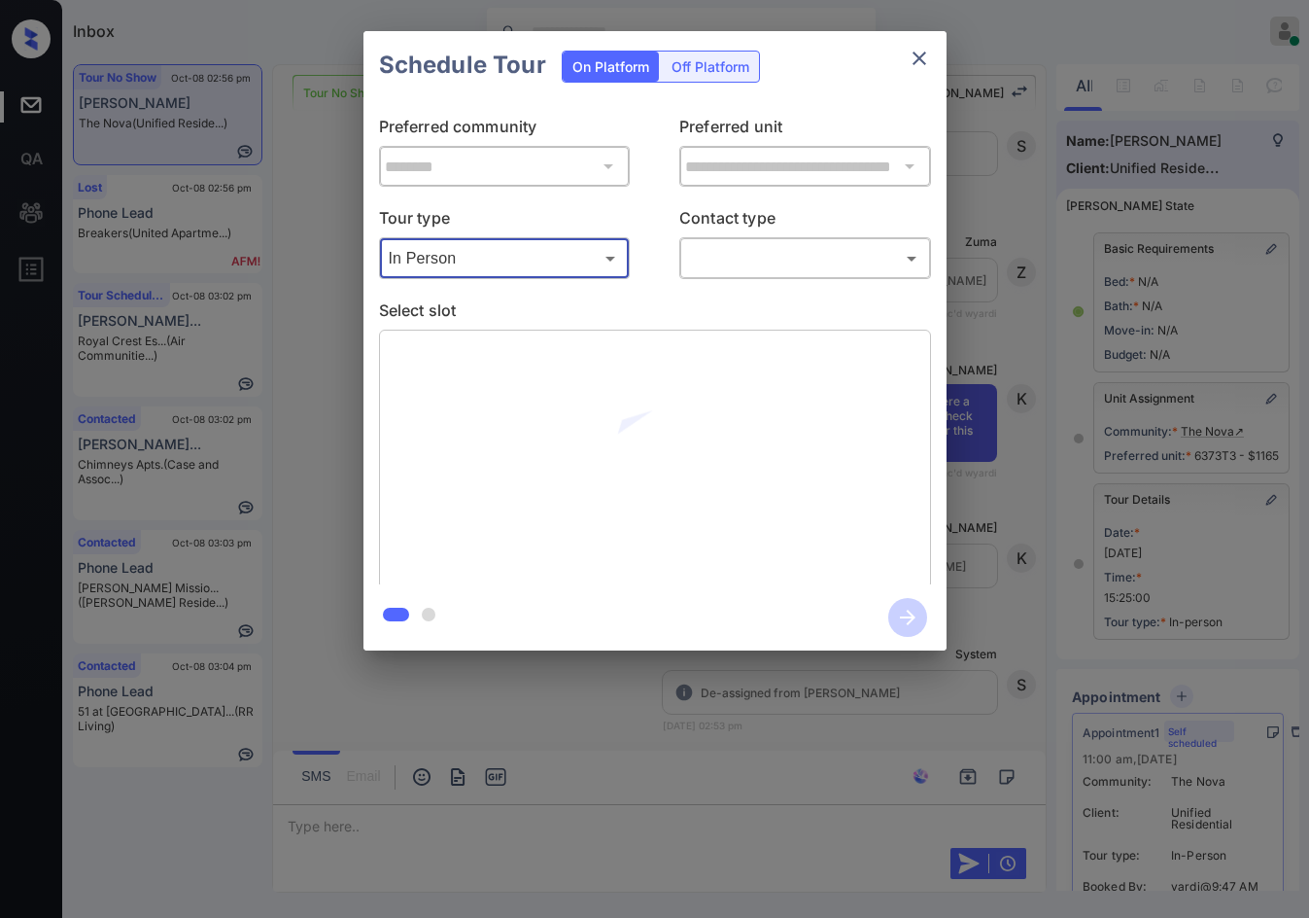
click at [742, 269] on body "Inbox Jezcil Usanastre Online Set yourself offline Set yourself on break Profil…" at bounding box center [654, 459] width 1309 height 918
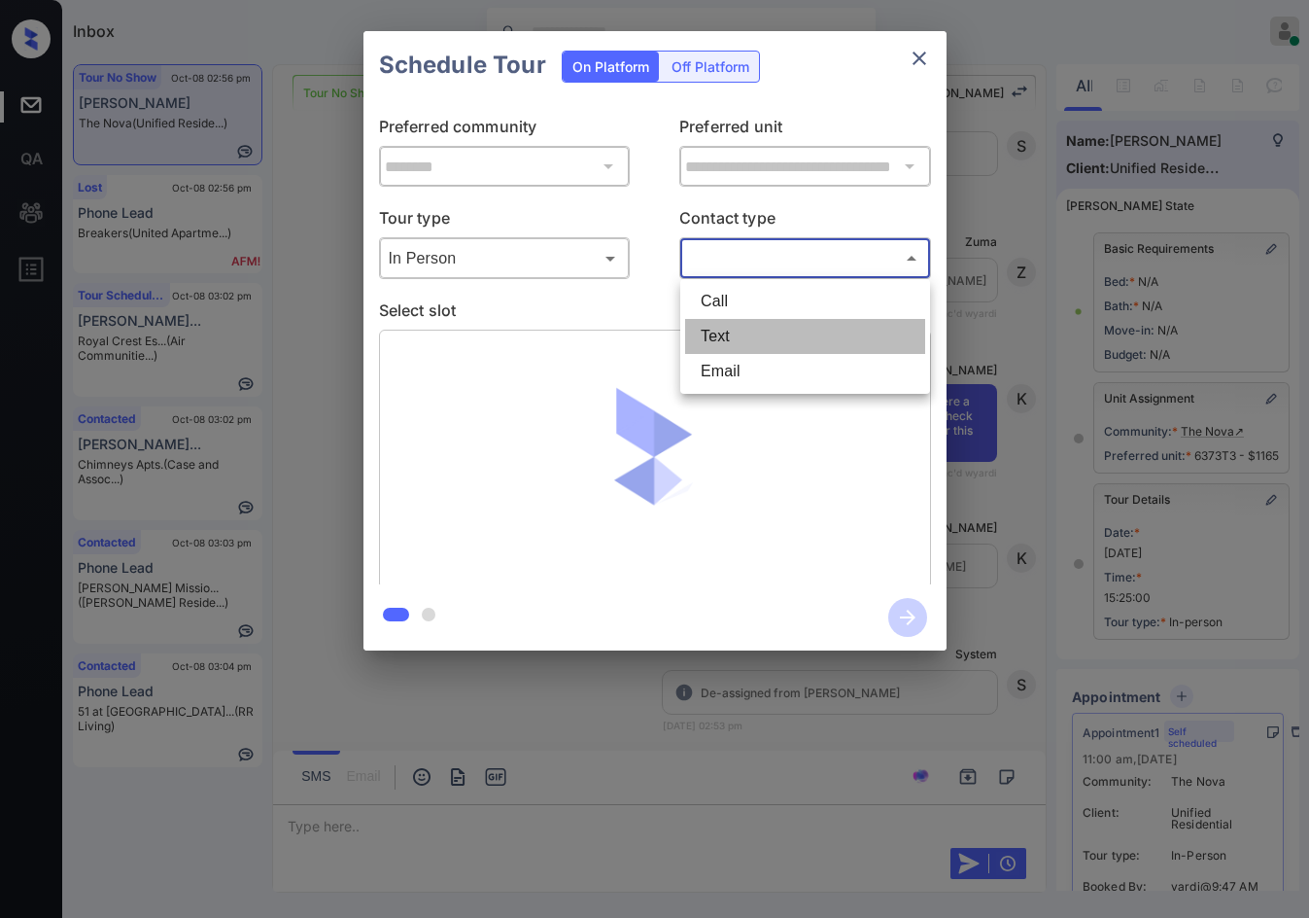
click at [766, 336] on li "Text" at bounding box center [805, 336] width 240 height 35
type input "****"
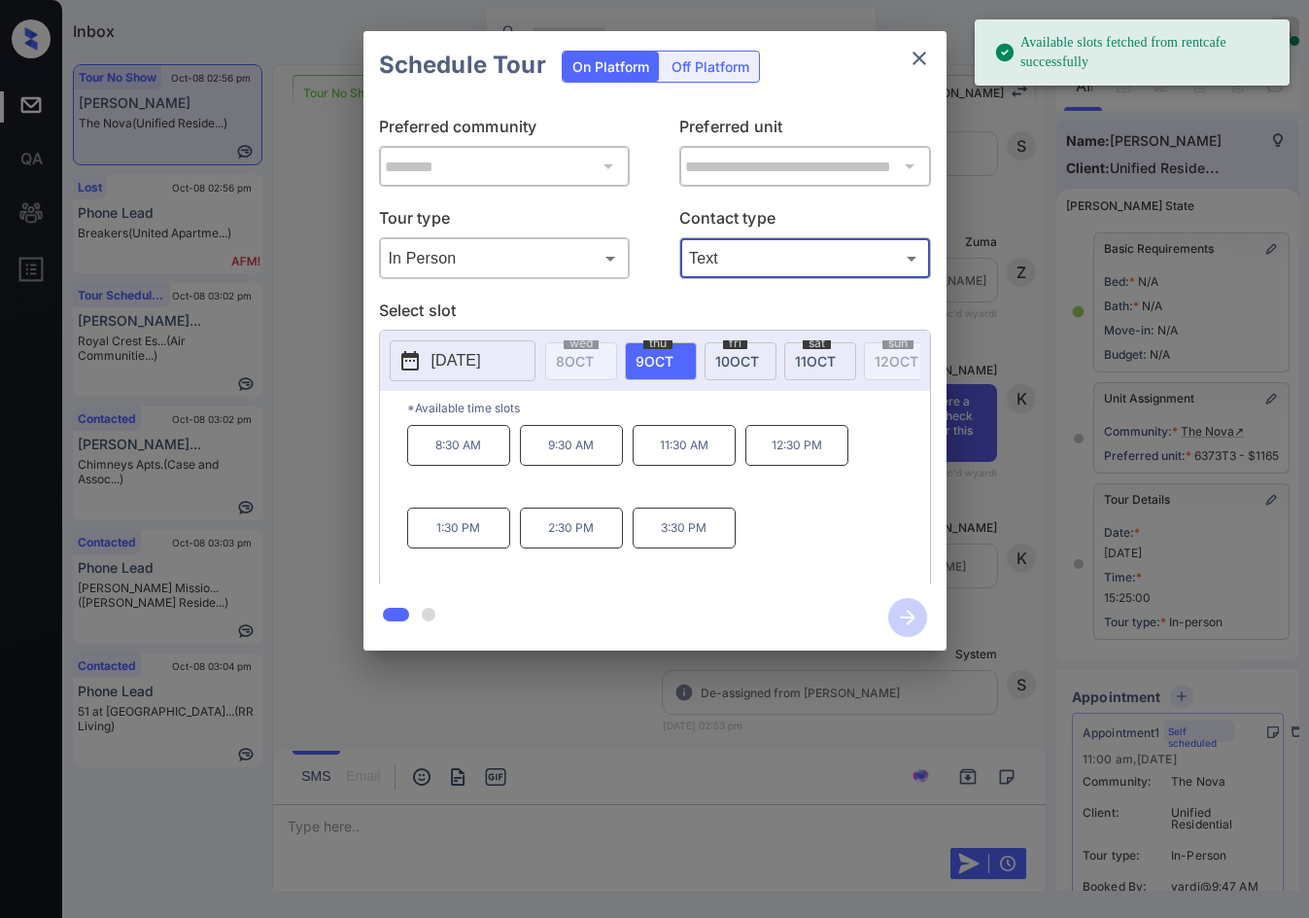
click at [734, 370] on div "fri 10 OCT" at bounding box center [741, 361] width 72 height 38
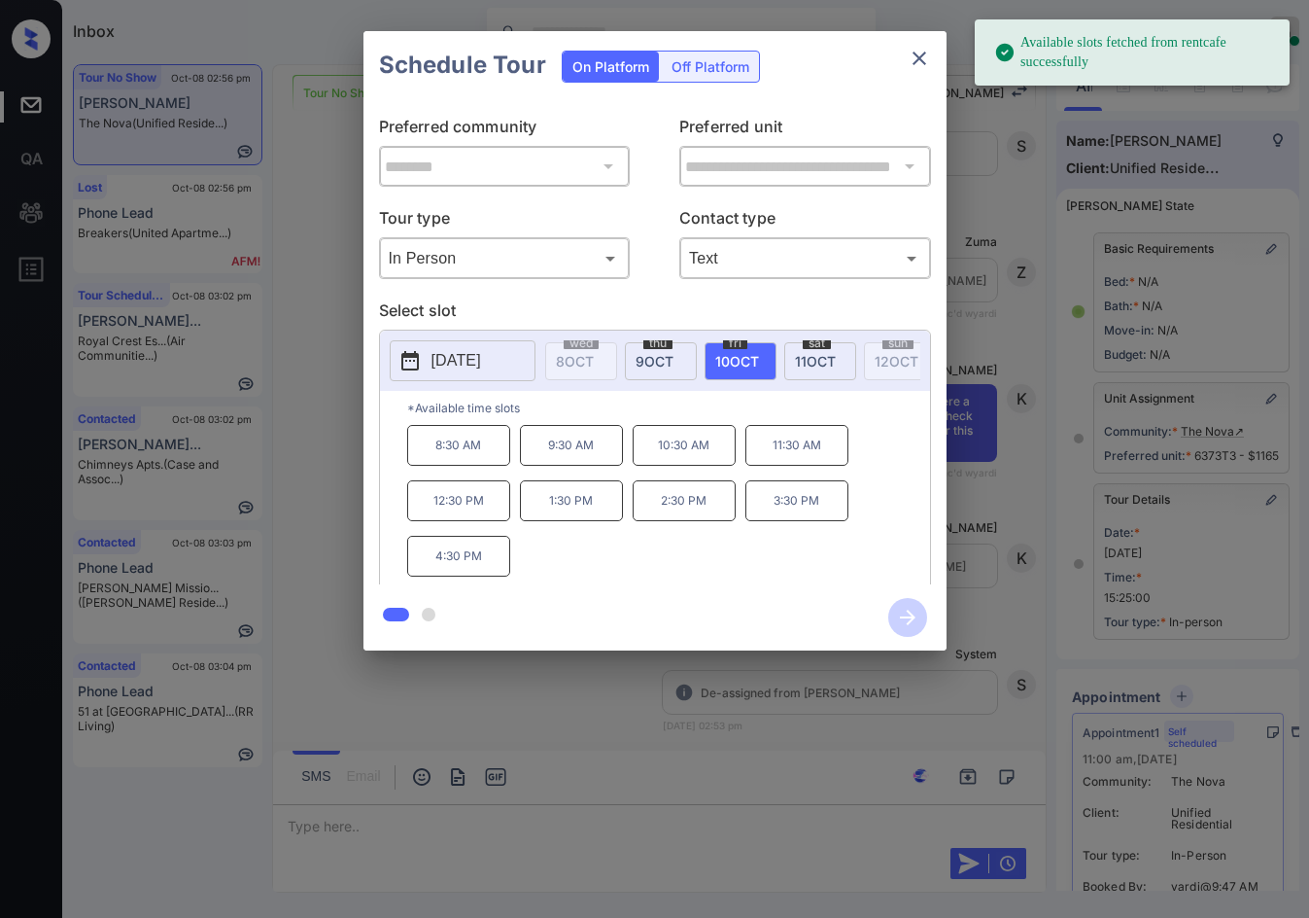
click at [321, 494] on div "**********" at bounding box center [654, 340] width 1309 height 681
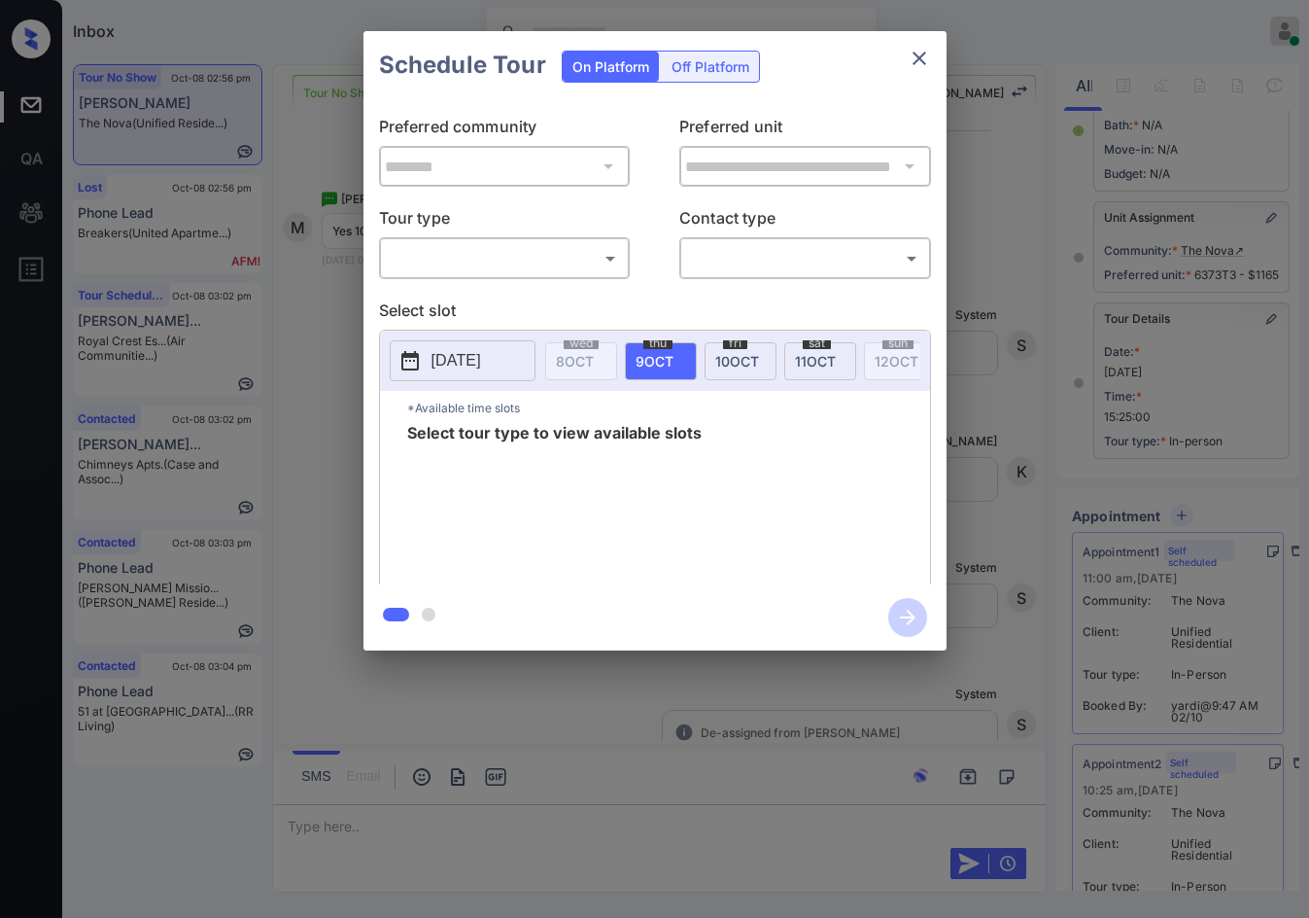
scroll to position [194, 0]
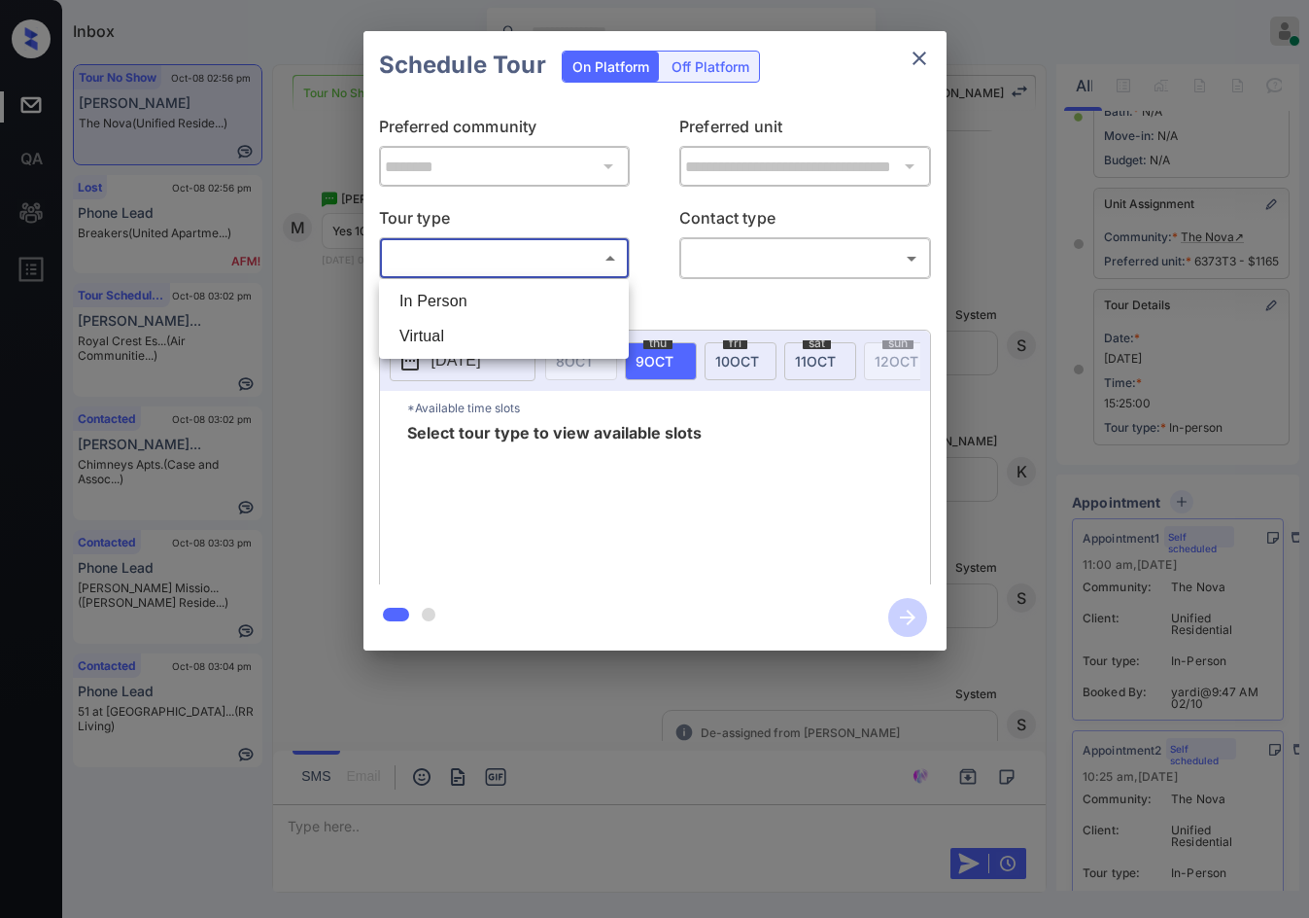
click at [517, 260] on body "Inbox Jezcil Usanastre Online Set yourself offline Set yourself on break Profil…" at bounding box center [654, 459] width 1309 height 918
click at [519, 287] on li "In Person" at bounding box center [504, 301] width 240 height 35
type input "********"
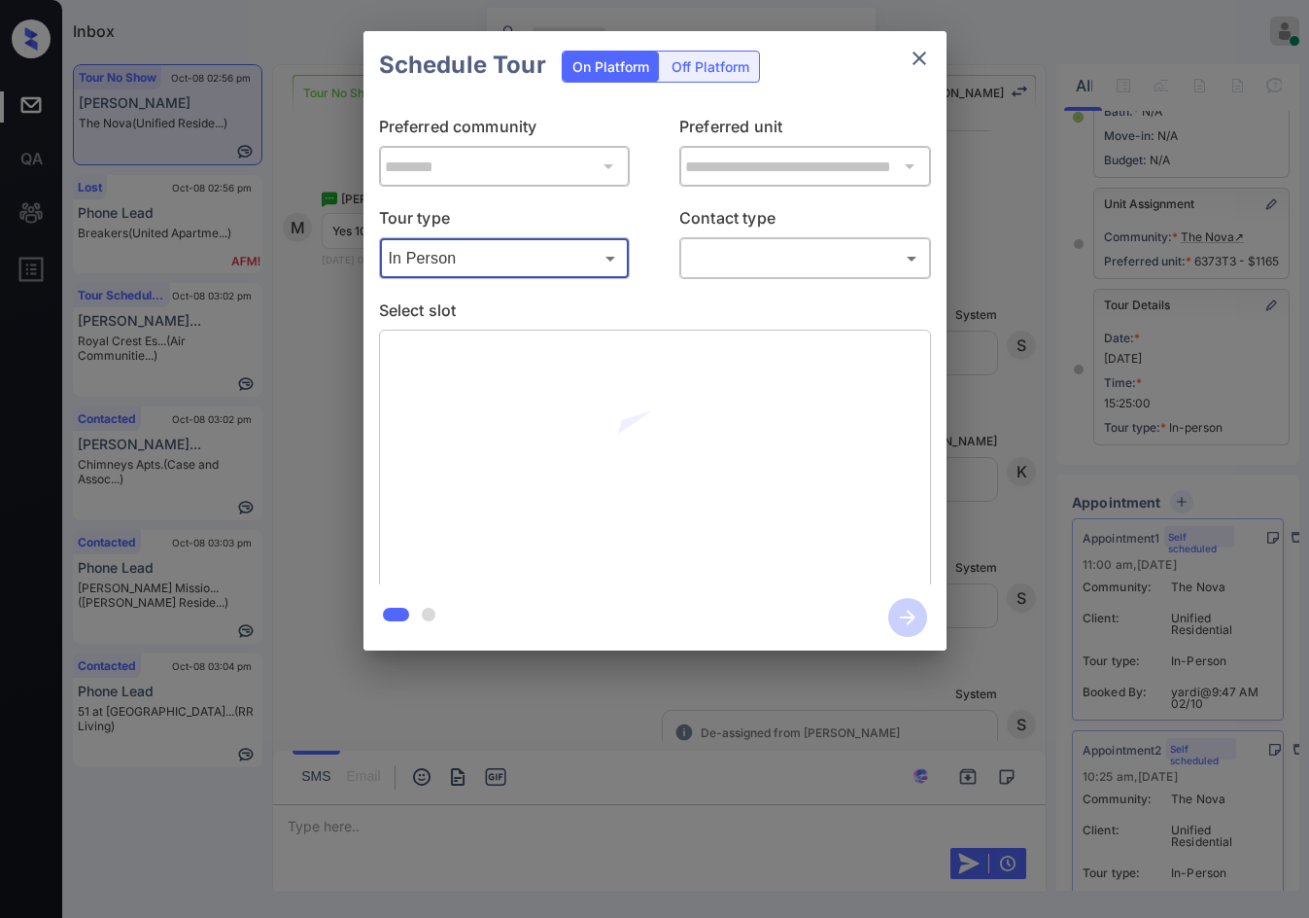
click at [705, 260] on body "Inbox Jezcil Usanastre Online Set yourself offline Set yourself on break Profil…" at bounding box center [654, 459] width 1309 height 918
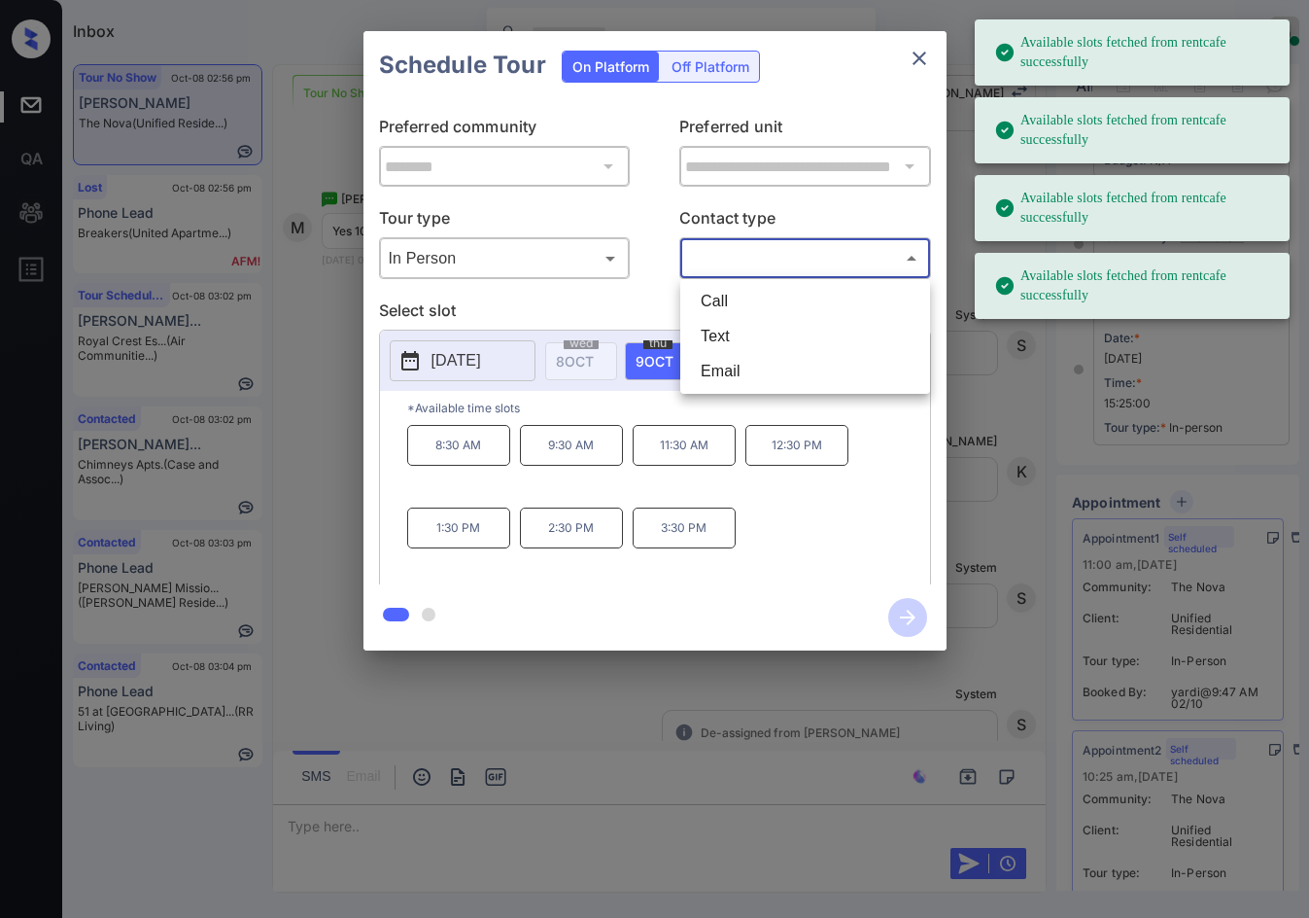
click at [758, 335] on li "Text" at bounding box center [805, 336] width 240 height 35
type input "****"
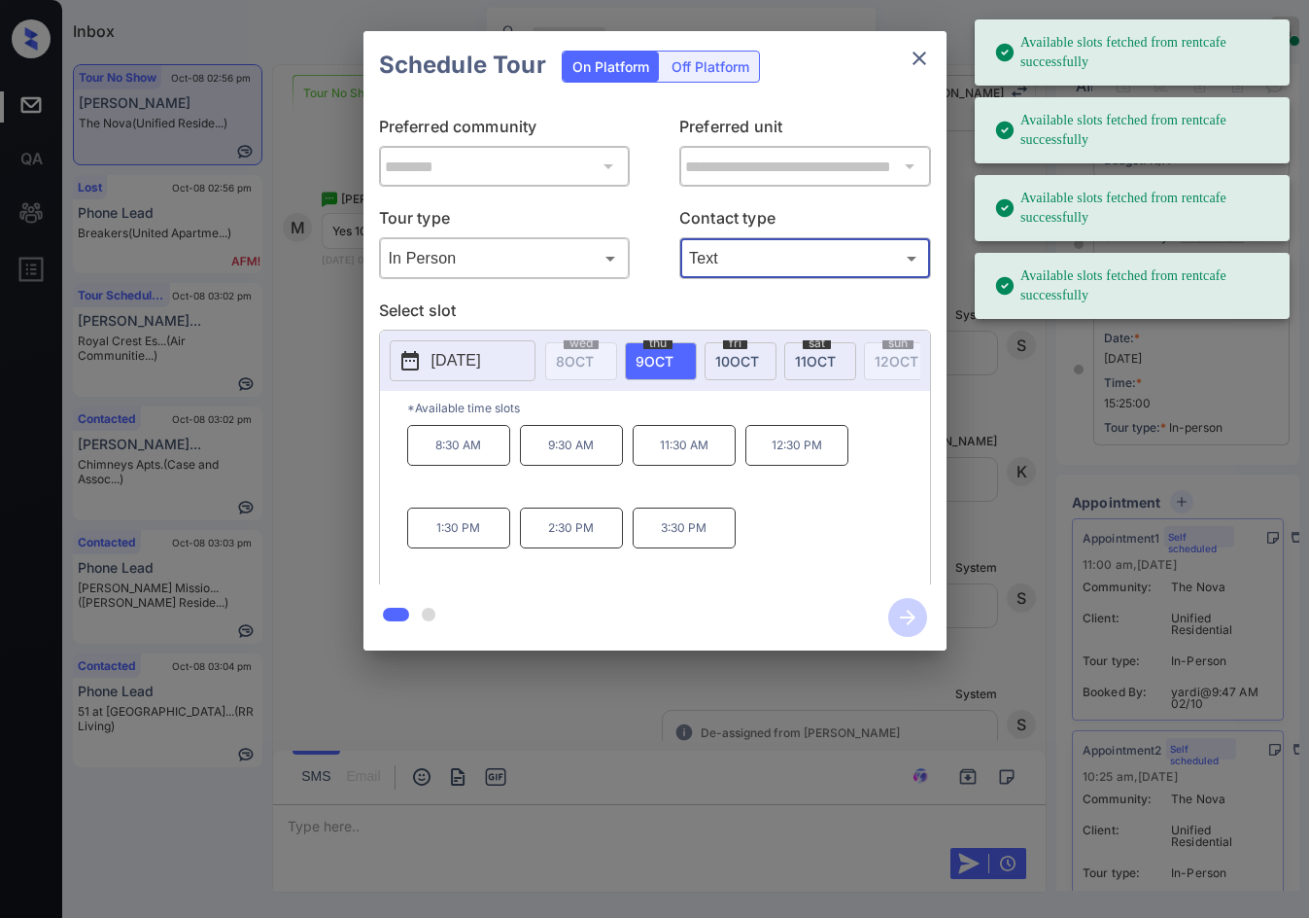
click at [731, 364] on span "10 OCT" at bounding box center [737, 361] width 44 height 17
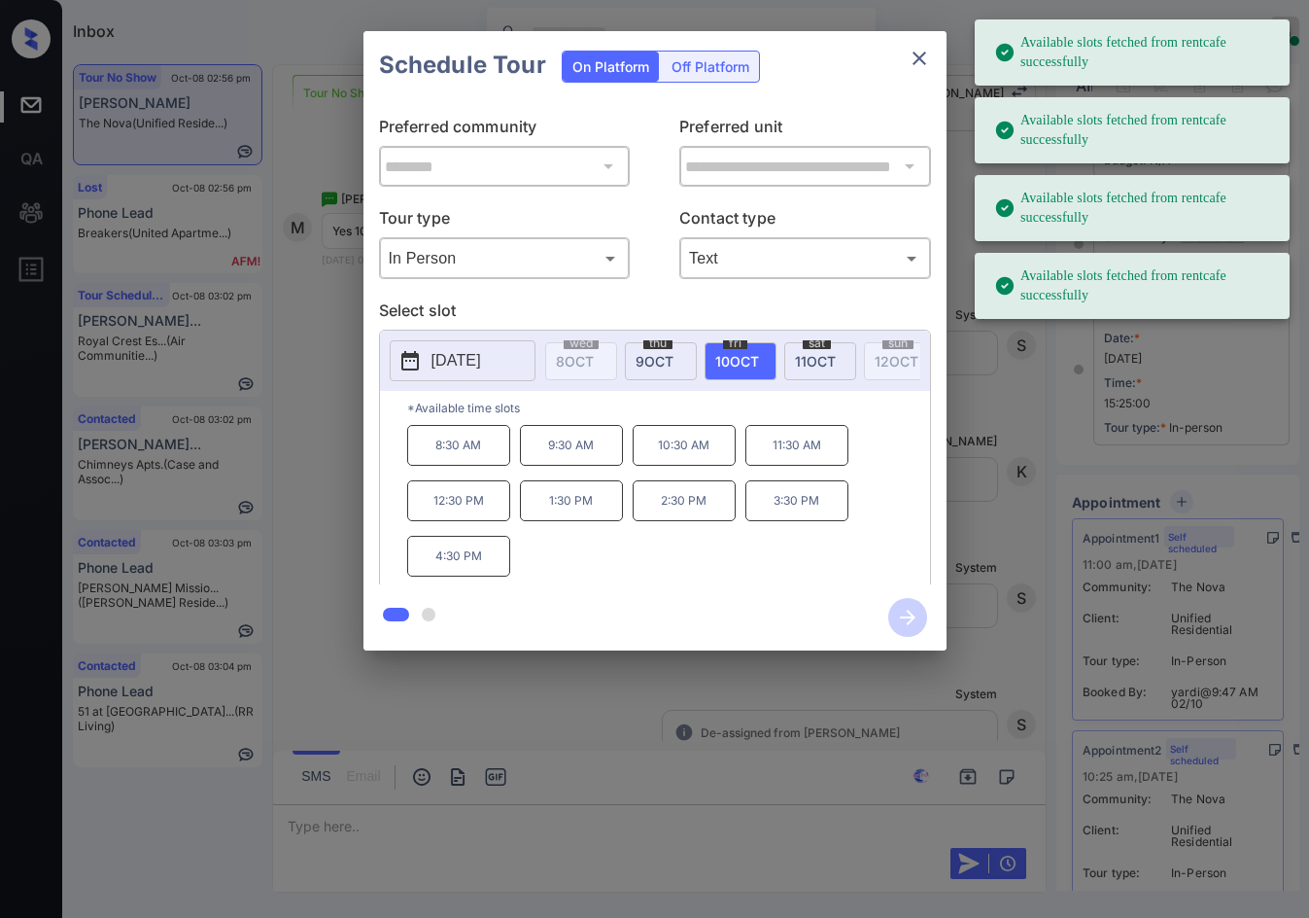
click at [684, 454] on p "10:30 AM" at bounding box center [684, 445] width 103 height 41
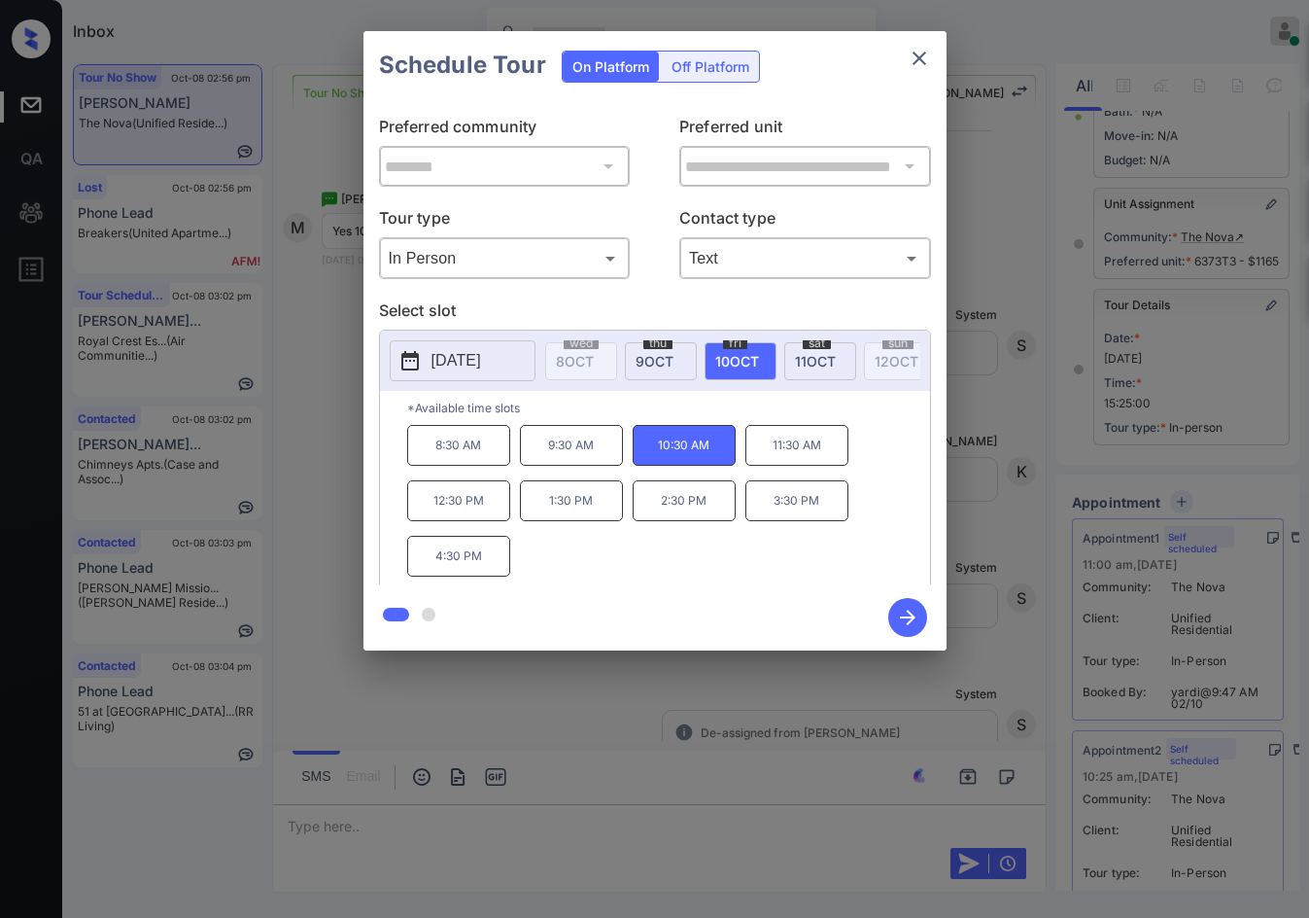
click at [902, 626] on icon "button" at bounding box center [907, 617] width 39 height 39
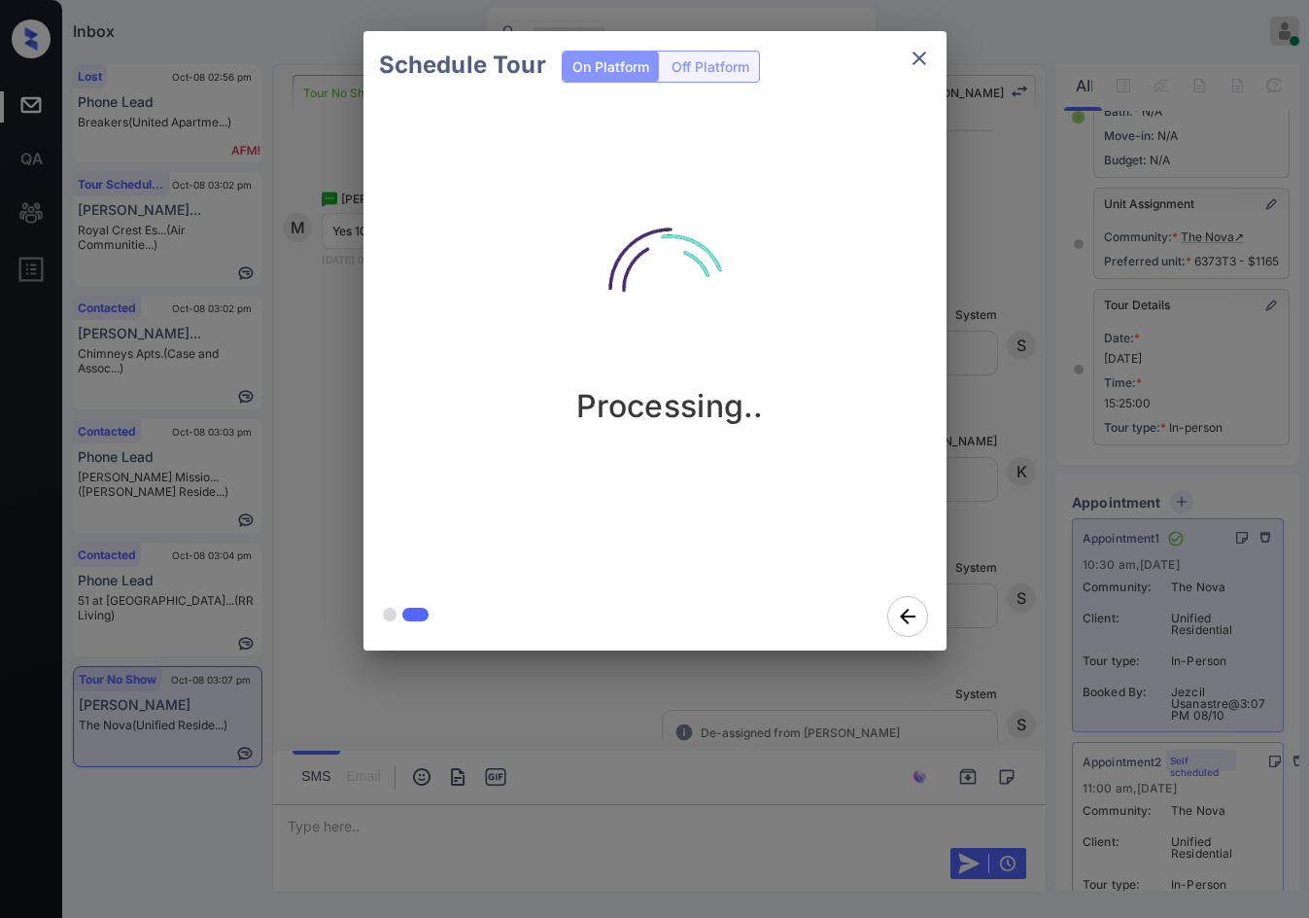
click at [330, 351] on div "Schedule Tour On Platform Off Platform Processing.." at bounding box center [654, 340] width 1309 height 681
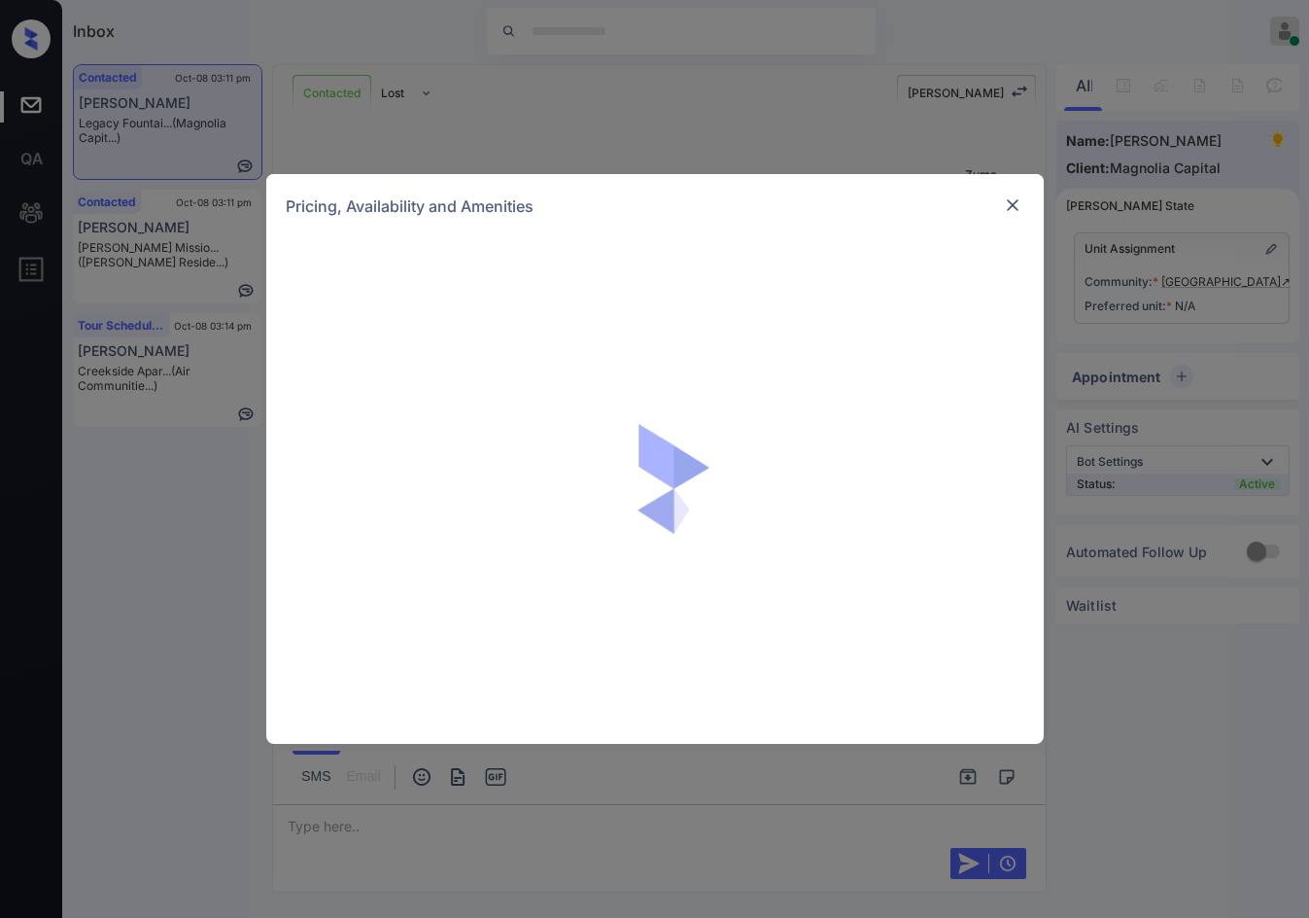
scroll to position [912, 0]
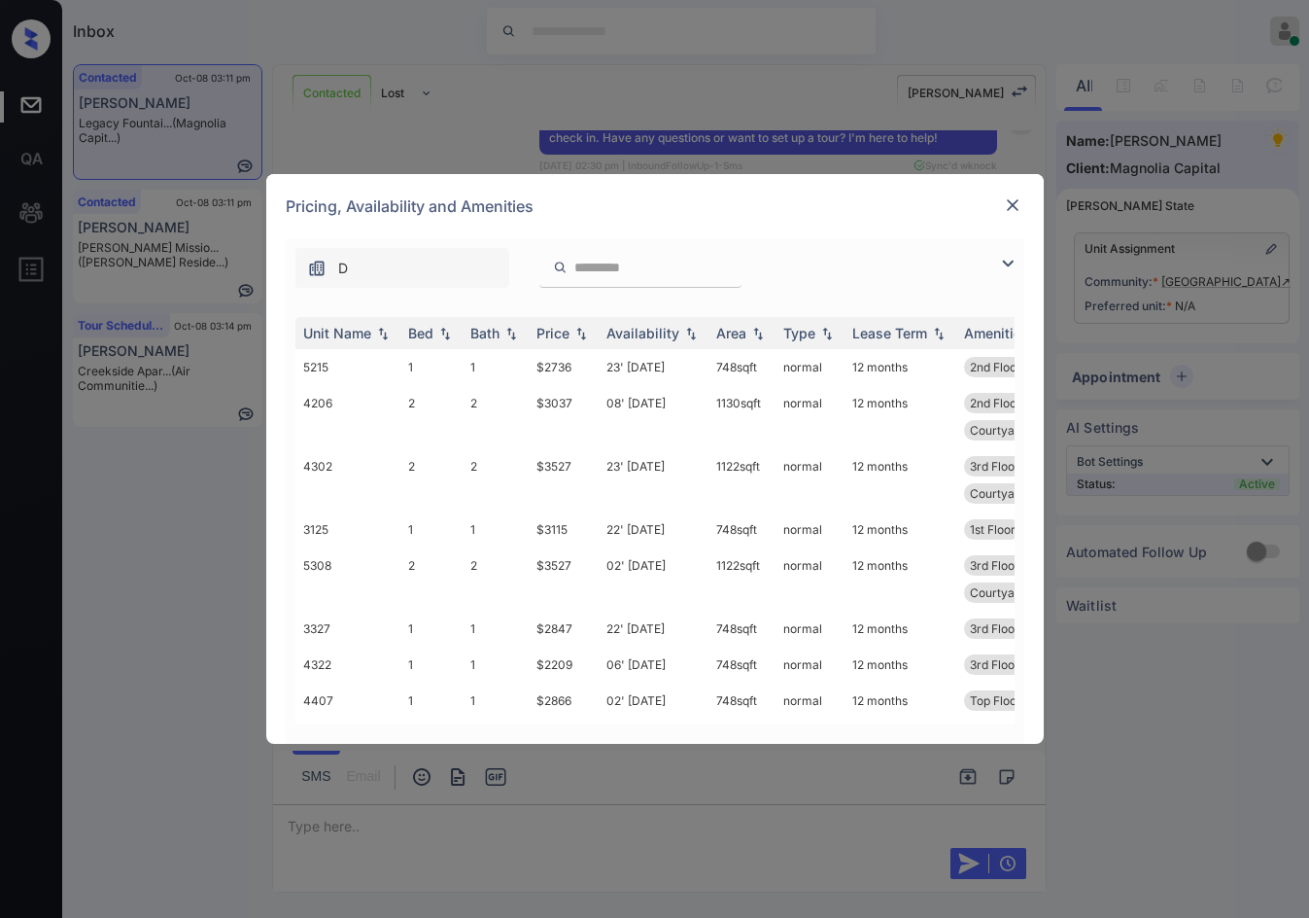
click at [1002, 260] on img at bounding box center [1007, 263] width 23 height 23
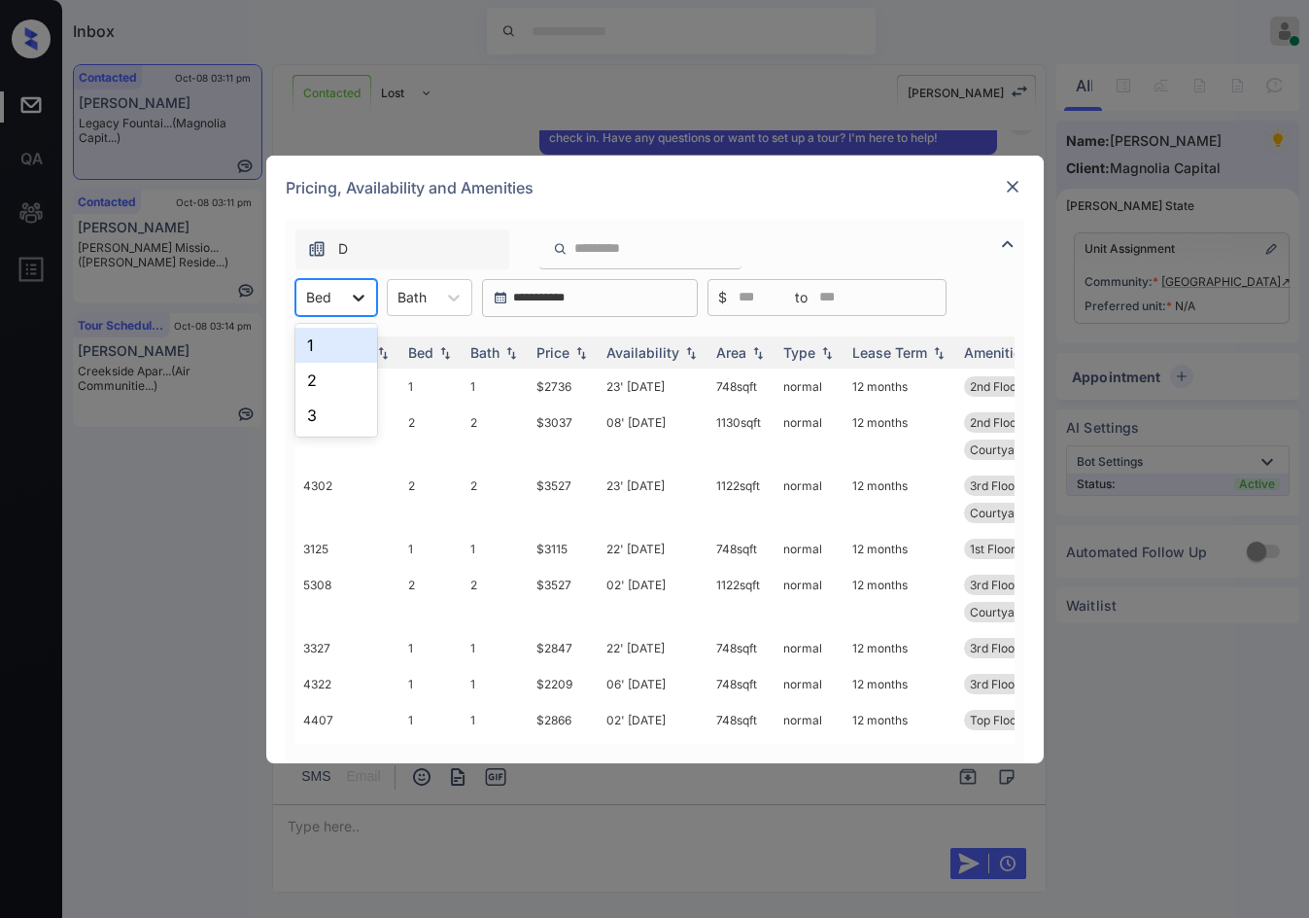
click at [346, 306] on div at bounding box center [358, 297] width 35 height 35
click at [351, 380] on div "2" at bounding box center [336, 380] width 82 height 35
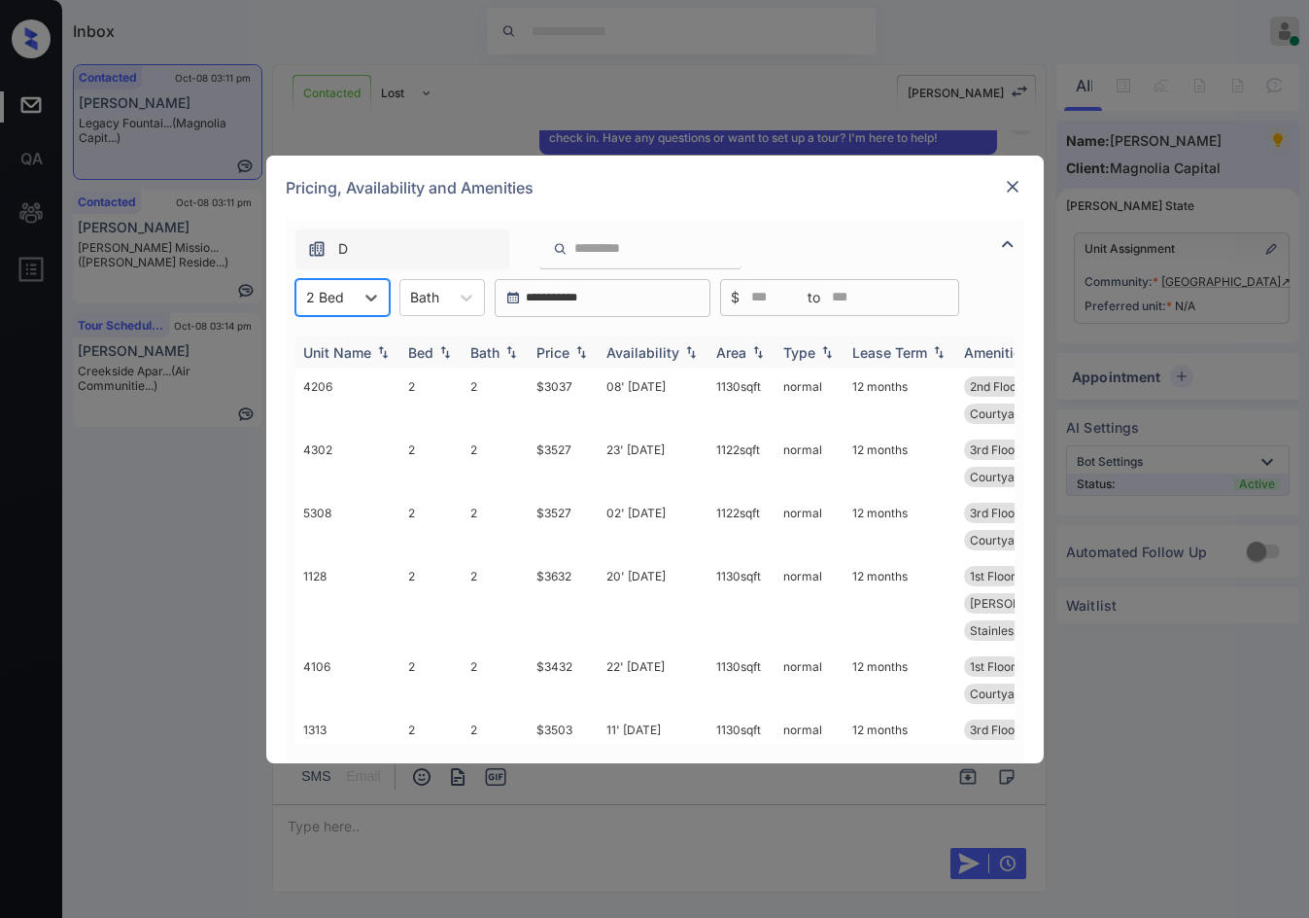
click at [589, 350] on img at bounding box center [581, 352] width 19 height 14
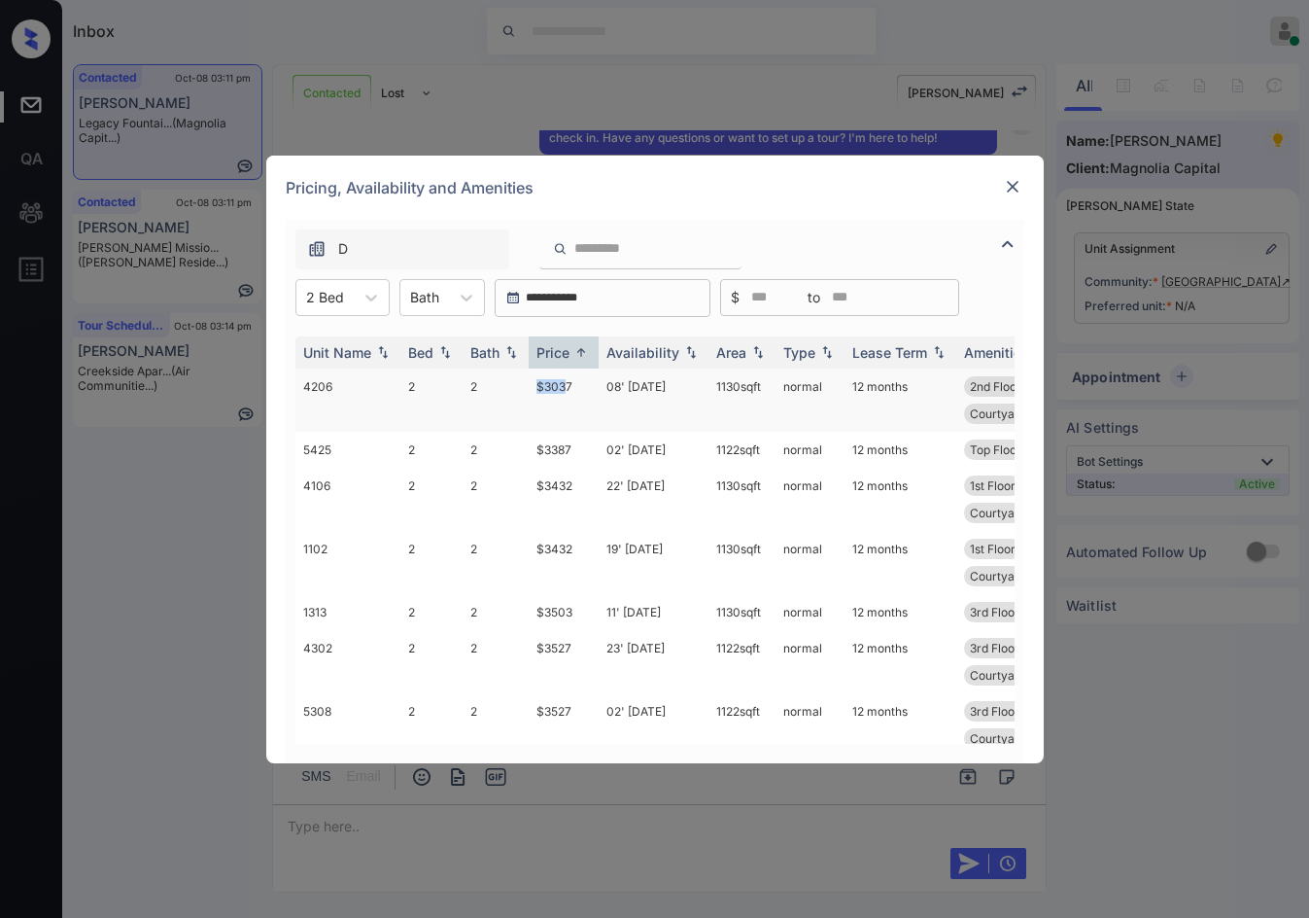
drag, startPoint x: 532, startPoint y: 385, endPoint x: 568, endPoint y: 382, distance: 36.1
click at [568, 382] on td "$3037" at bounding box center [564, 399] width 70 height 63
click at [582, 473] on td "$3432" at bounding box center [564, 499] width 70 height 63
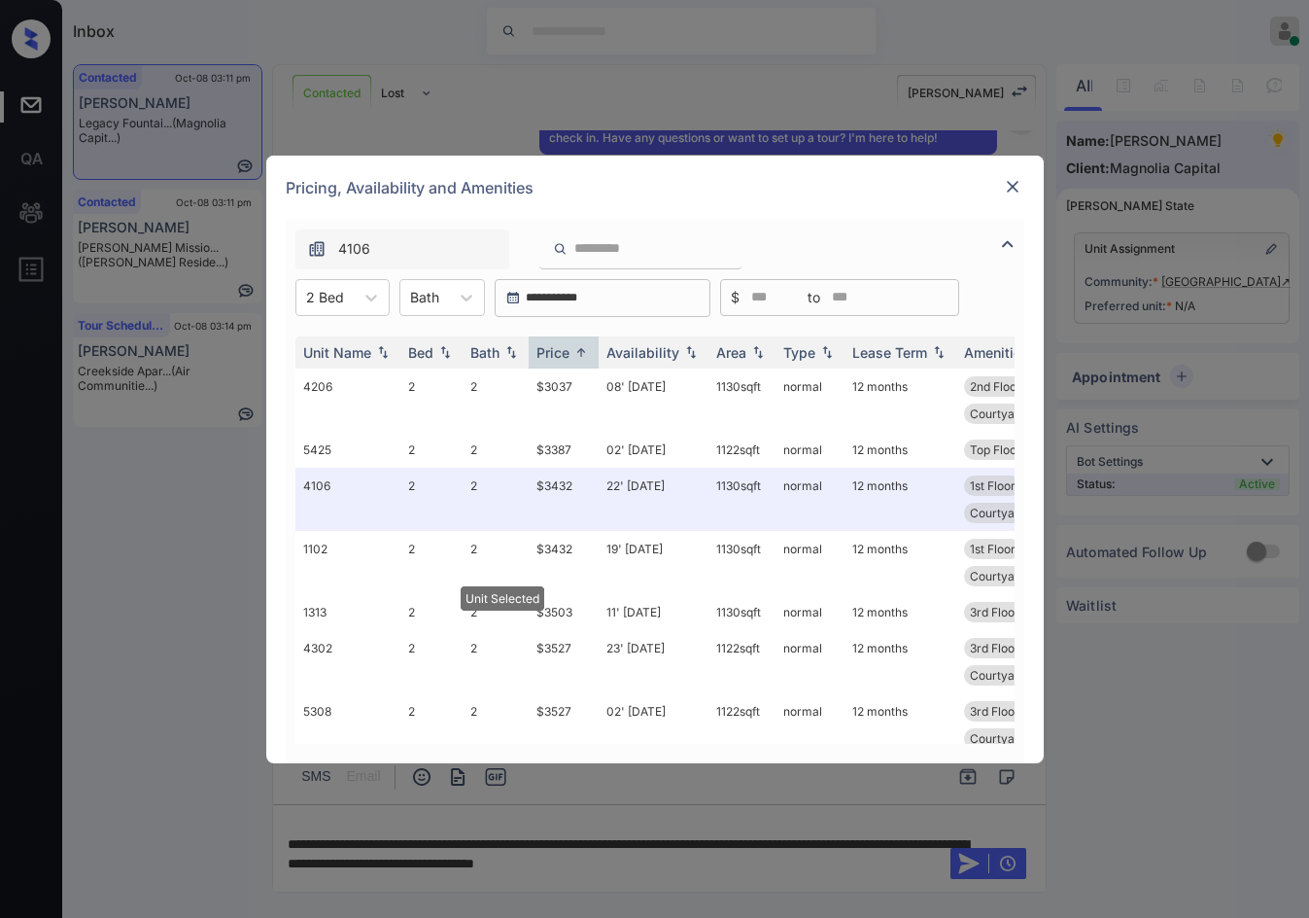
click at [1004, 183] on img at bounding box center [1012, 186] width 19 height 19
